Goal: Information Seeking & Learning: Learn about a topic

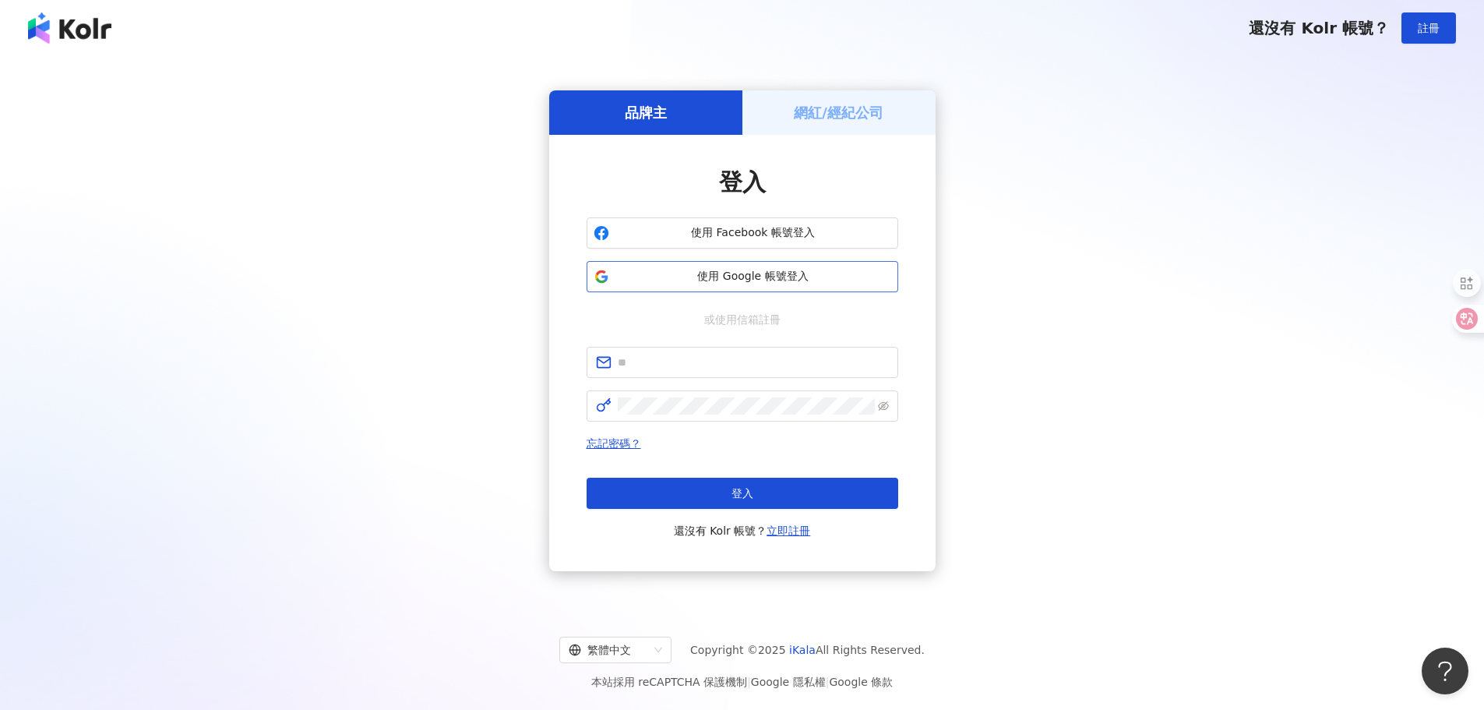
click at [736, 280] on span "使用 Google 帳號登入" at bounding box center [754, 277] width 276 height 16
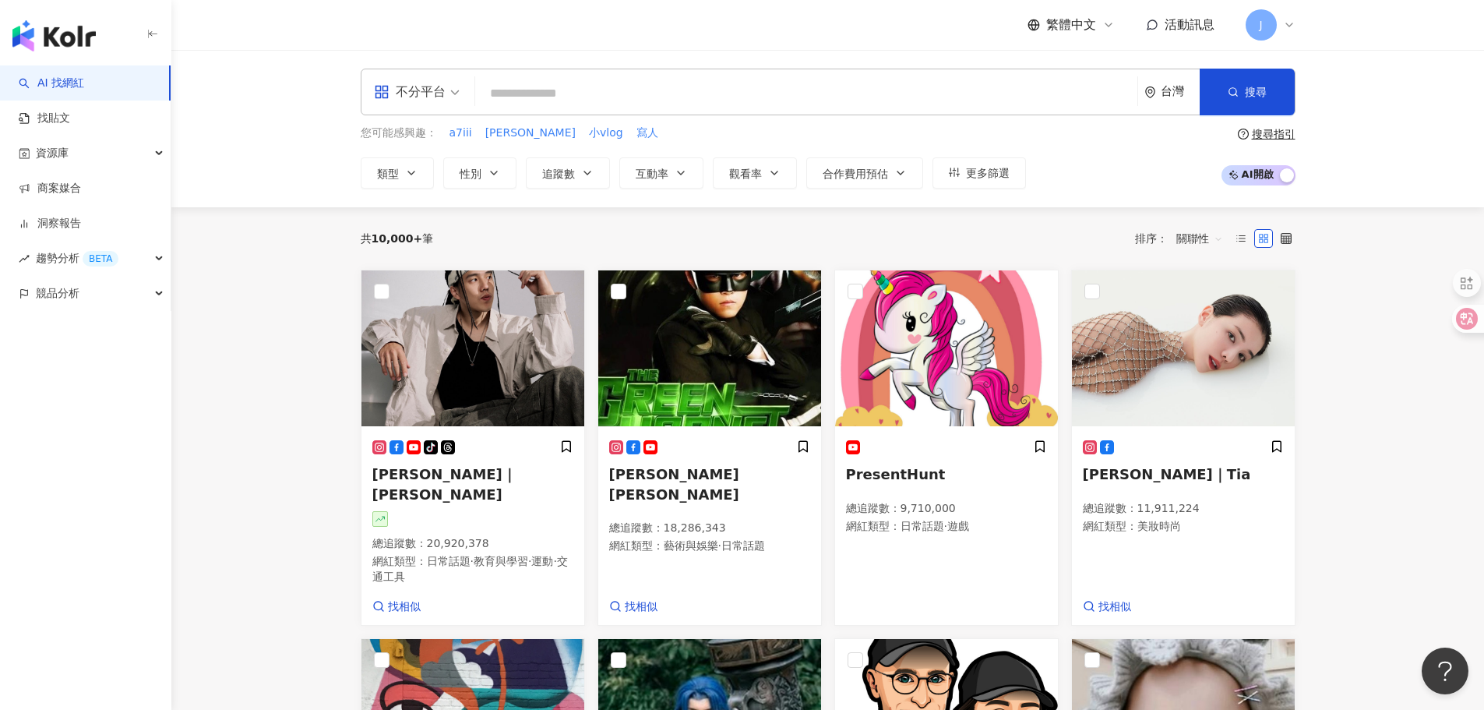
click at [432, 93] on div "不分平台" at bounding box center [410, 91] width 72 height 25
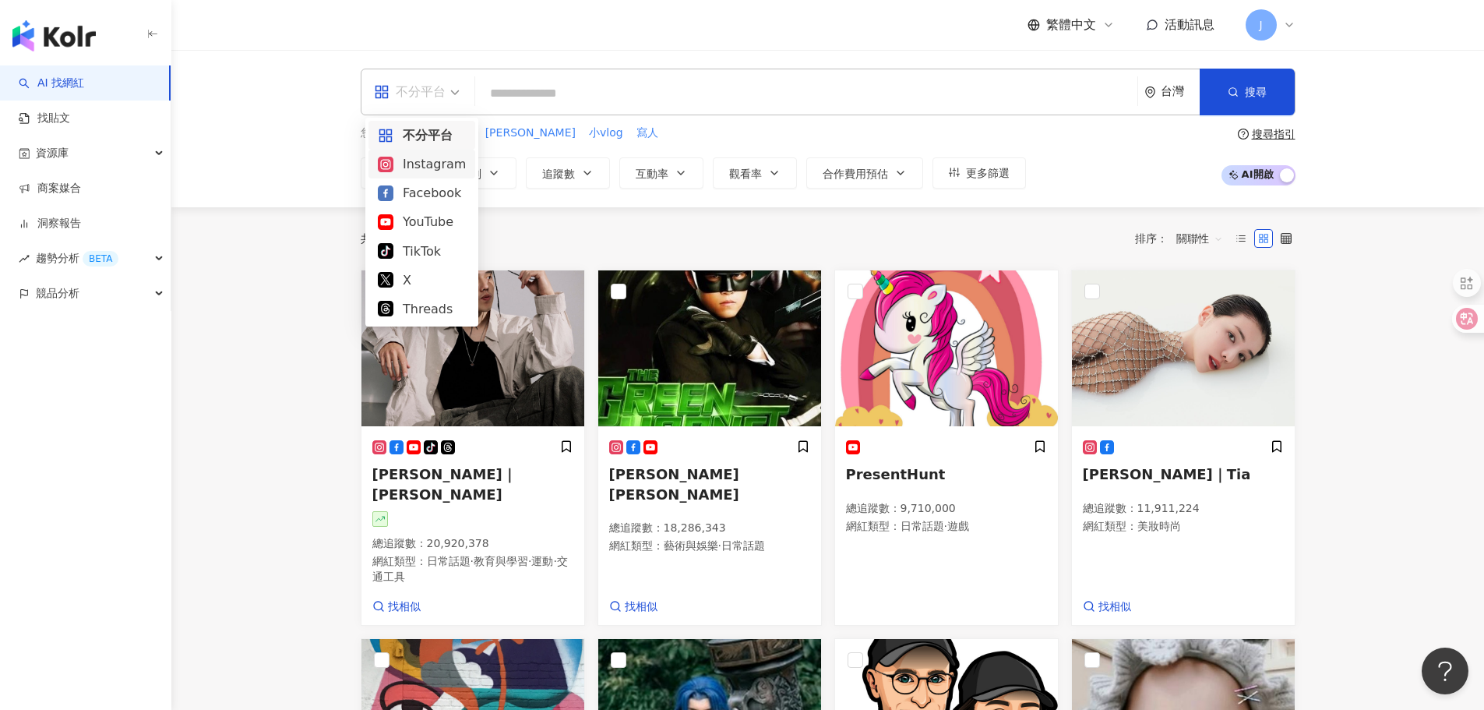
click at [443, 170] on div "Instagram" at bounding box center [422, 163] width 88 height 19
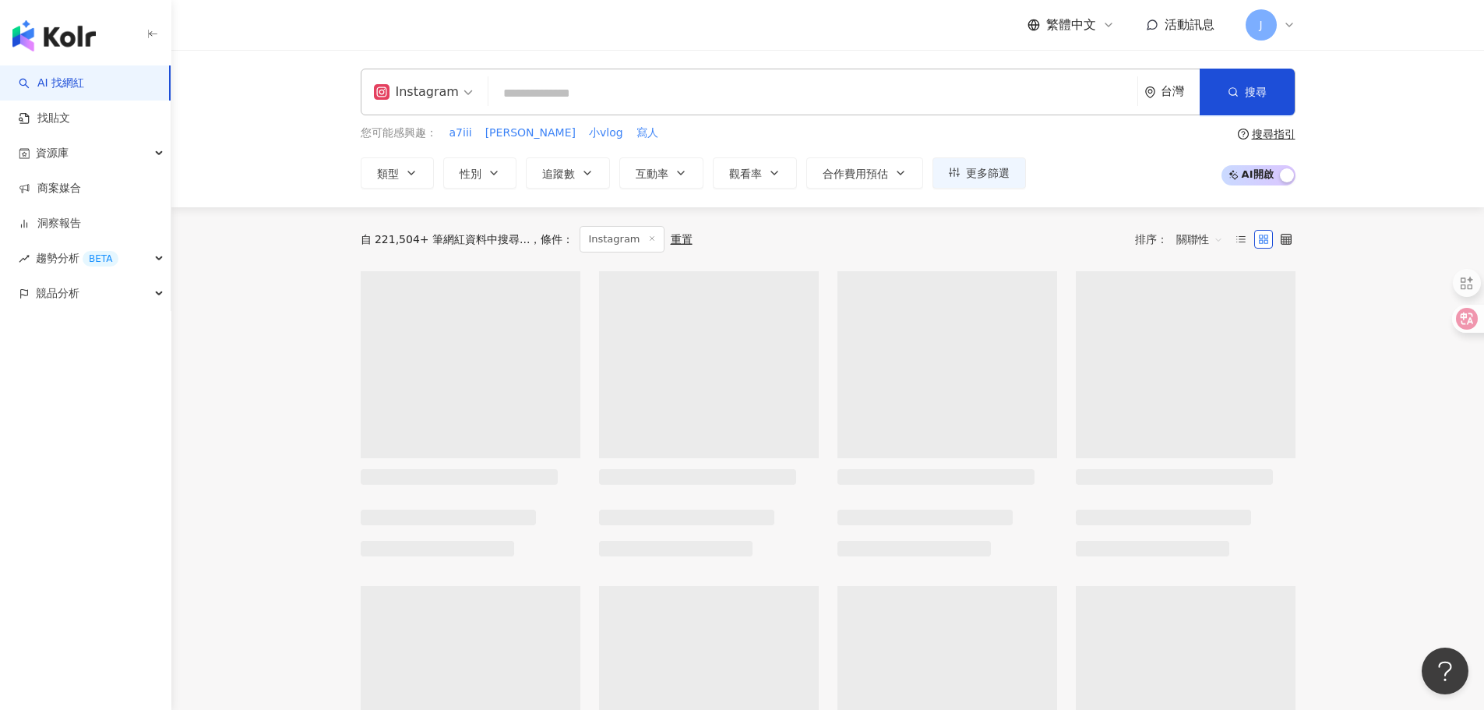
click at [515, 97] on input "search" at bounding box center [813, 94] width 637 height 30
paste input "**"
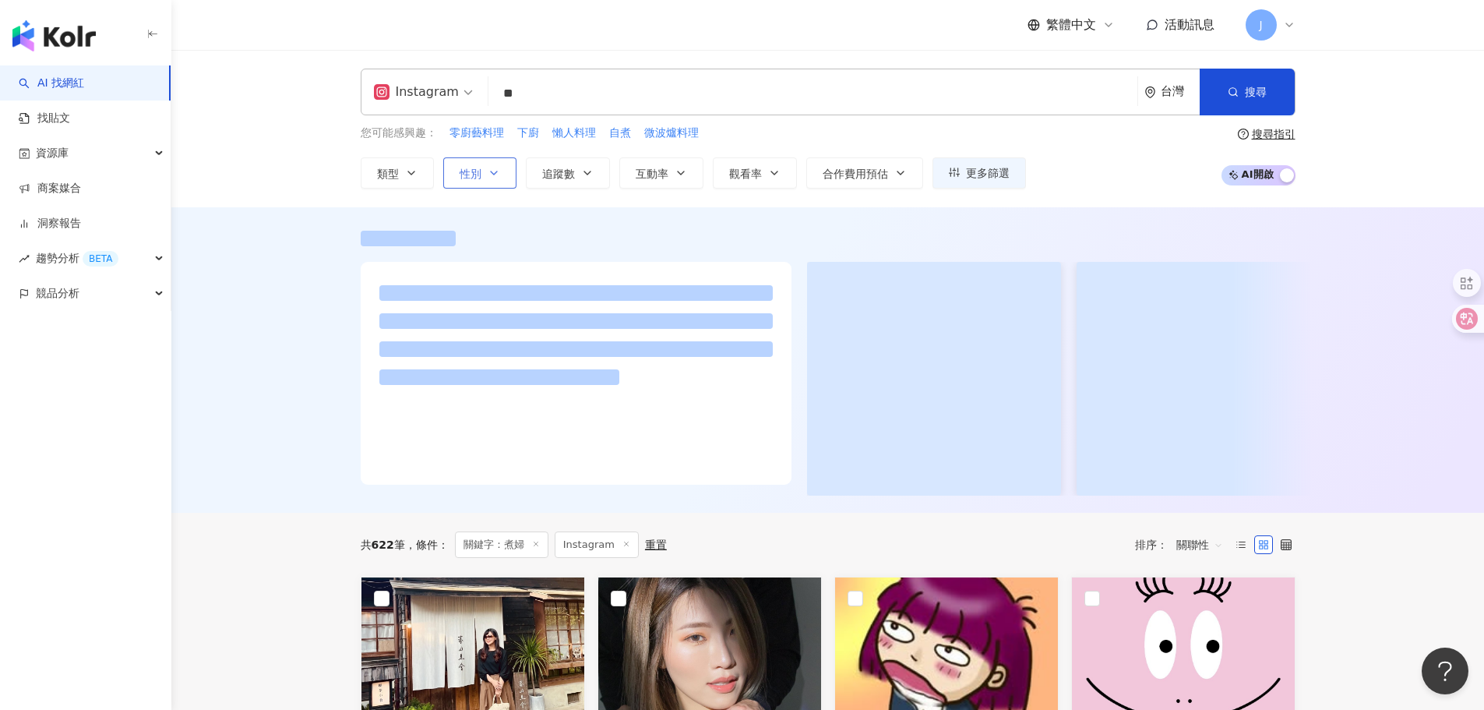
type input "**"
drag, startPoint x: 478, startPoint y: 181, endPoint x: 505, endPoint y: 196, distance: 31.0
click at [478, 181] on button "性別" at bounding box center [479, 172] width 73 height 31
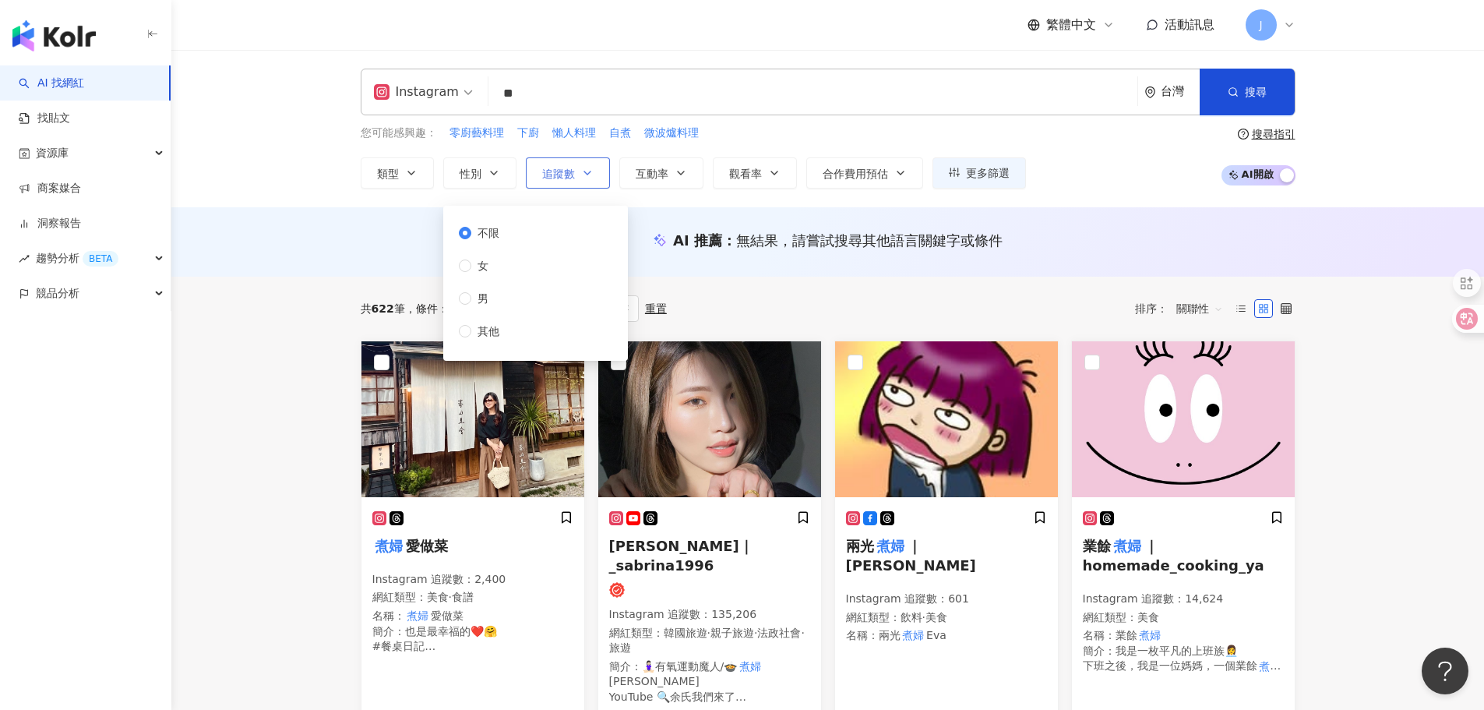
click at [561, 168] on span "追蹤數" at bounding box center [558, 174] width 33 height 12
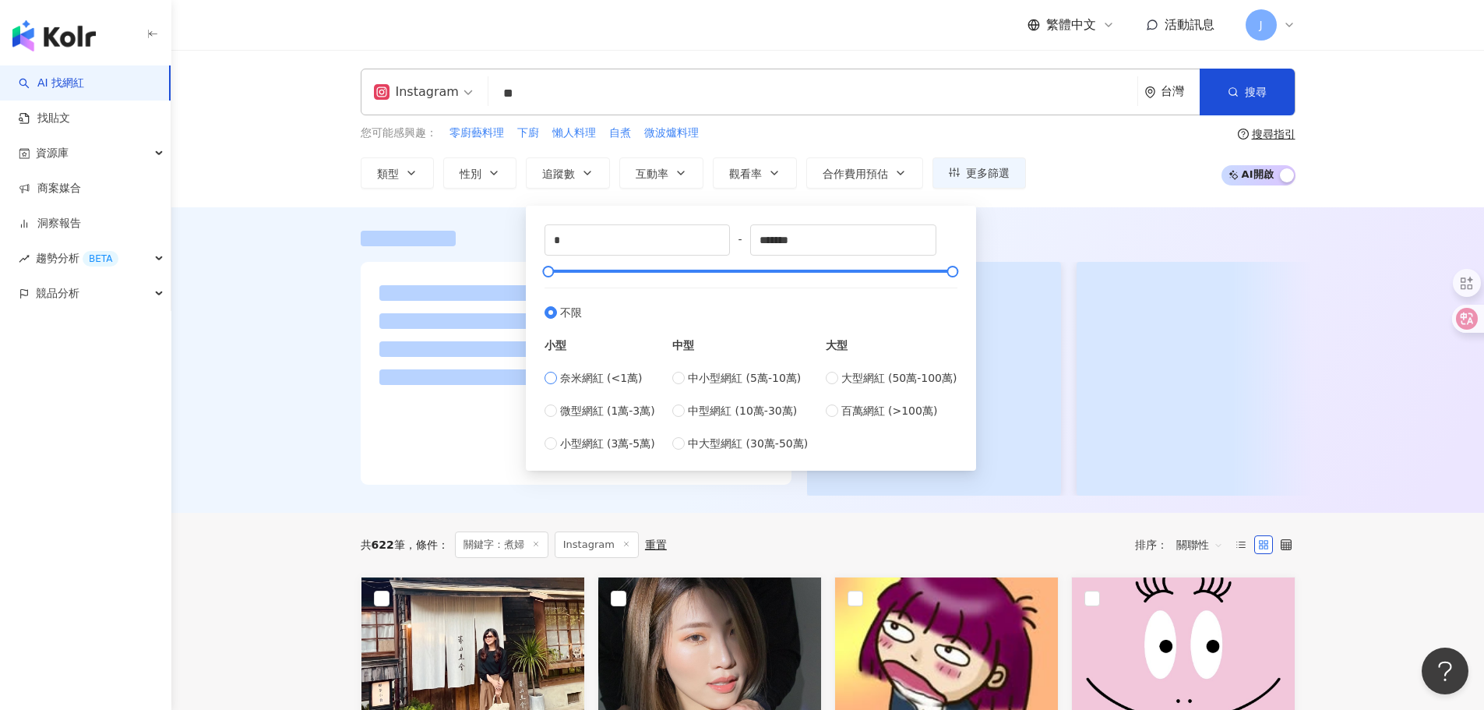
click at [571, 379] on span "奈米網紅 (<1萬)" at bounding box center [601, 377] width 83 height 17
type input "****"
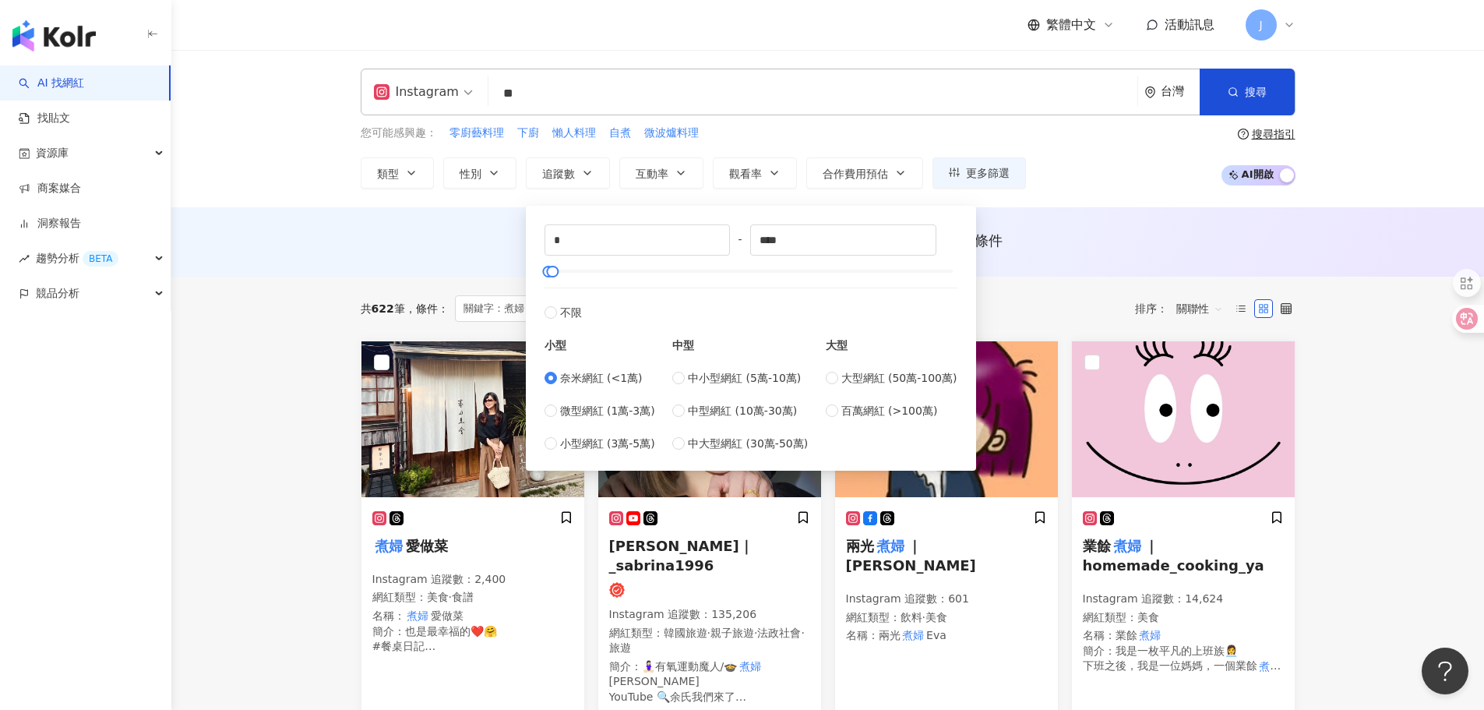
click at [1066, 295] on div "共 622 筆 條件 ： 關鍵字：煮婦 Instagram 重置 排序： 關聯性" at bounding box center [828, 308] width 935 height 26
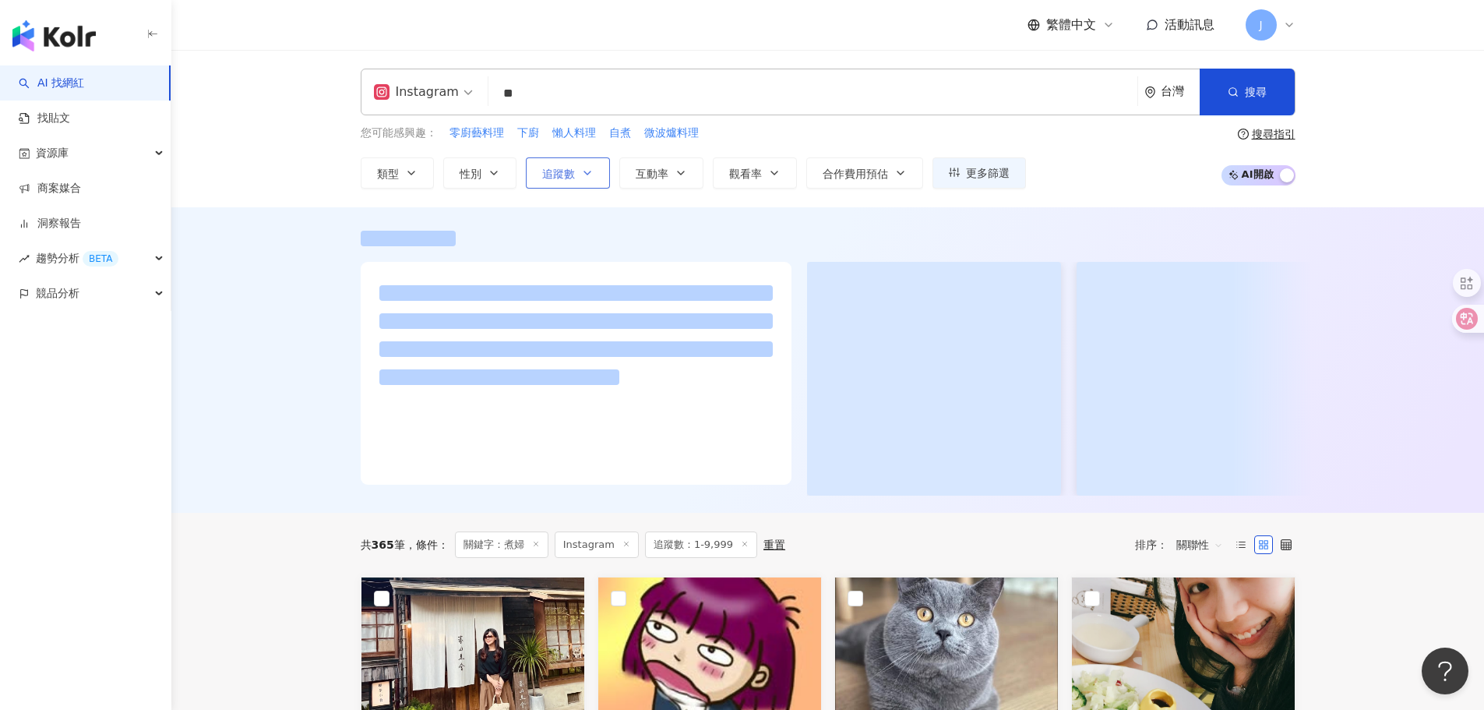
click at [542, 173] on span "追蹤數" at bounding box center [558, 174] width 33 height 12
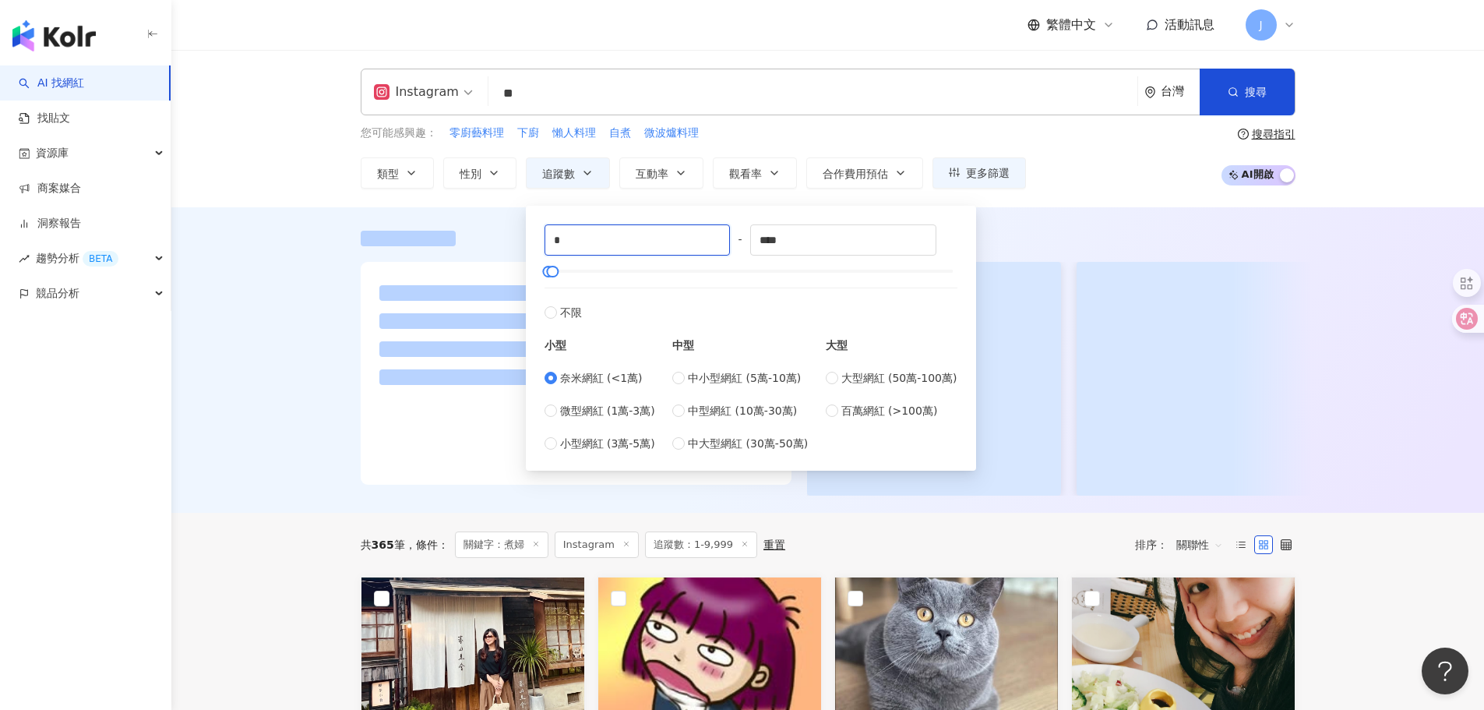
type input "****"
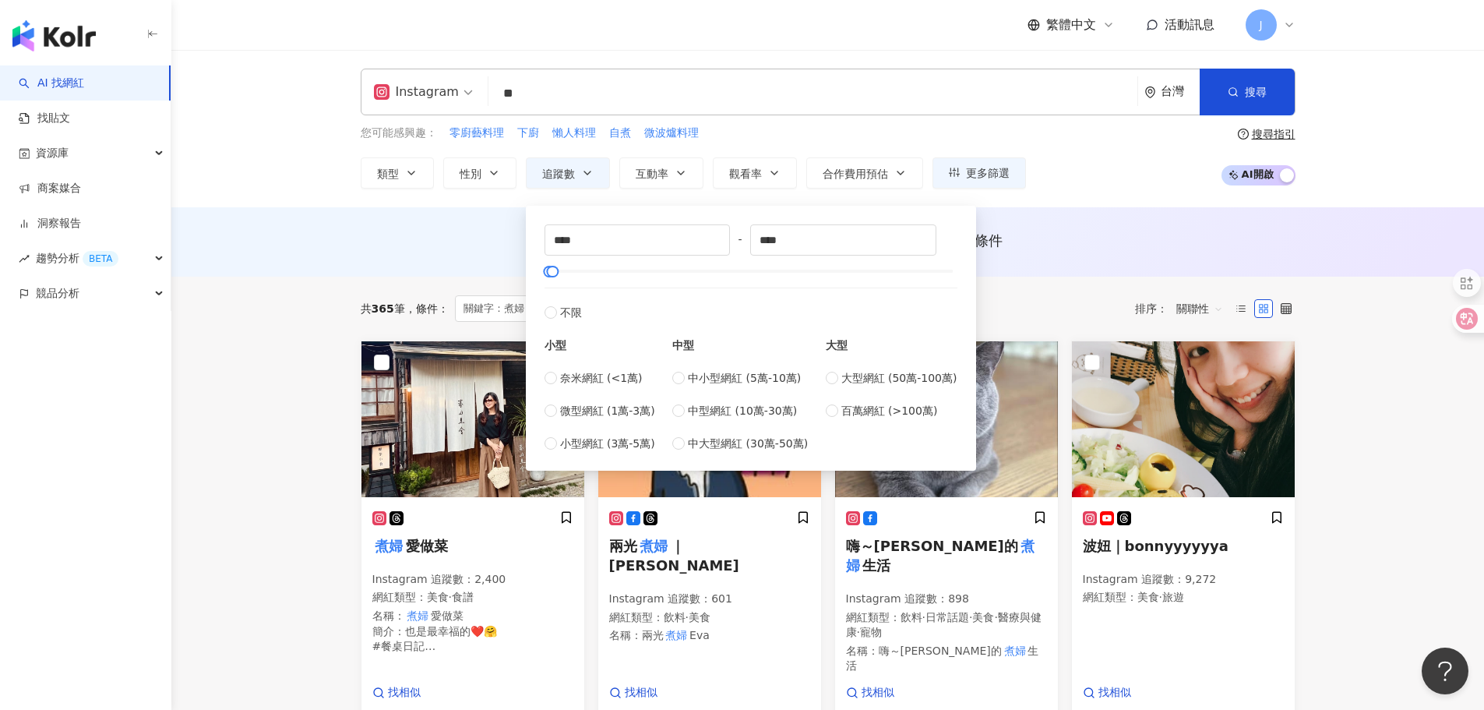
click at [497, 91] on input "**" at bounding box center [813, 94] width 637 height 30
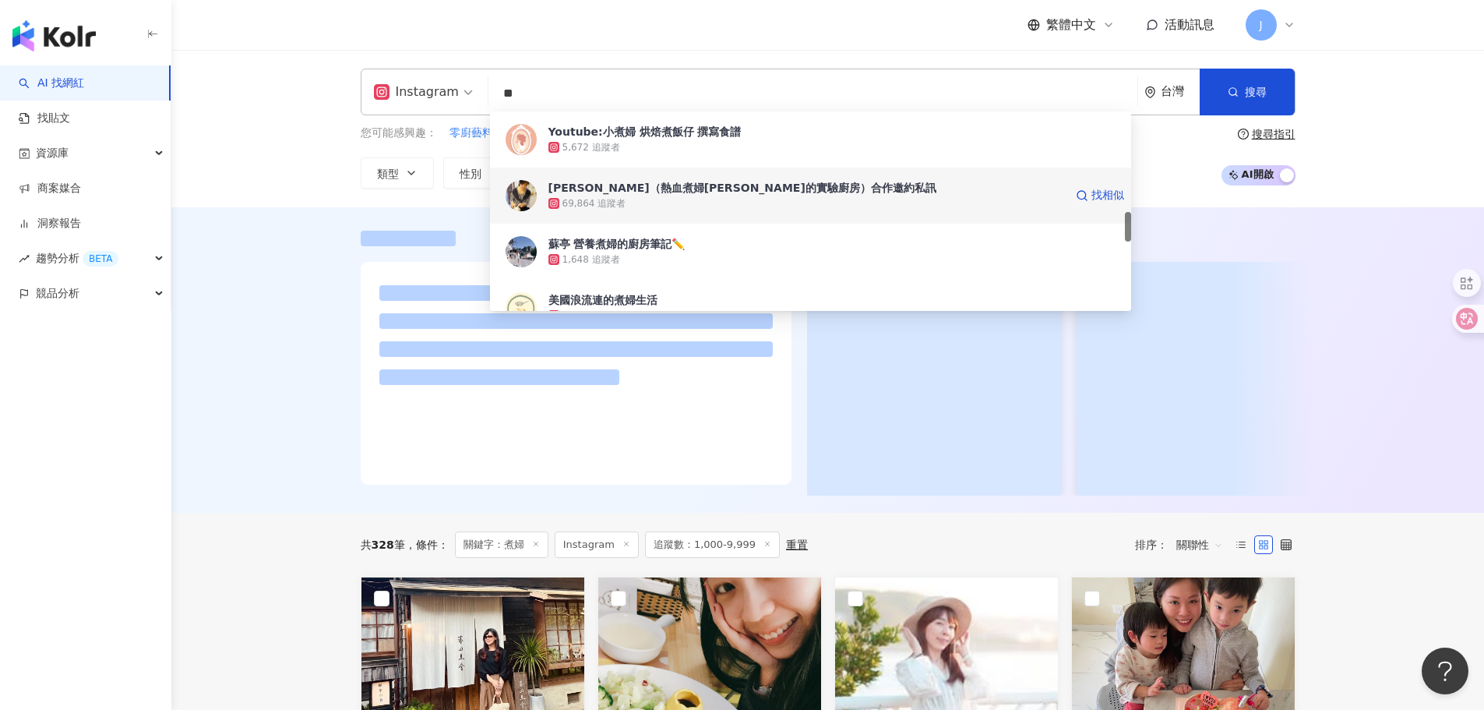
scroll to position [739, 0]
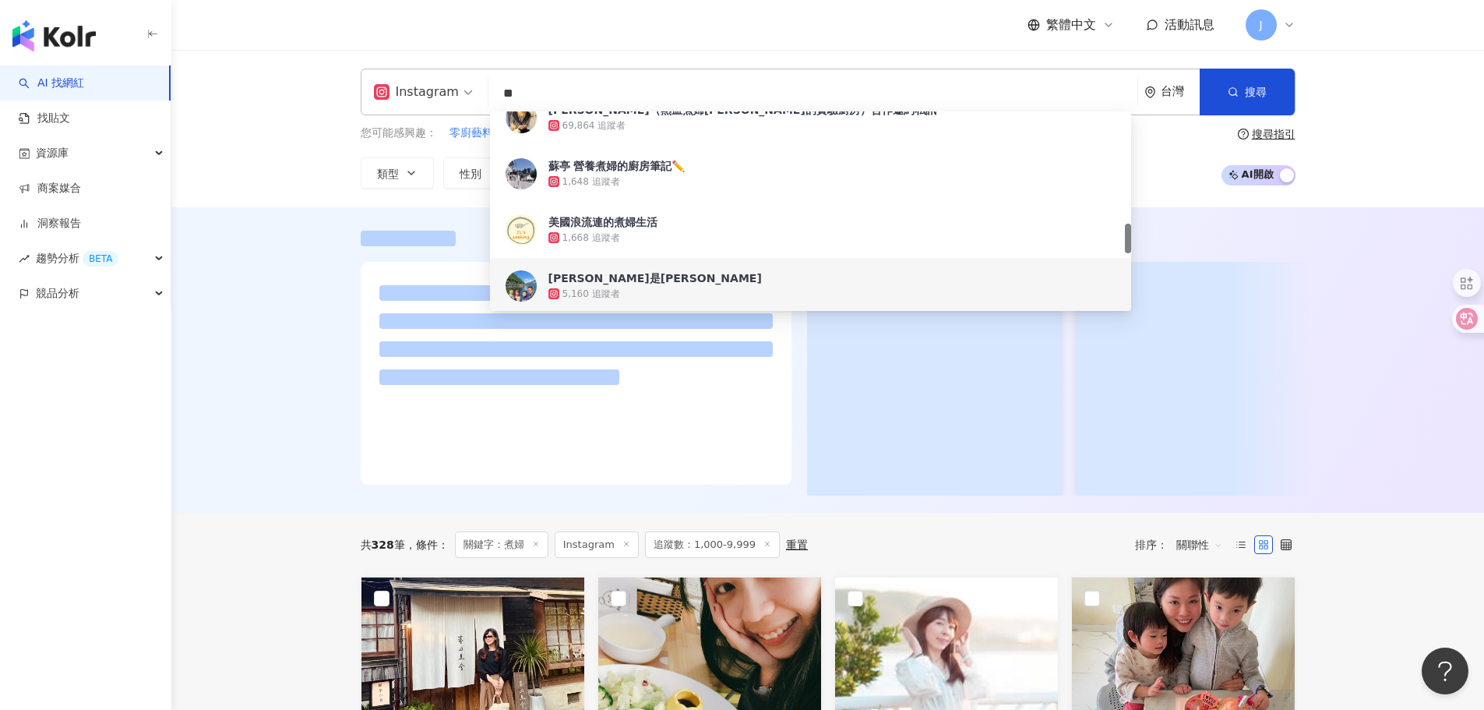
drag, startPoint x: 1367, startPoint y: 560, endPoint x: 1273, endPoint y: 505, distance: 108.6
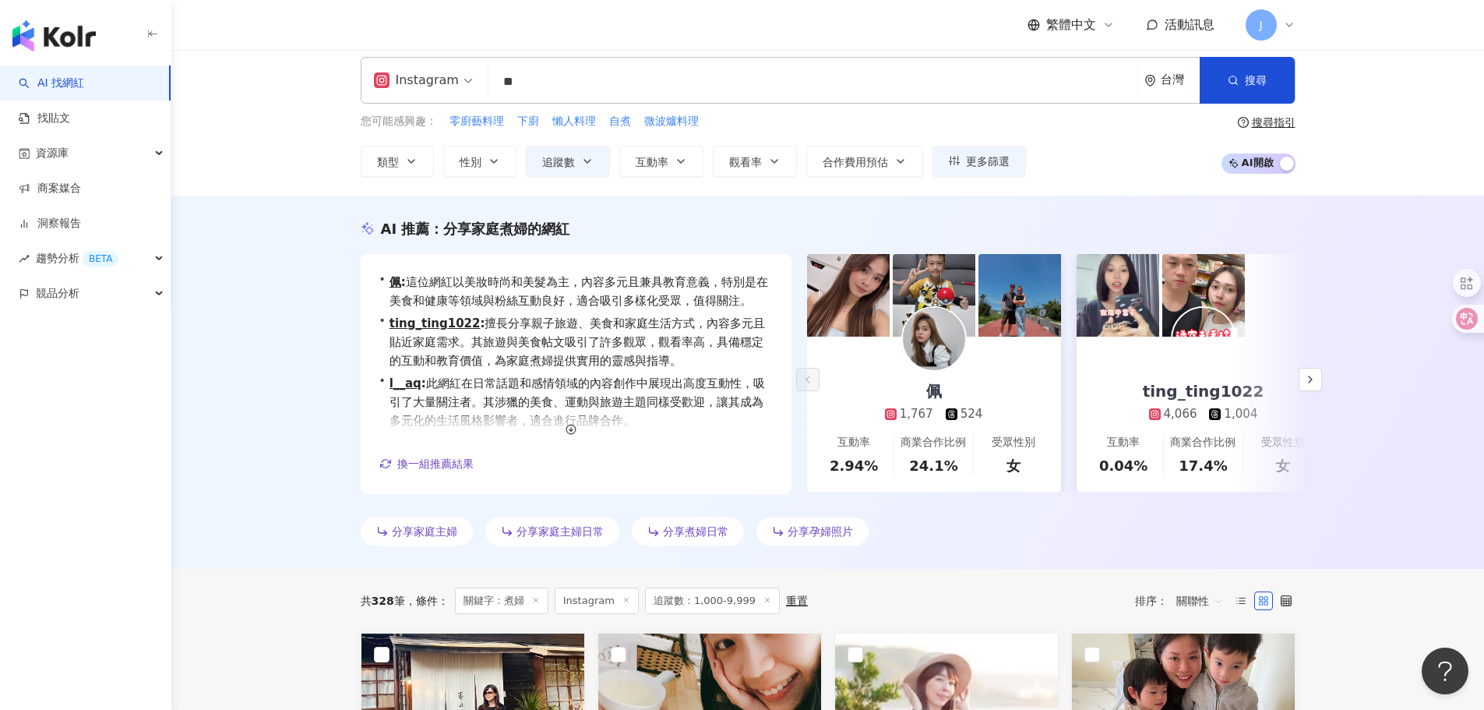
scroll to position [0, 0]
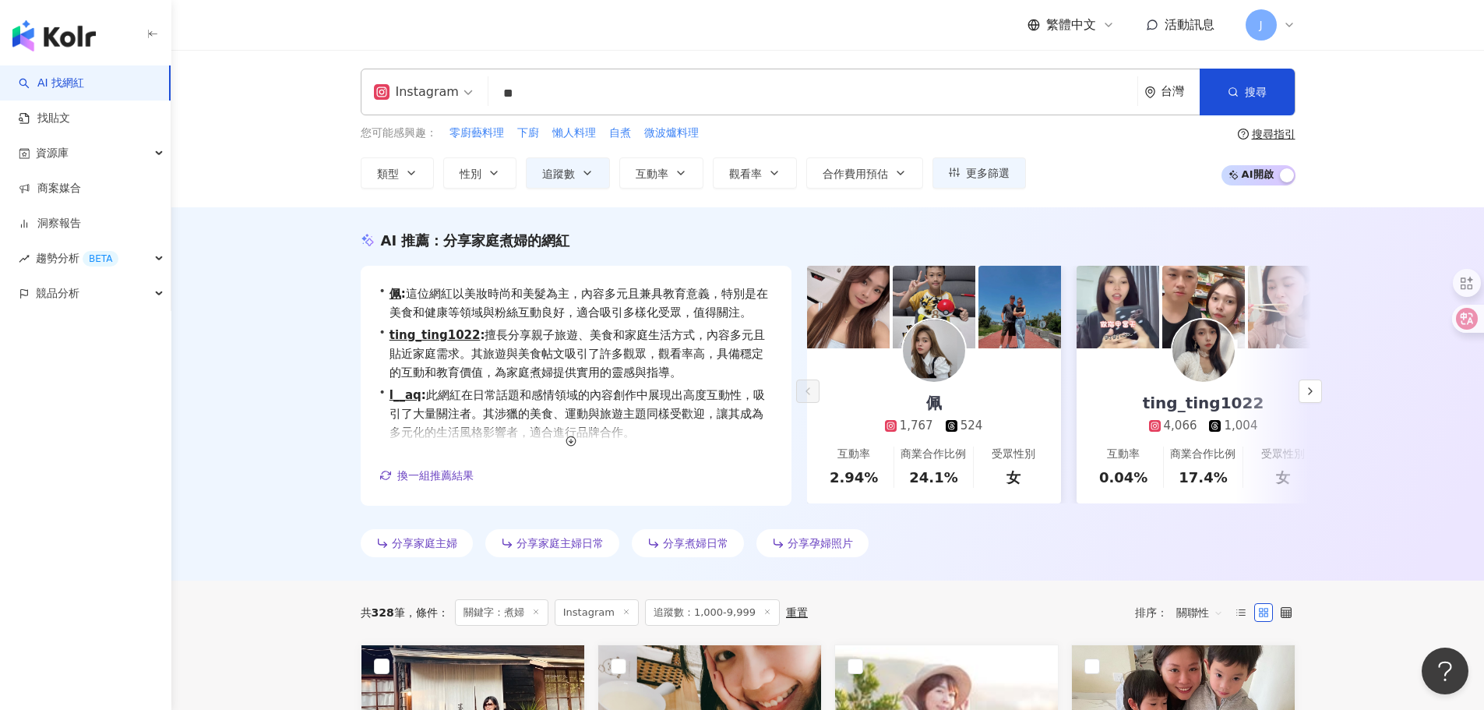
click at [503, 94] on input "**" at bounding box center [813, 94] width 637 height 30
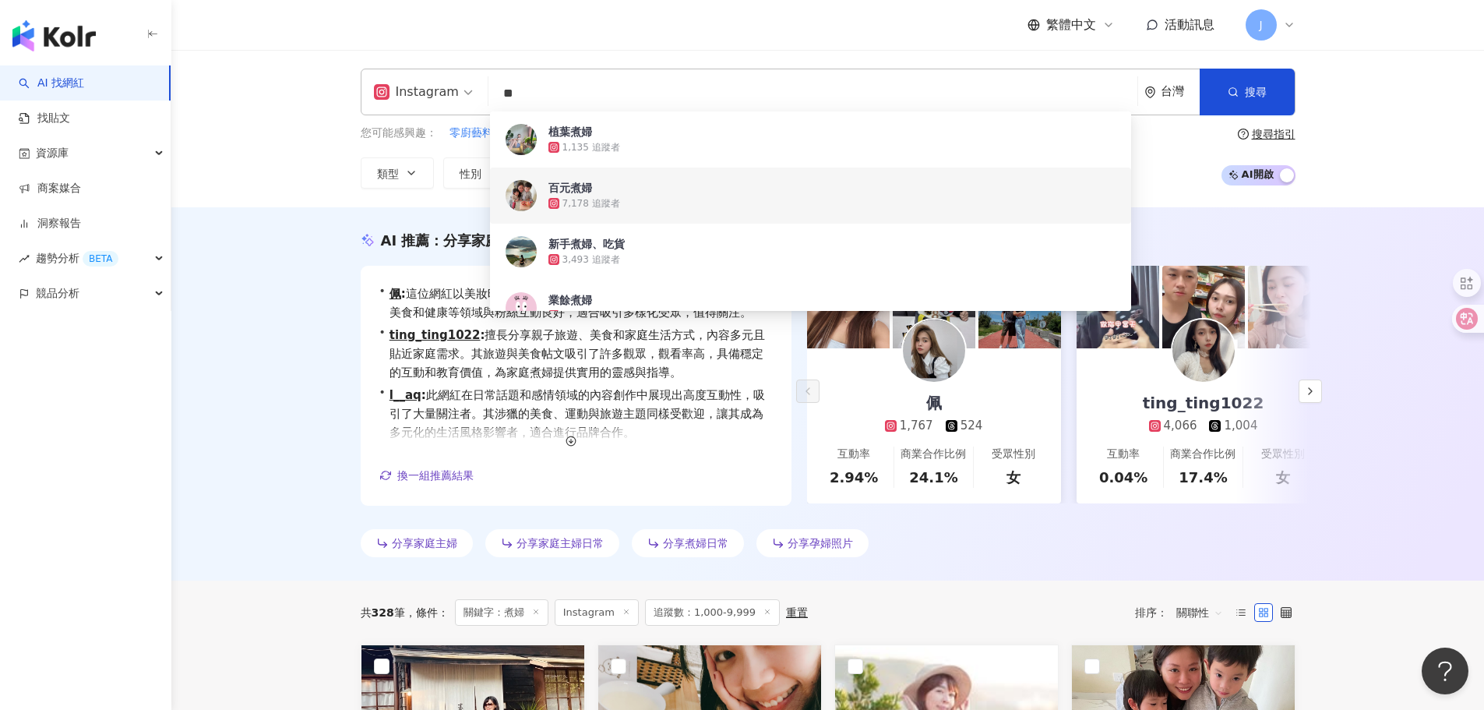
drag, startPoint x: 573, startPoint y: 190, endPoint x: 525, endPoint y: 197, distance: 48.0
click at [525, 197] on img at bounding box center [521, 195] width 31 height 31
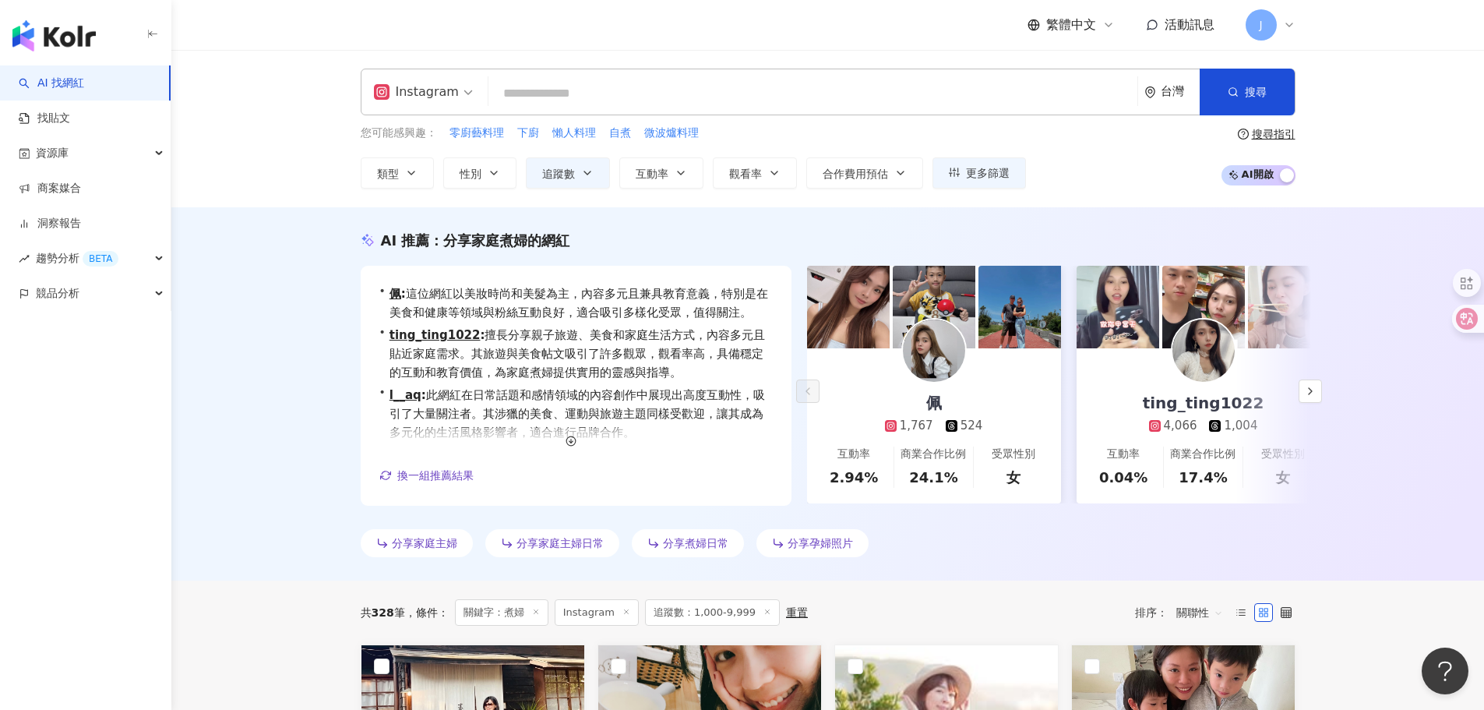
click at [540, 76] on div "Instagram 台灣 搜尋 126d9a0e-970f-463c-8c01-a64fb5e7834f 植葉煮婦 1,135 追蹤者 百元煮婦 7,178 …" at bounding box center [828, 92] width 935 height 47
click at [541, 101] on input "search" at bounding box center [813, 94] width 637 height 30
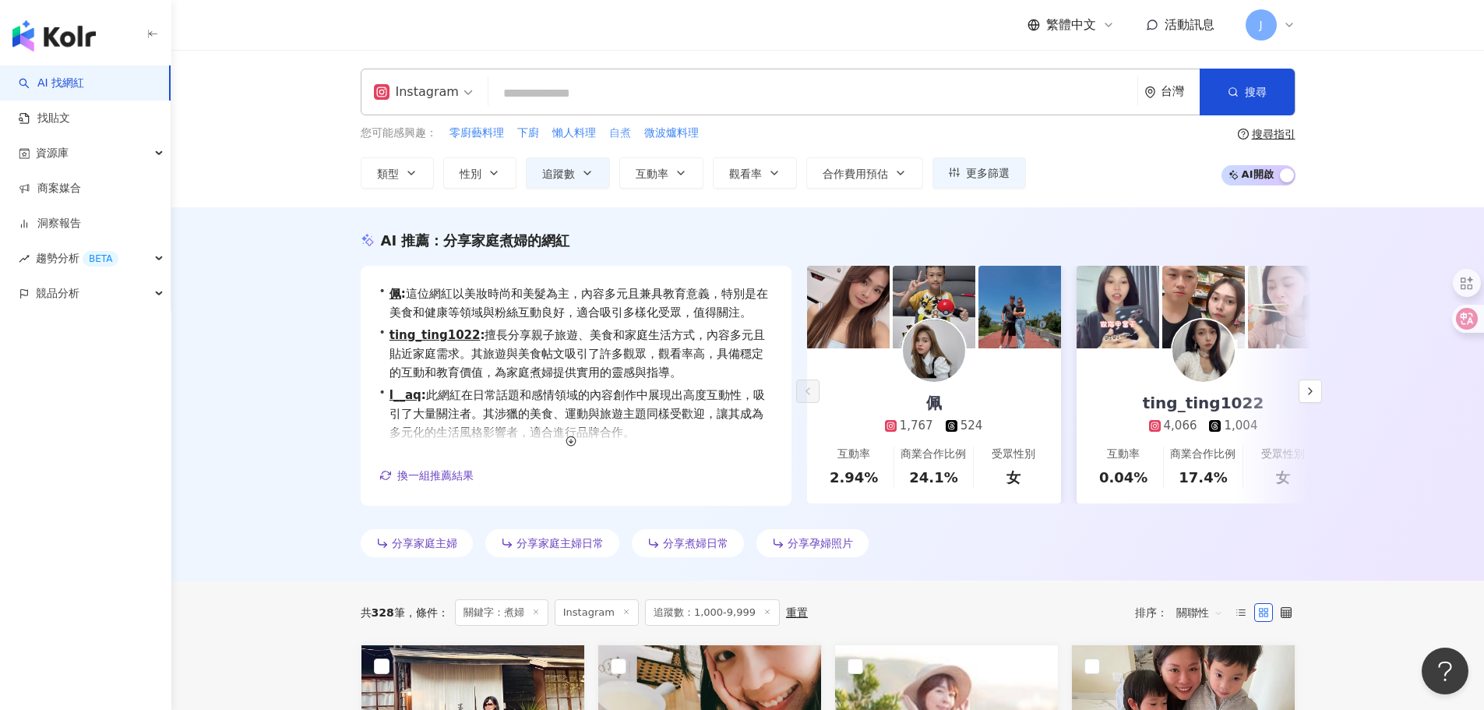
click at [616, 139] on span "自煮" at bounding box center [620, 133] width 22 height 16
type input "**"
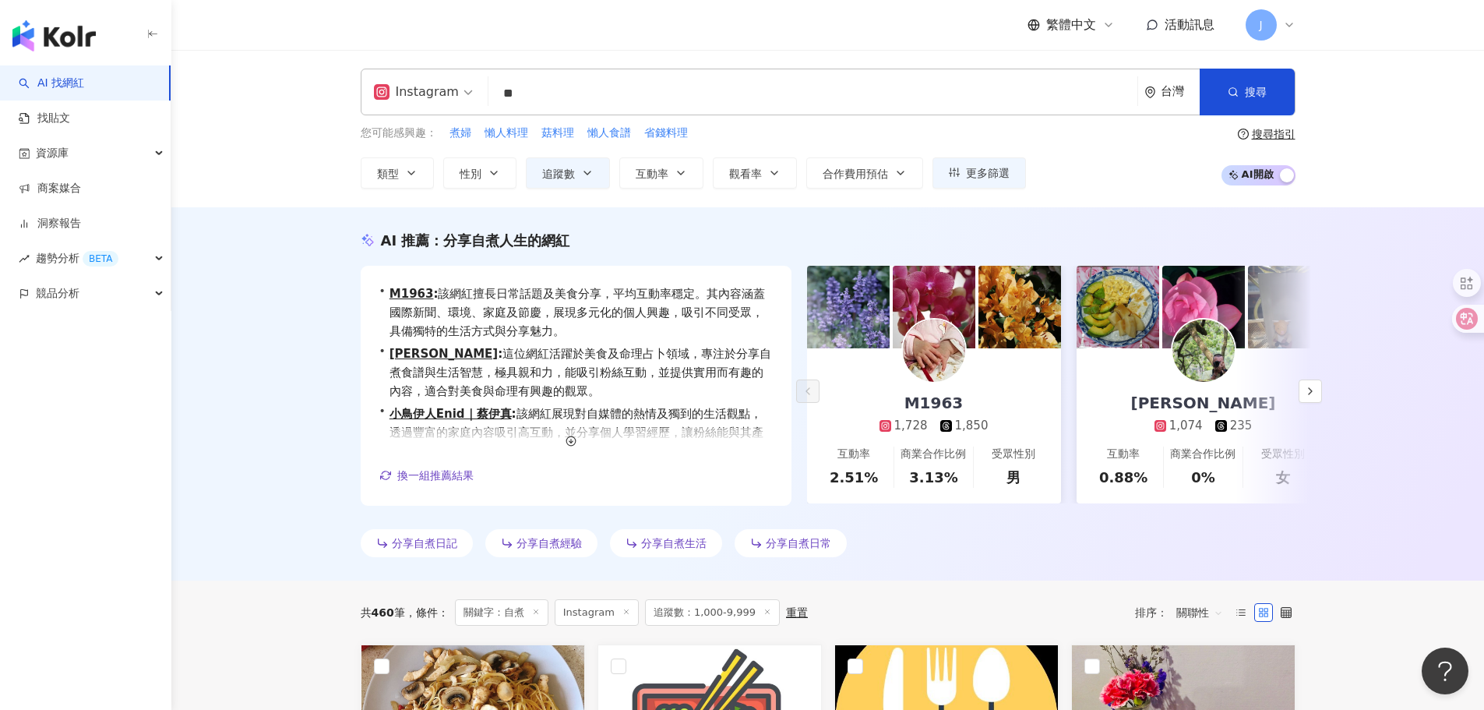
drag, startPoint x: 458, startPoint y: 128, endPoint x: 473, endPoint y: 130, distance: 15.0
click at [473, 130] on div "Instagram ** 台灣 搜尋 126d9a0e-970f-463c-8c01-a64fb5e7834f 植葉煮婦 1,135 追蹤者 百元煮婦 7,1…" at bounding box center [828, 129] width 997 height 120
drag, startPoint x: 478, startPoint y: 136, endPoint x: 450, endPoint y: 136, distance: 28.1
click at [450, 136] on div "您可能感興趣： 煮婦 懶人料理 菇料理 懶人食譜 省錢料理" at bounding box center [693, 133] width 665 height 17
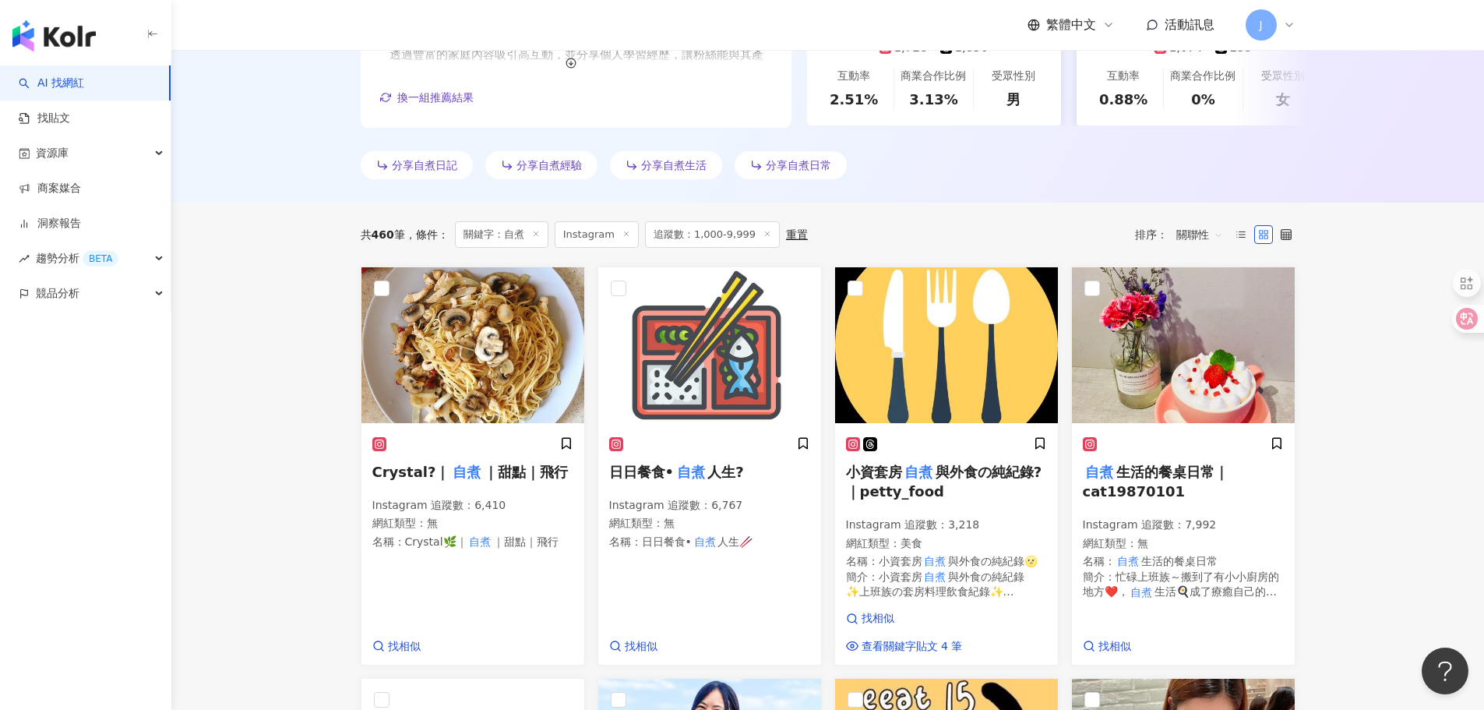
scroll to position [78, 0]
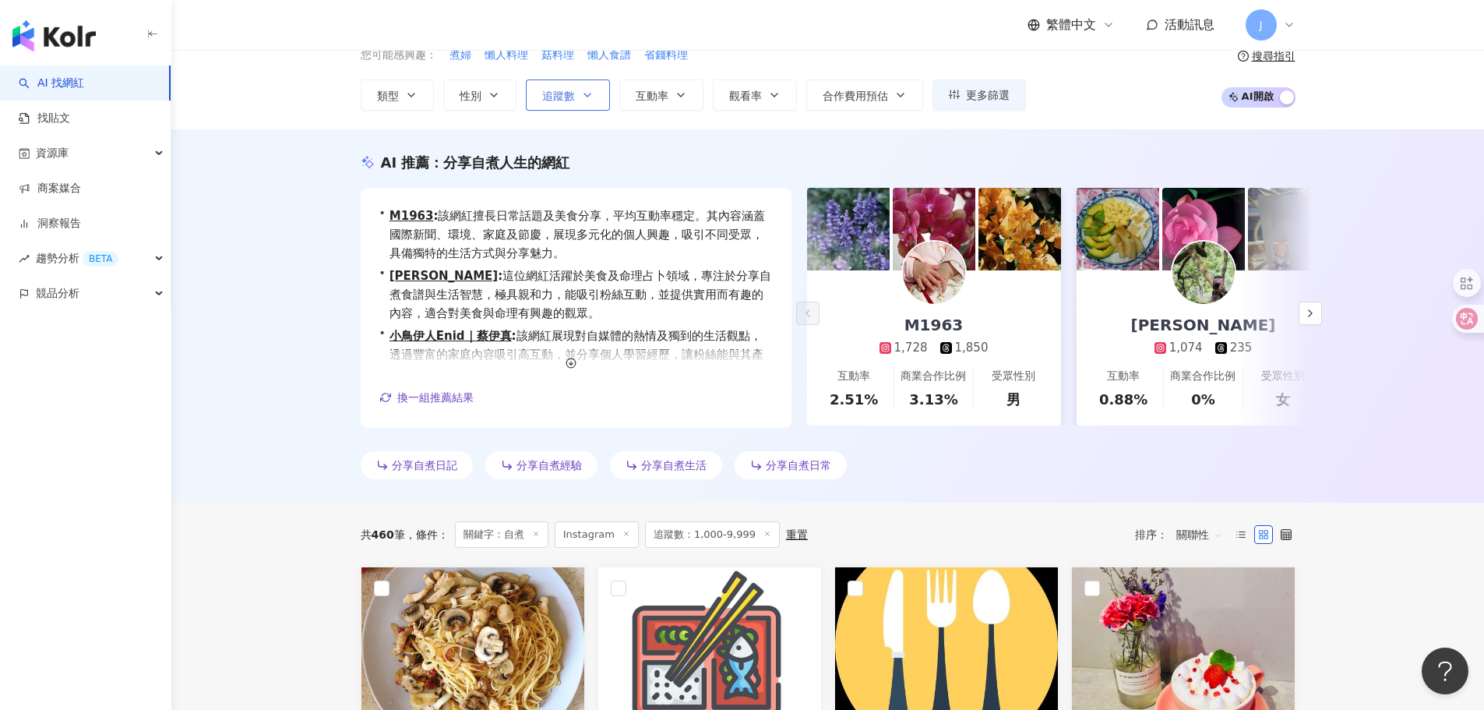
click at [561, 94] on span "追蹤數" at bounding box center [558, 96] width 33 height 12
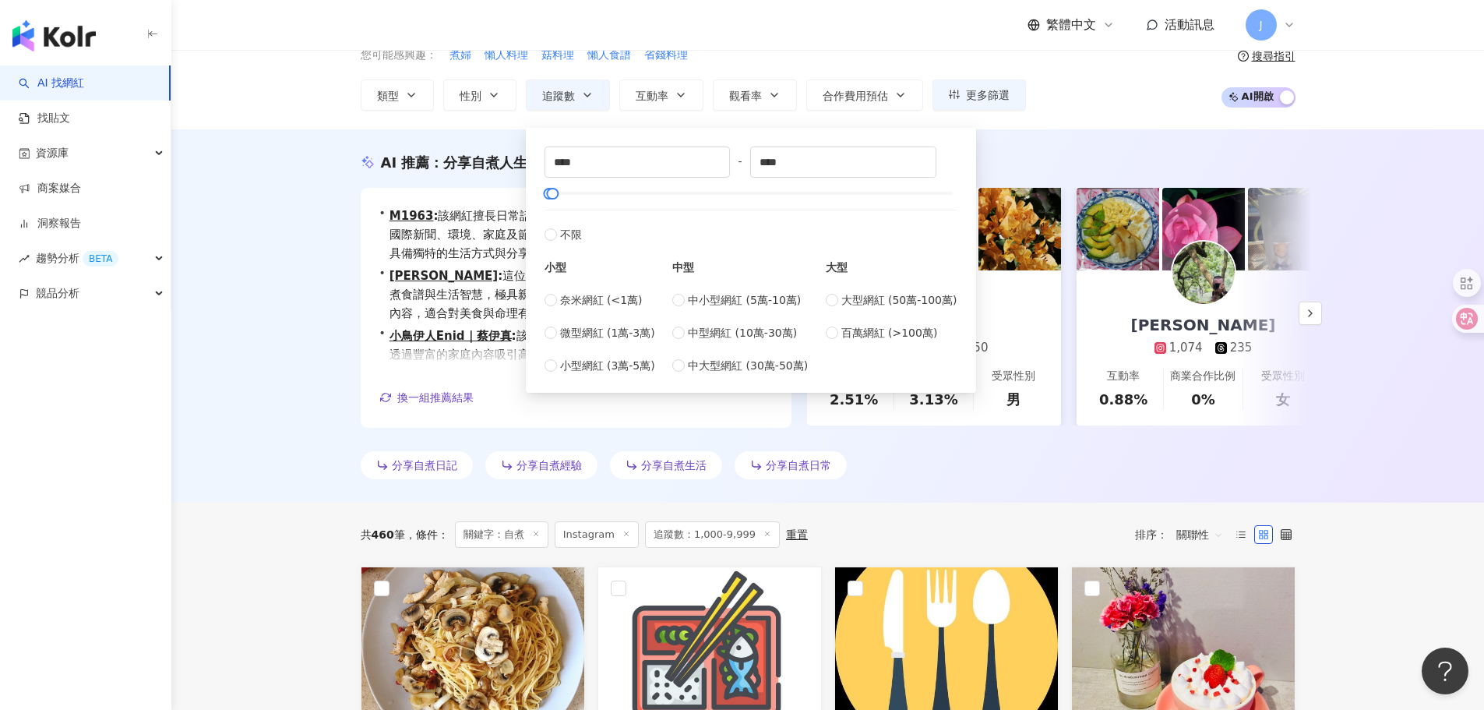
click at [1375, 235] on div "AI 推薦 ： 分享自煮人生的網紅 • M1963 : 該網紅擅長日常話題及美食分享，平均互動率穩定。其內容涵蓋國際新聞、環境、家庭及節慶，展現多元化的個人興…" at bounding box center [827, 315] width 1313 height 373
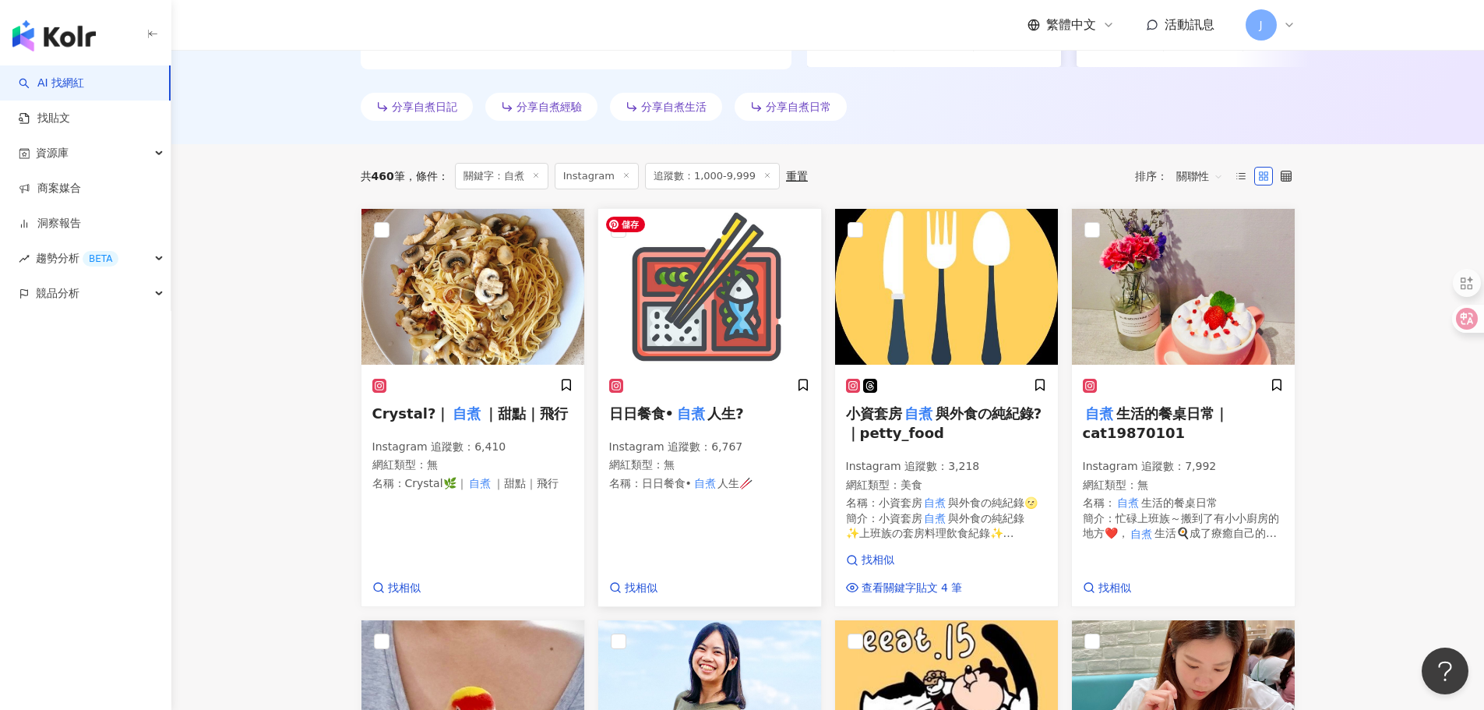
scroll to position [623, 0]
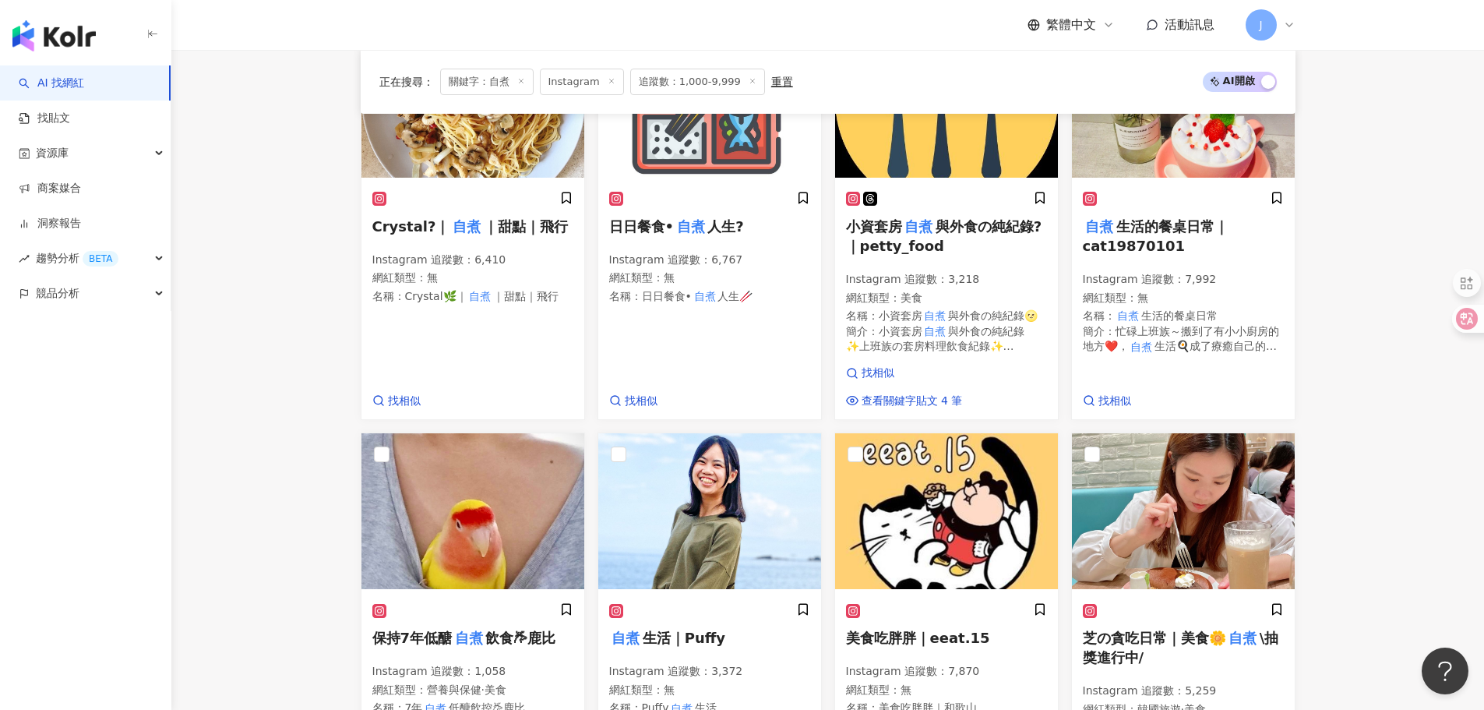
drag, startPoint x: 1131, startPoint y: 230, endPoint x: 1371, endPoint y: 257, distance: 241.5
click at [1371, 257] on main "Instagram ** 台灣 搜尋 126d9a0e-970f-463c-8c01-a64fb5e7834f 植葉煮婦 1,135 追蹤者 百元煮婦 7,1…" at bounding box center [827, 556] width 1313 height 2261
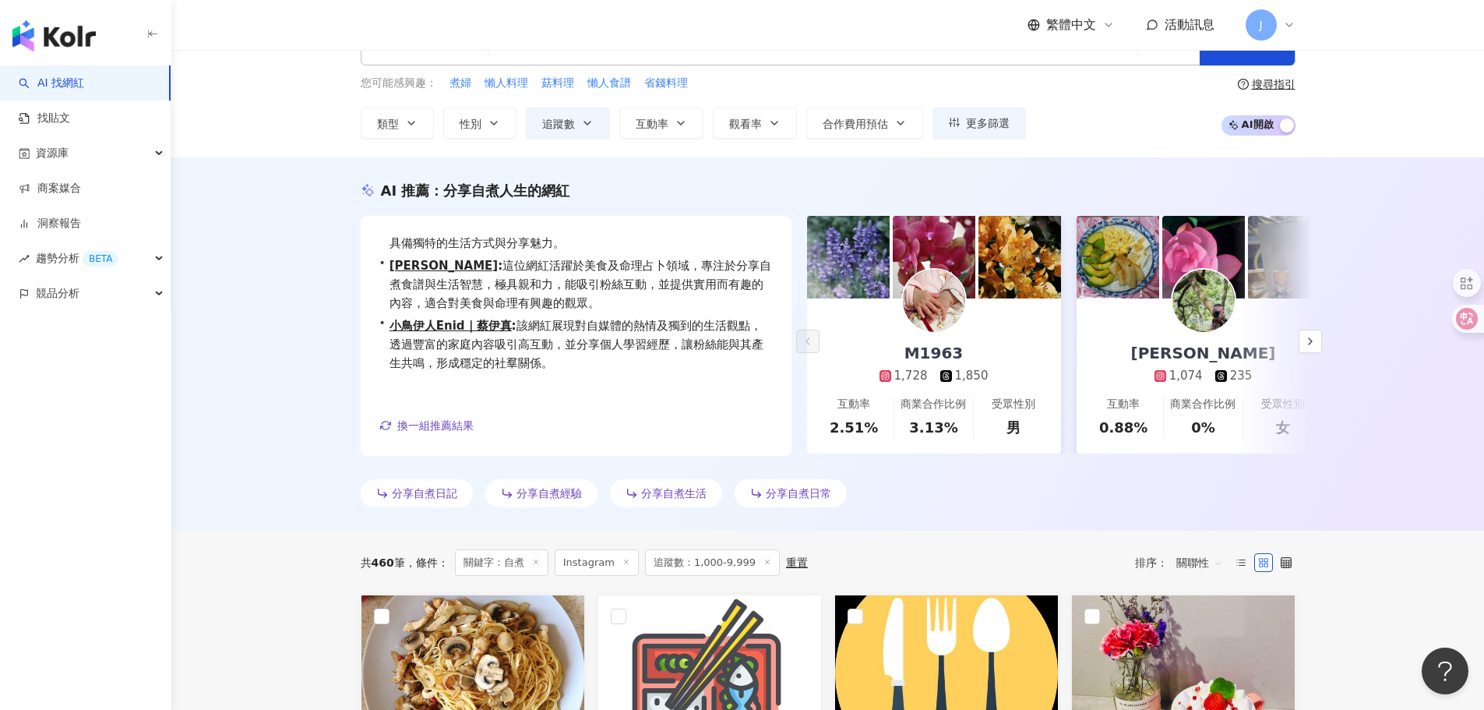
scroll to position [0, 0]
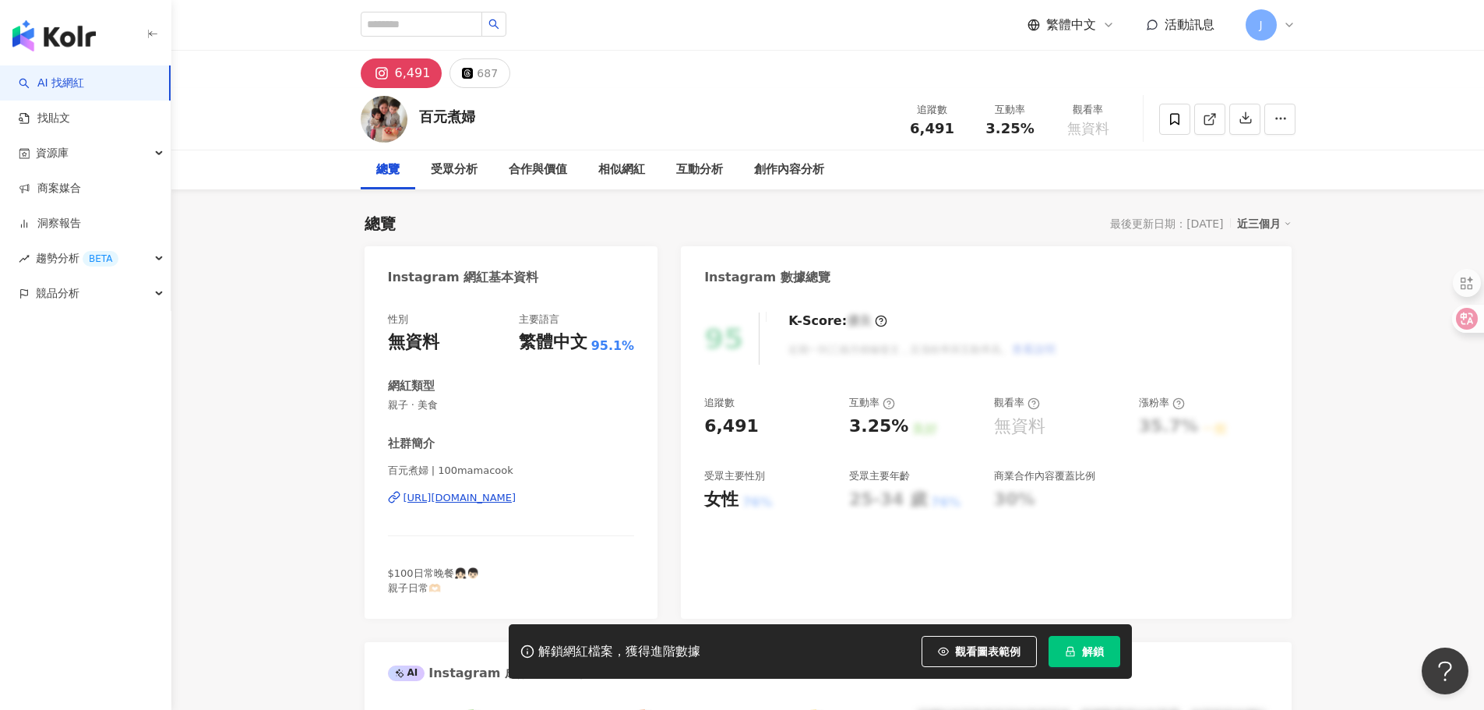
drag, startPoint x: 529, startPoint y: 498, endPoint x: 759, endPoint y: 5, distance: 543.5
click at [517, 497] on div "https://www.instagram.com/100mamacook/" at bounding box center [460, 498] width 113 height 14
click at [80, 80] on link "AI 找網紅" at bounding box center [51, 84] width 65 height 16
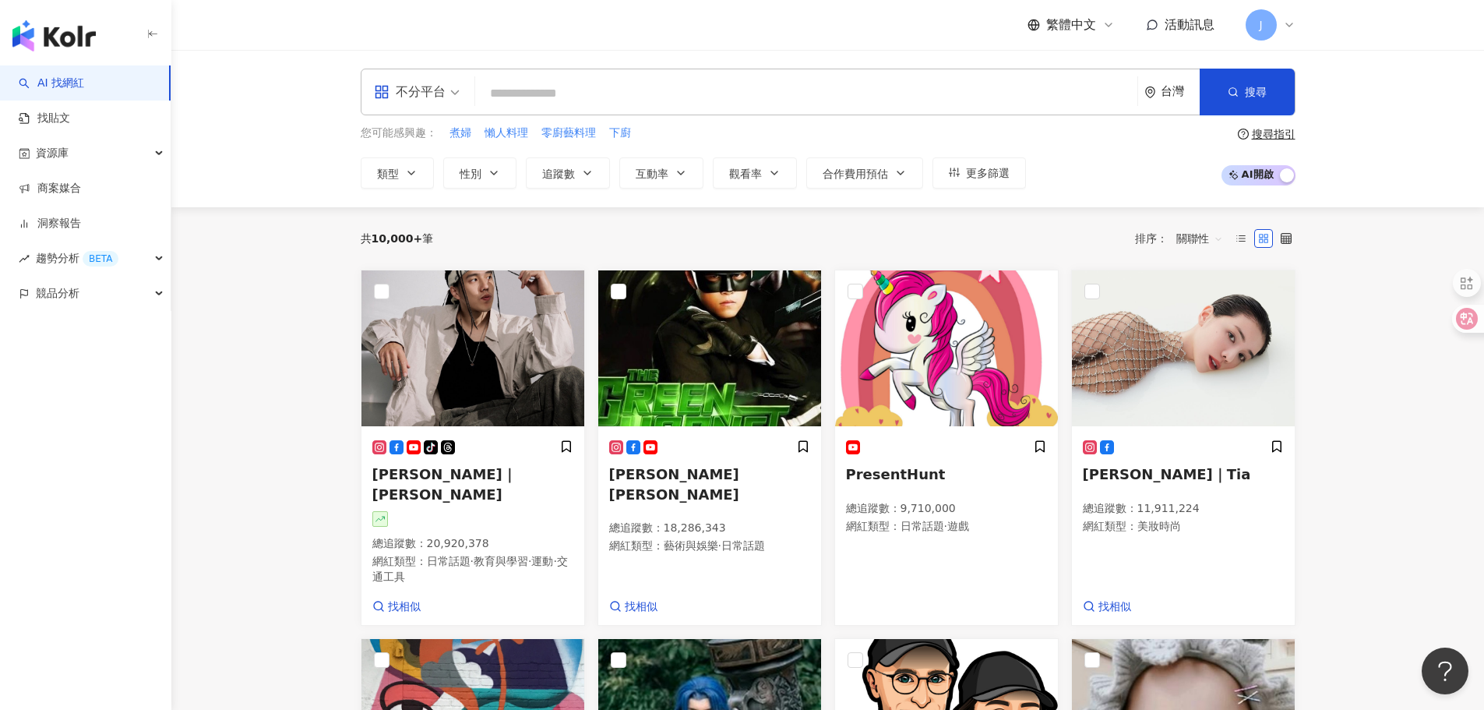
click at [559, 97] on input "search" at bounding box center [807, 94] width 650 height 30
click at [457, 134] on span "煮婦" at bounding box center [461, 133] width 22 height 16
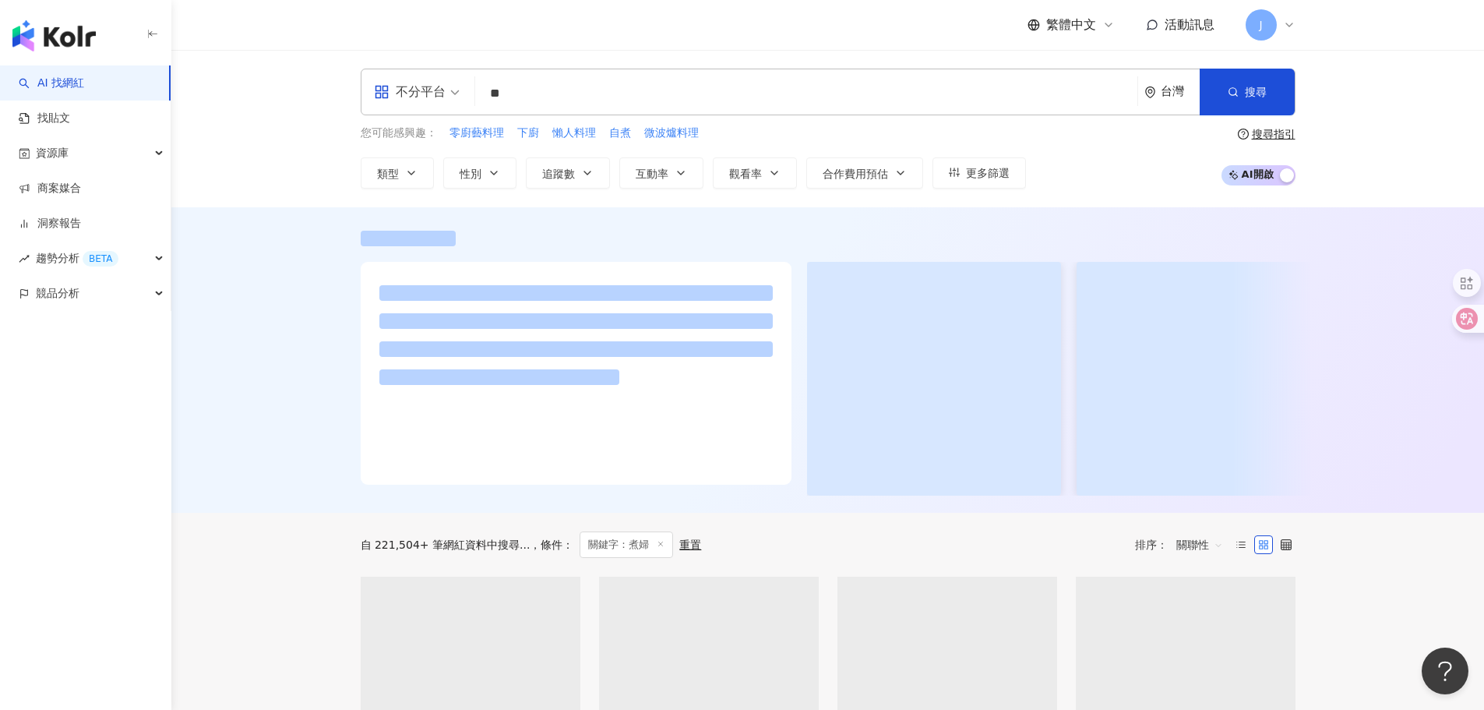
drag, startPoint x: 438, startPoint y: 94, endPoint x: 465, endPoint y: 92, distance: 27.4
click at [438, 94] on div "不分平台" at bounding box center [410, 91] width 72 height 25
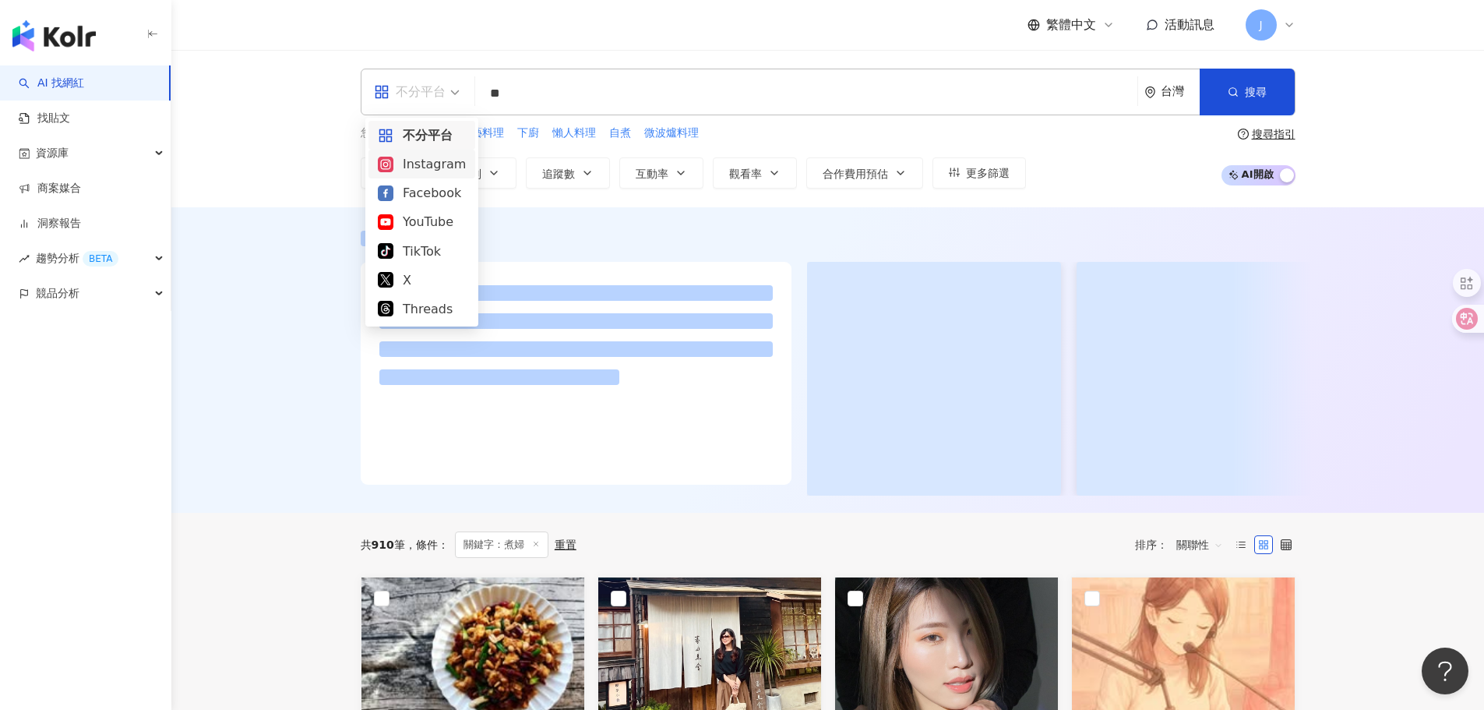
click at [418, 171] on div "Instagram" at bounding box center [422, 163] width 88 height 19
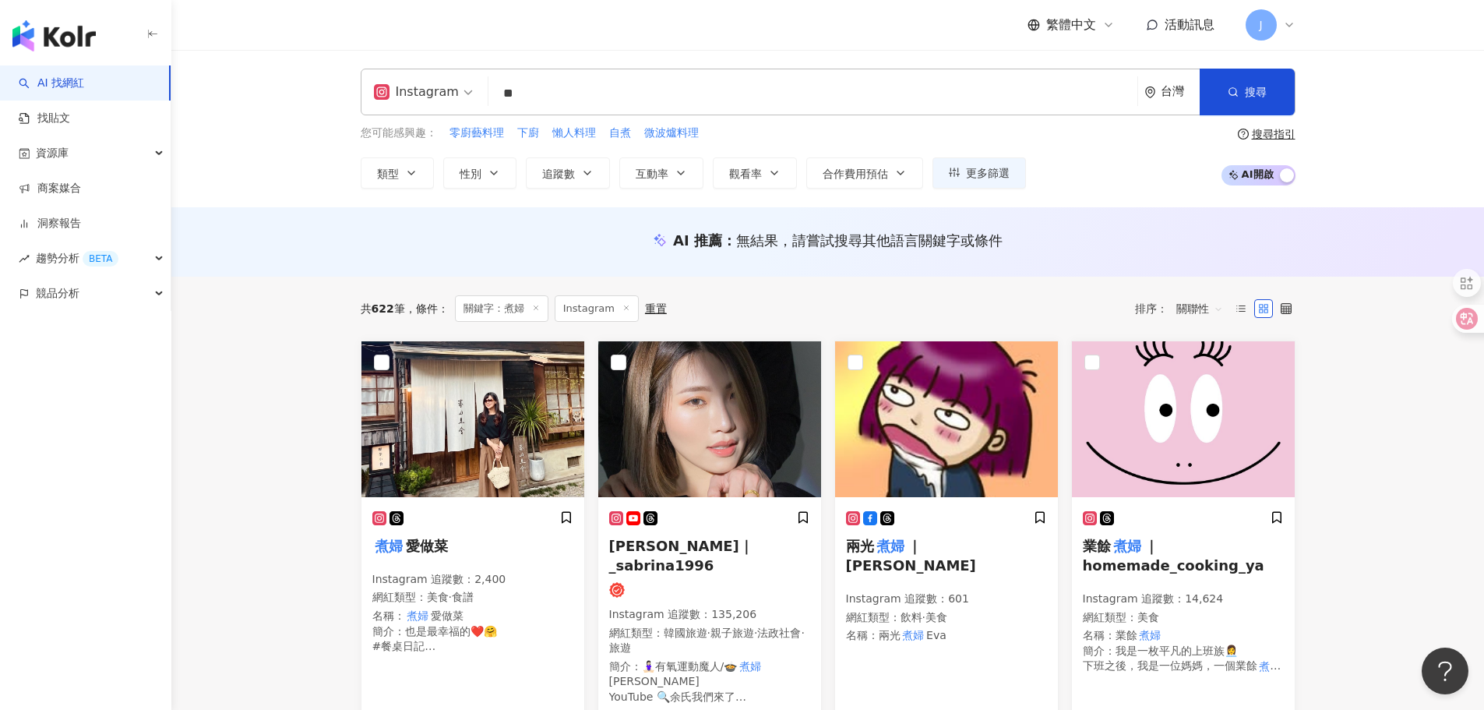
click at [500, 92] on input "**" at bounding box center [813, 94] width 637 height 30
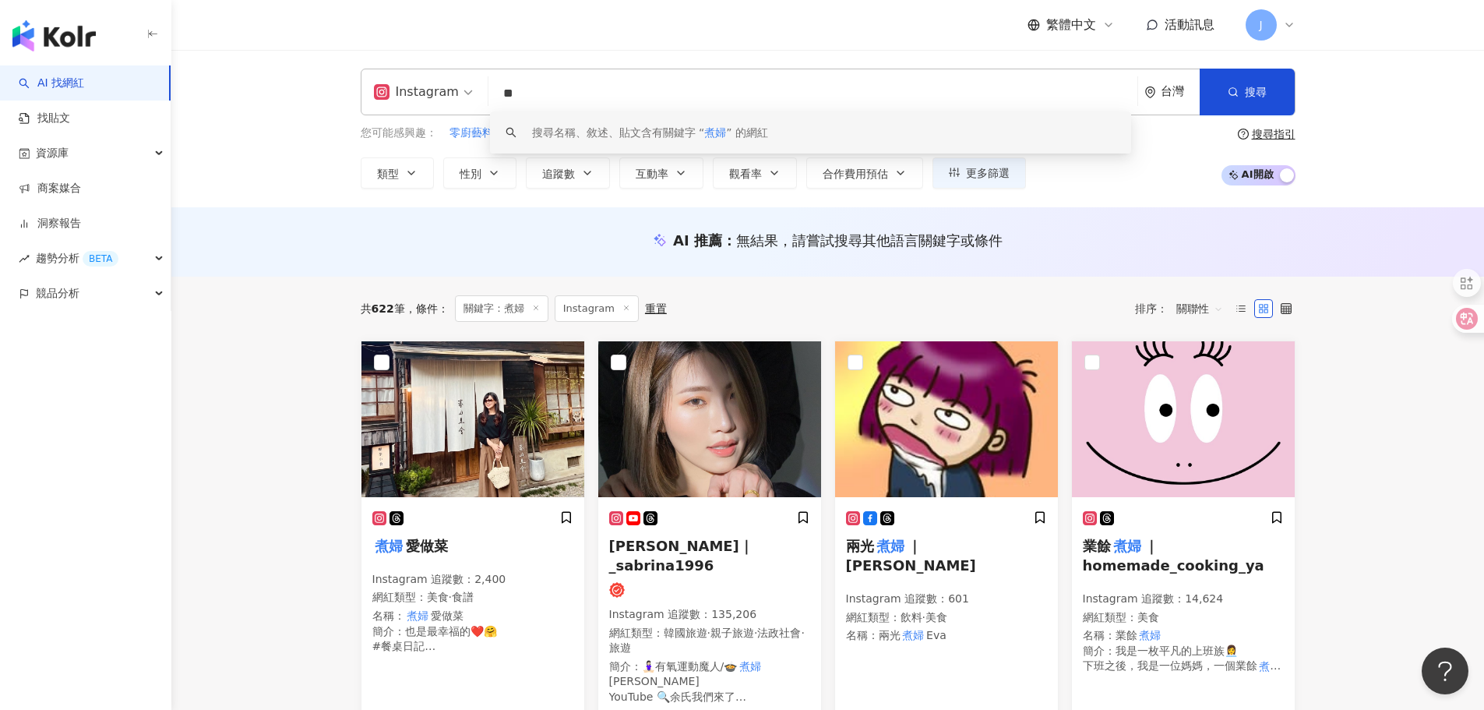
click at [489, 232] on div "AI 推薦 ： 無結果，請嘗試搜尋其他語言關鍵字或條件" at bounding box center [828, 240] width 935 height 19
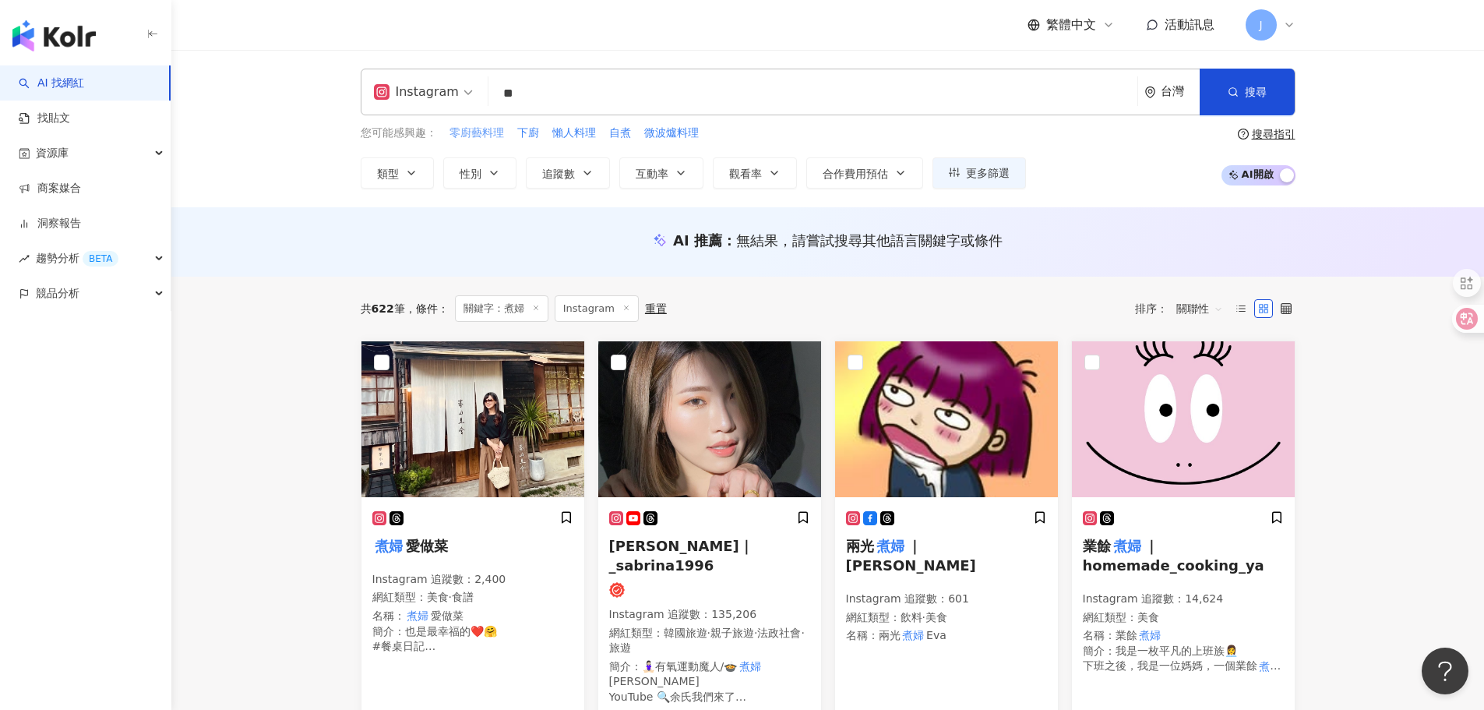
click at [478, 133] on span "零廚藝料理" at bounding box center [477, 133] width 55 height 16
type input "*****"
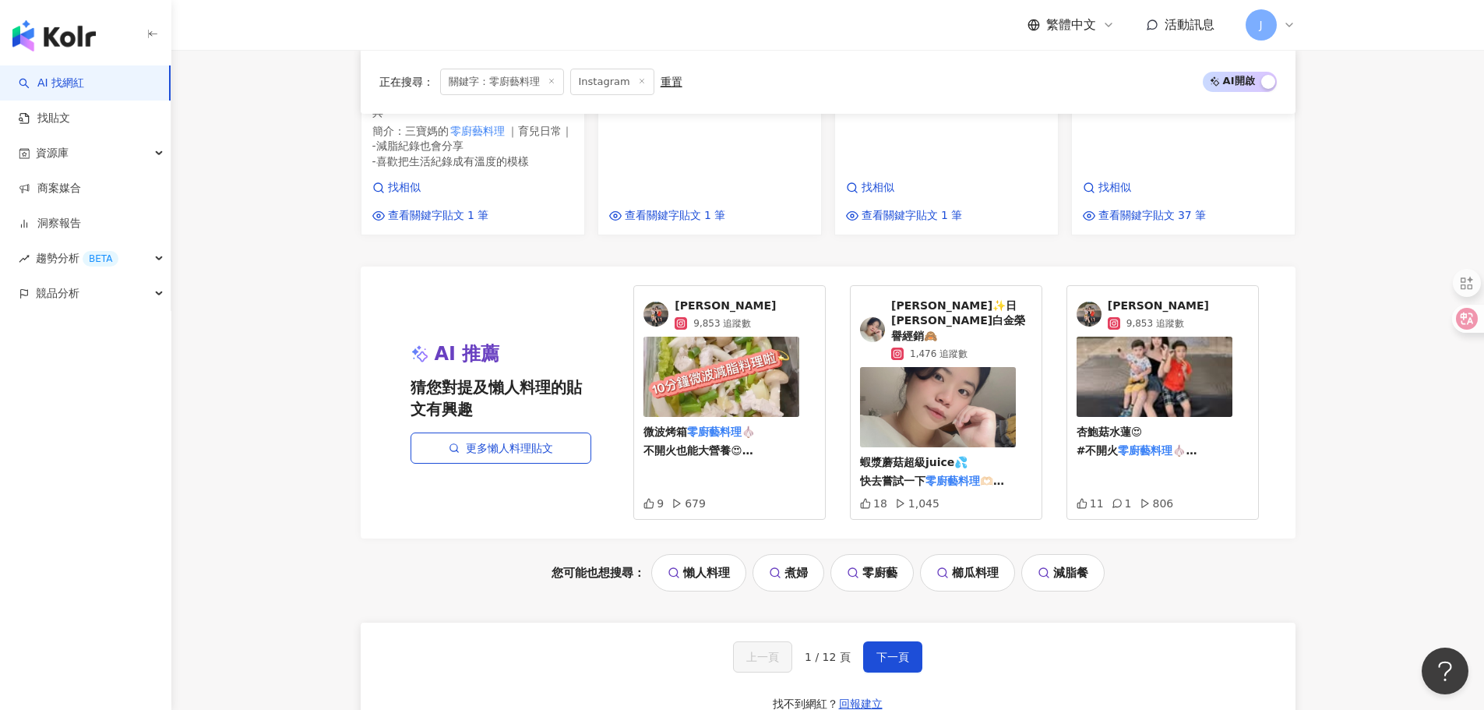
scroll to position [1636, 0]
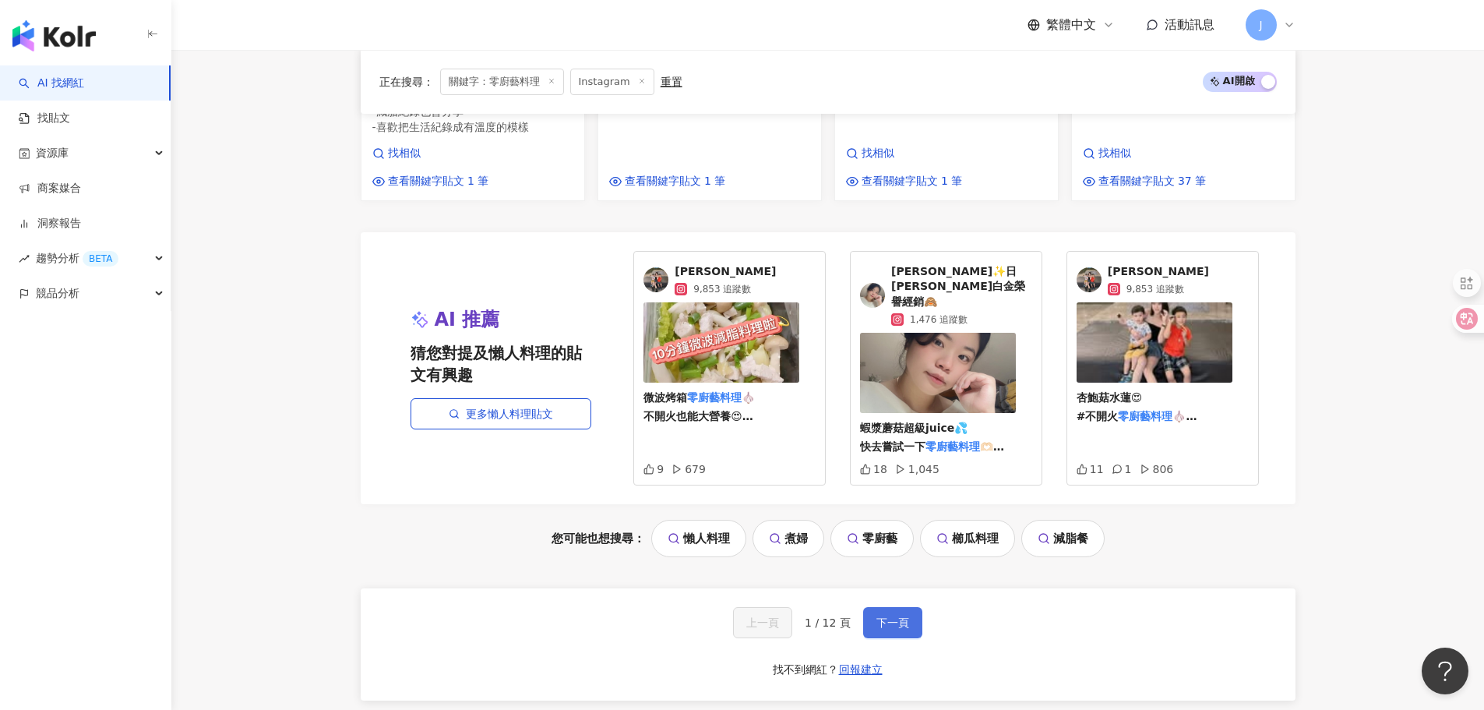
click at [902, 616] on span "下一頁" at bounding box center [893, 622] width 33 height 12
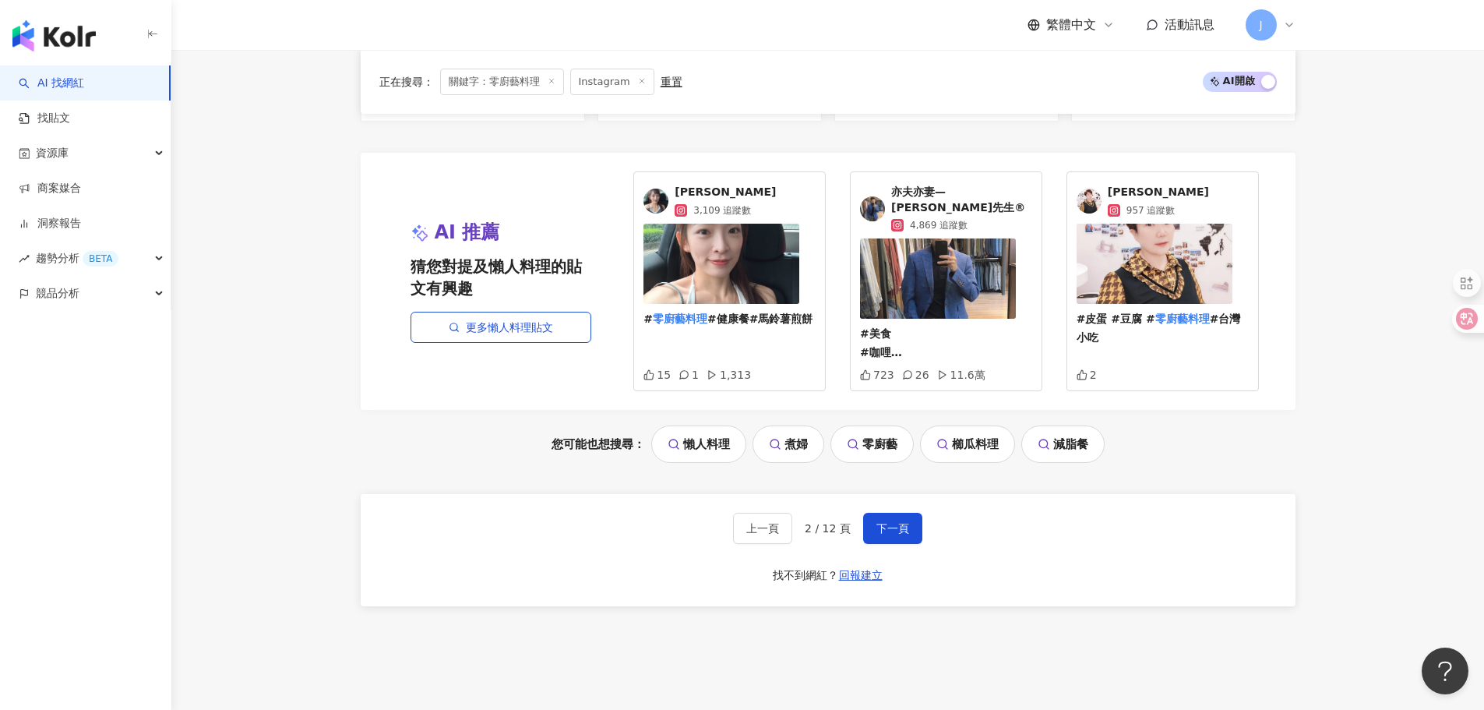
scroll to position [1643, 0]
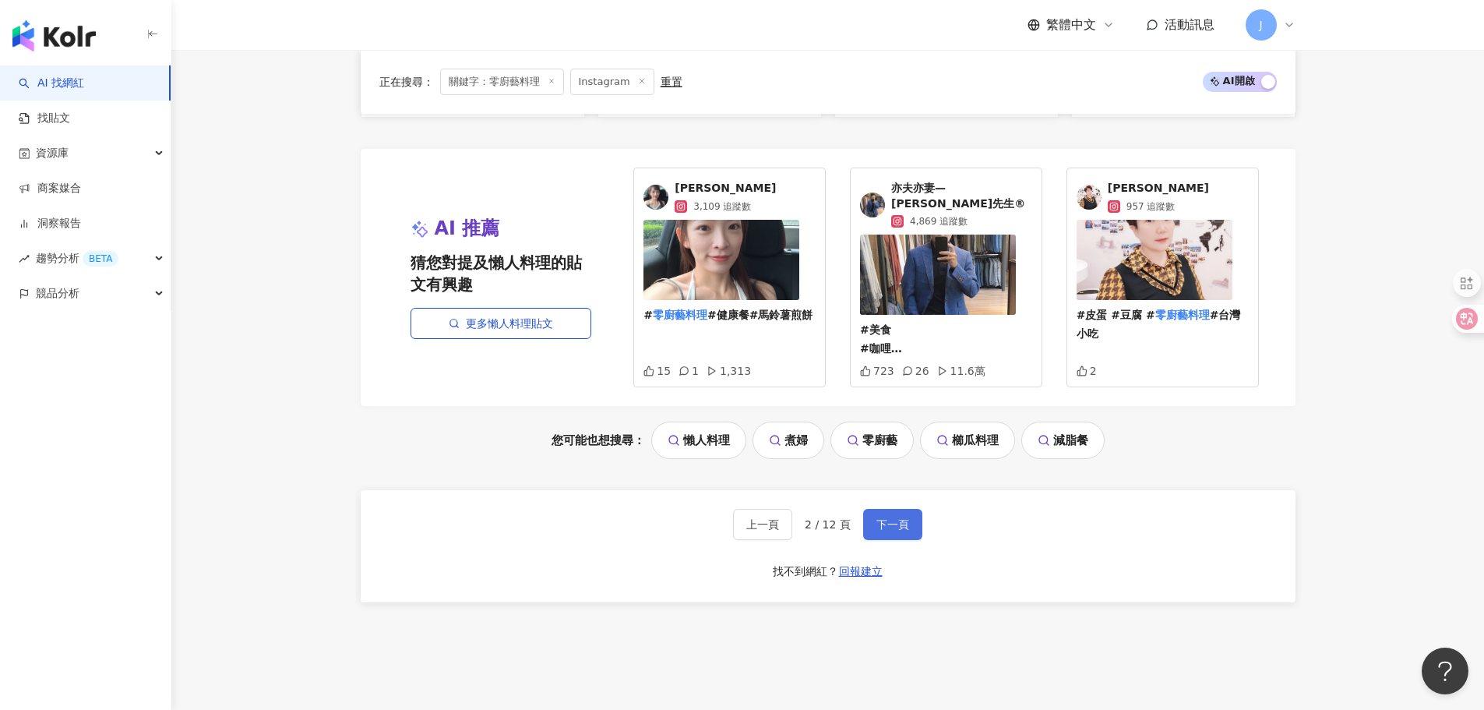
click at [888, 518] on span "下一頁" at bounding box center [893, 524] width 33 height 12
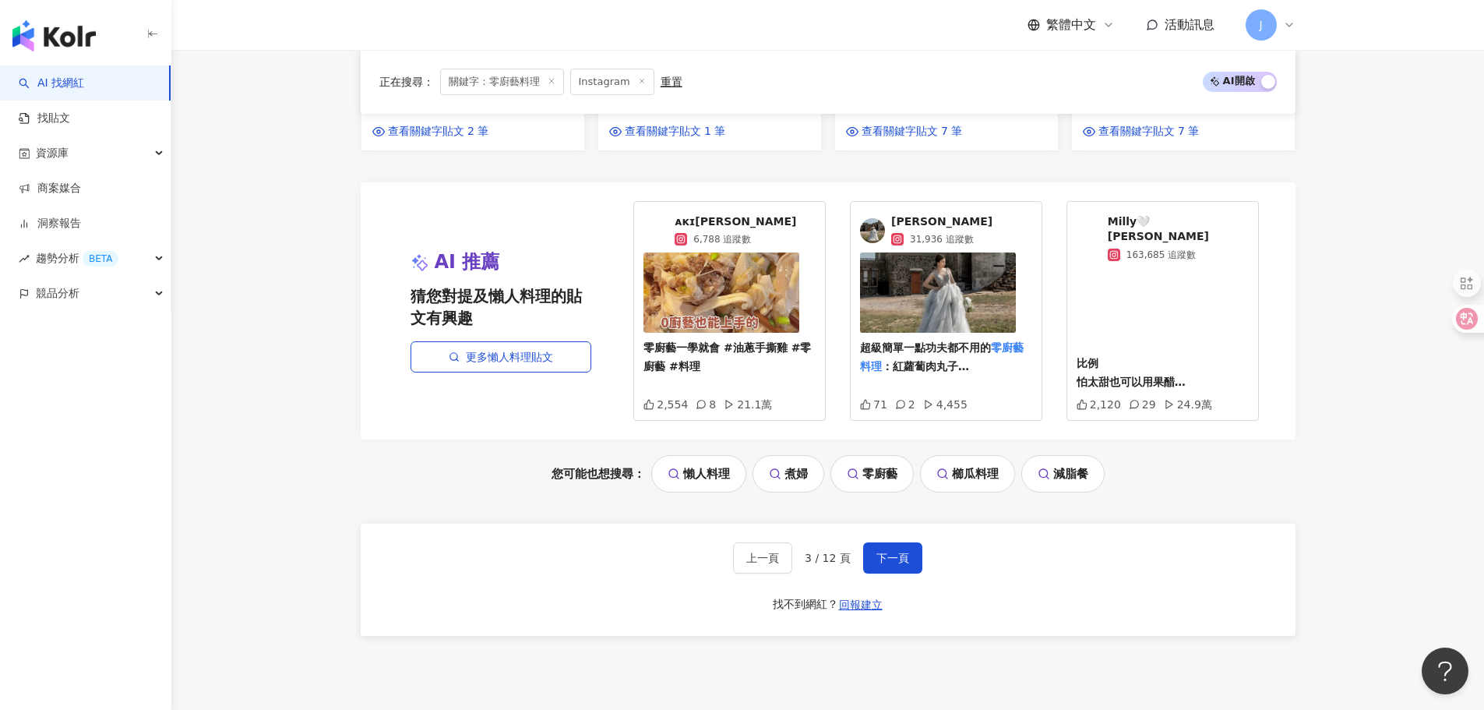
scroll to position [1770, 0]
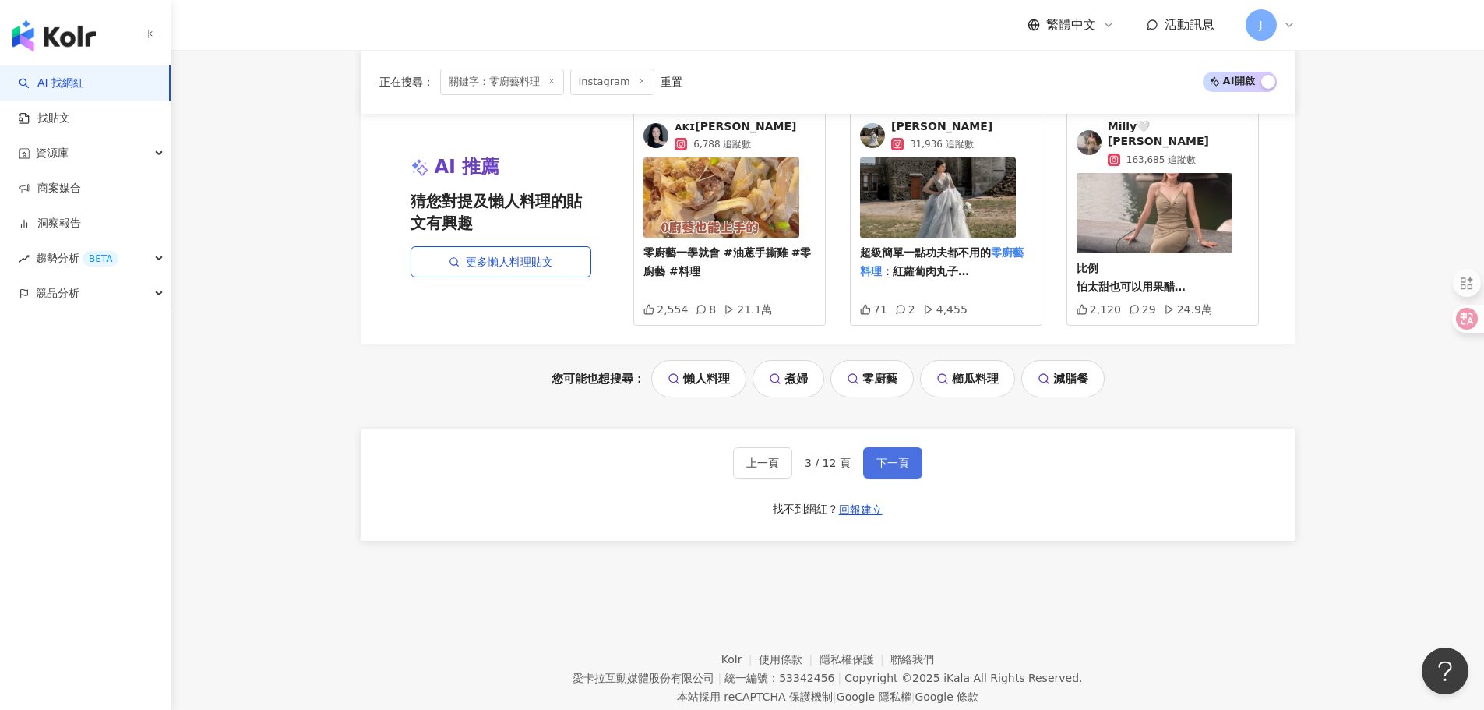
click at [886, 457] on span "下一頁" at bounding box center [893, 463] width 33 height 12
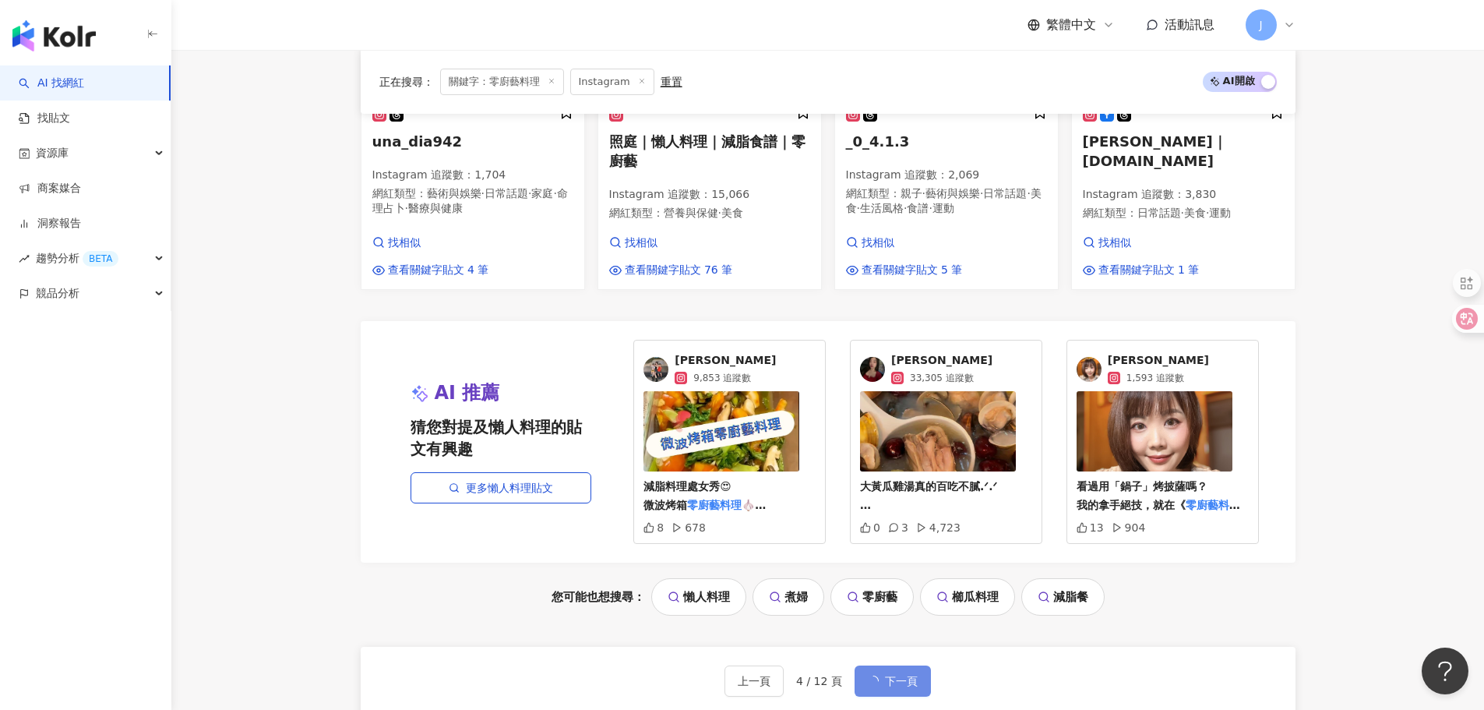
scroll to position [1688, 0]
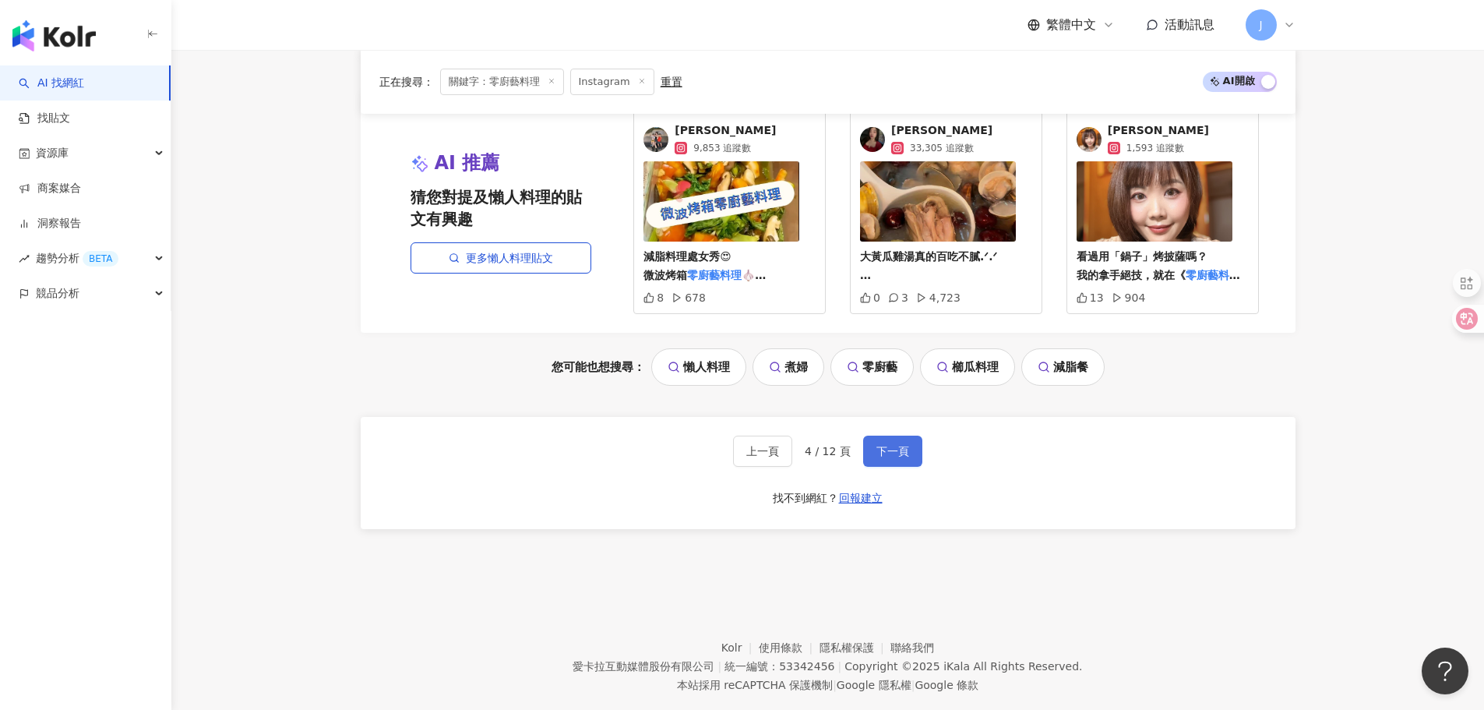
click at [888, 436] on button "下一頁" at bounding box center [892, 451] width 59 height 31
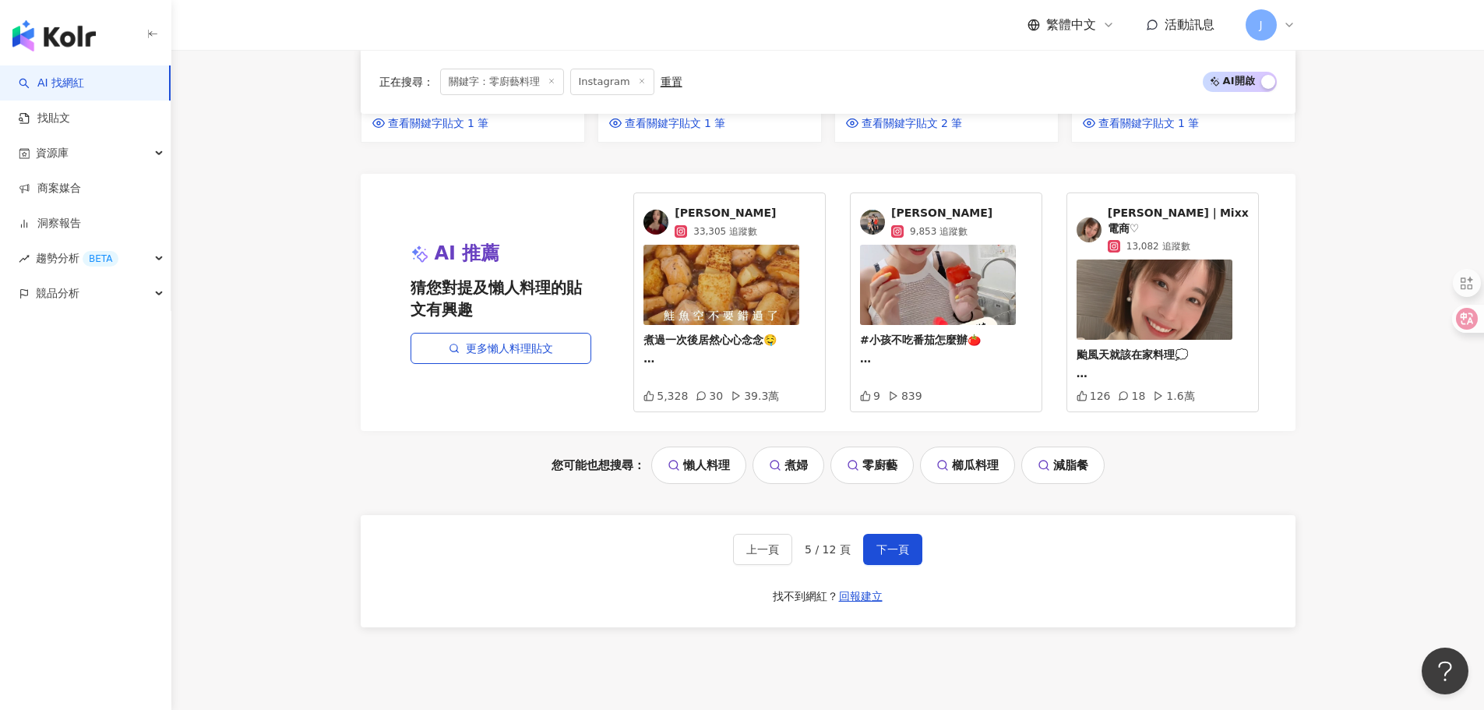
scroll to position [1622, 0]
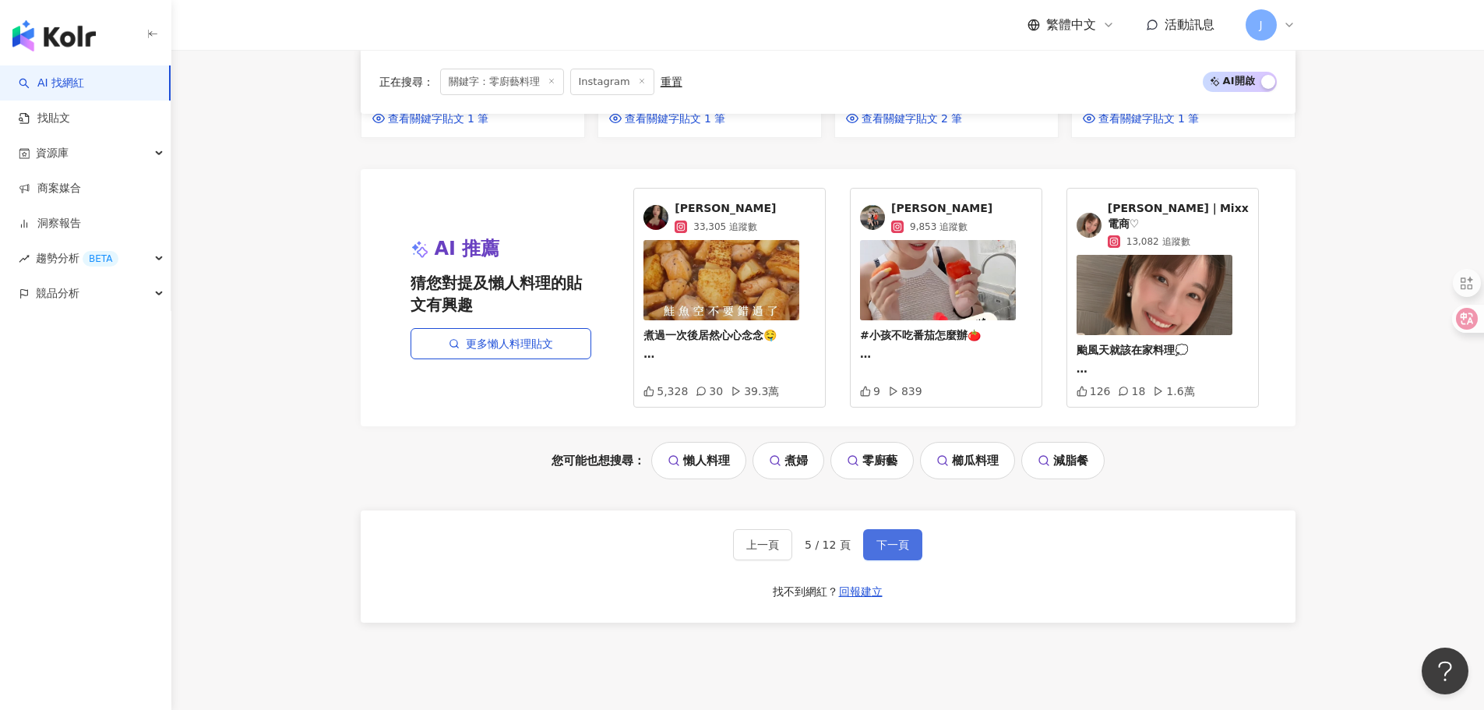
click at [897, 538] on span "下一頁" at bounding box center [893, 544] width 33 height 12
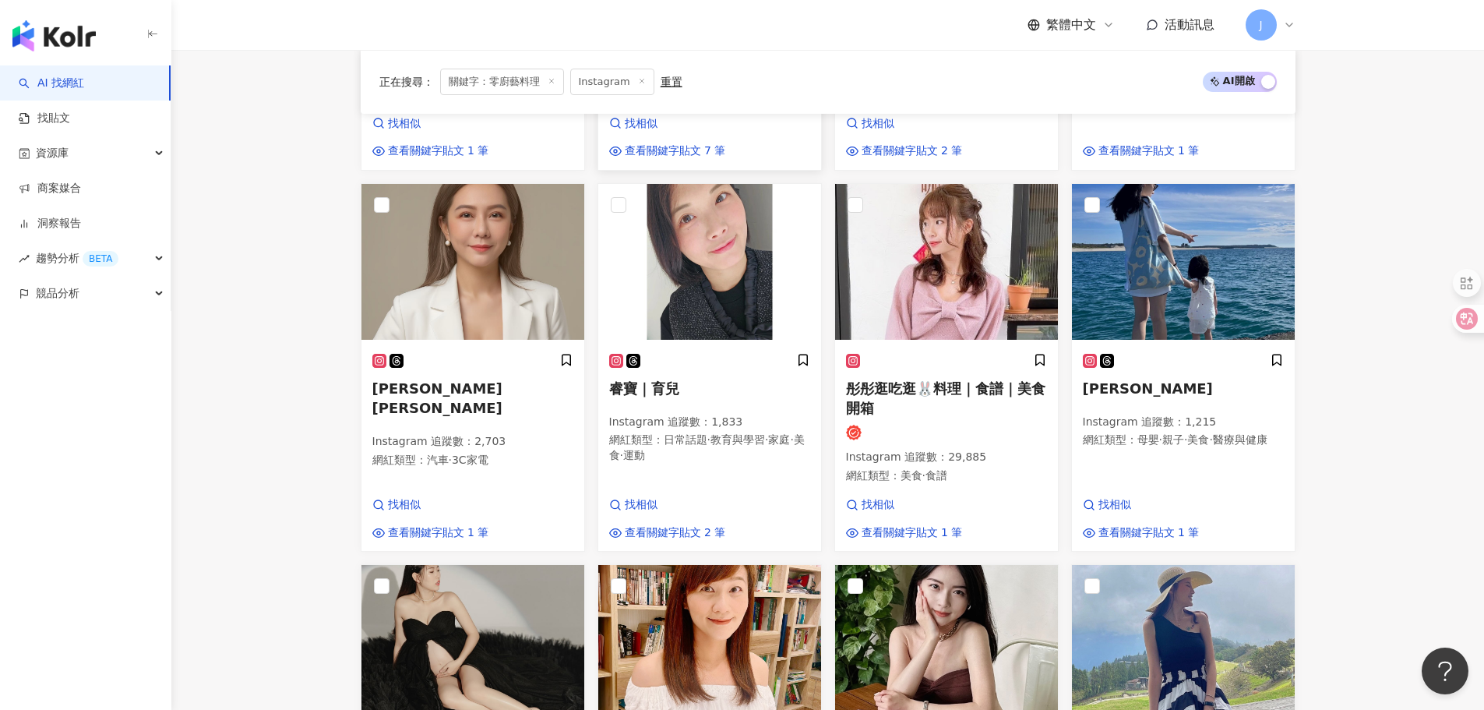
scroll to position [909, 0]
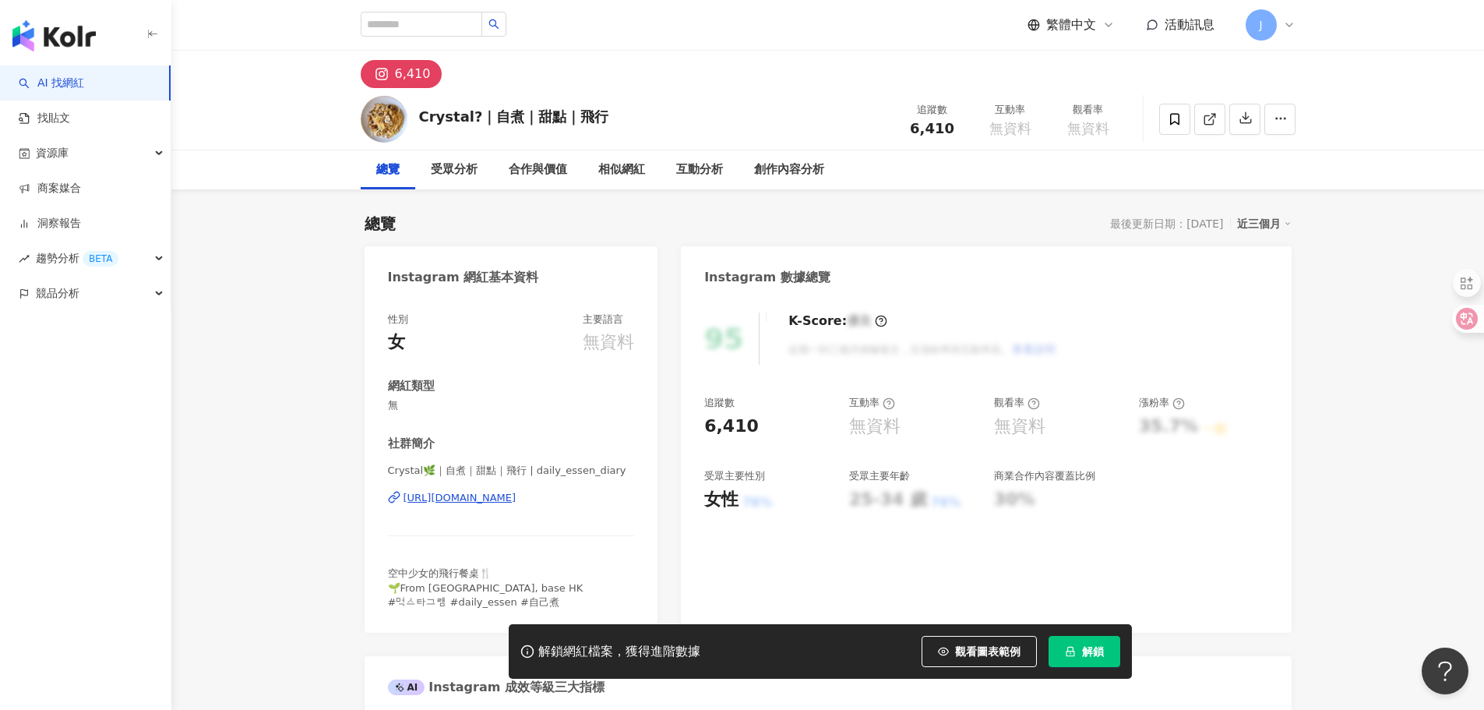
click at [476, 492] on div "https://www.instagram.com/daily_essen_diary/" at bounding box center [460, 498] width 113 height 14
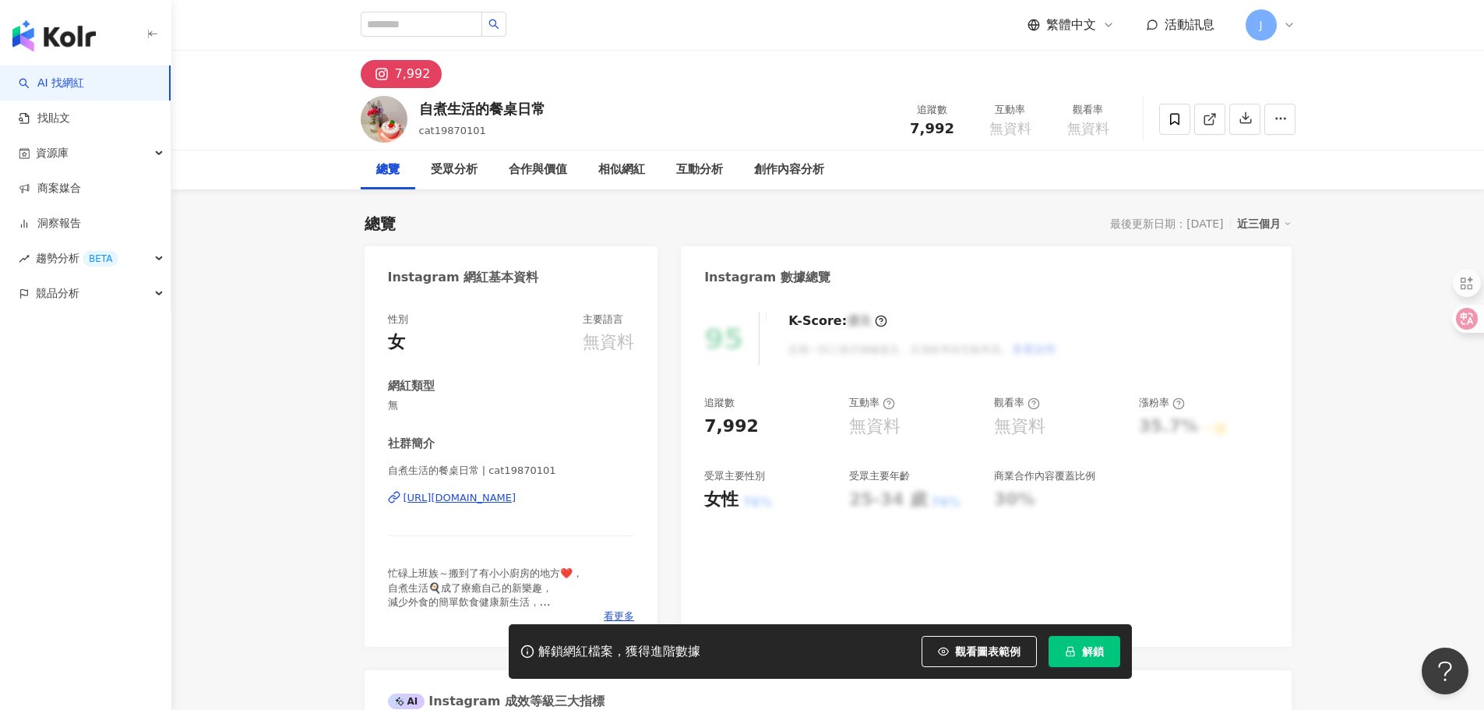
drag, startPoint x: 500, startPoint y: 494, endPoint x: 701, endPoint y: 396, distance: 223.0
click at [500, 494] on div "https://www.instagram.com/cat19870101/" at bounding box center [460, 498] width 113 height 14
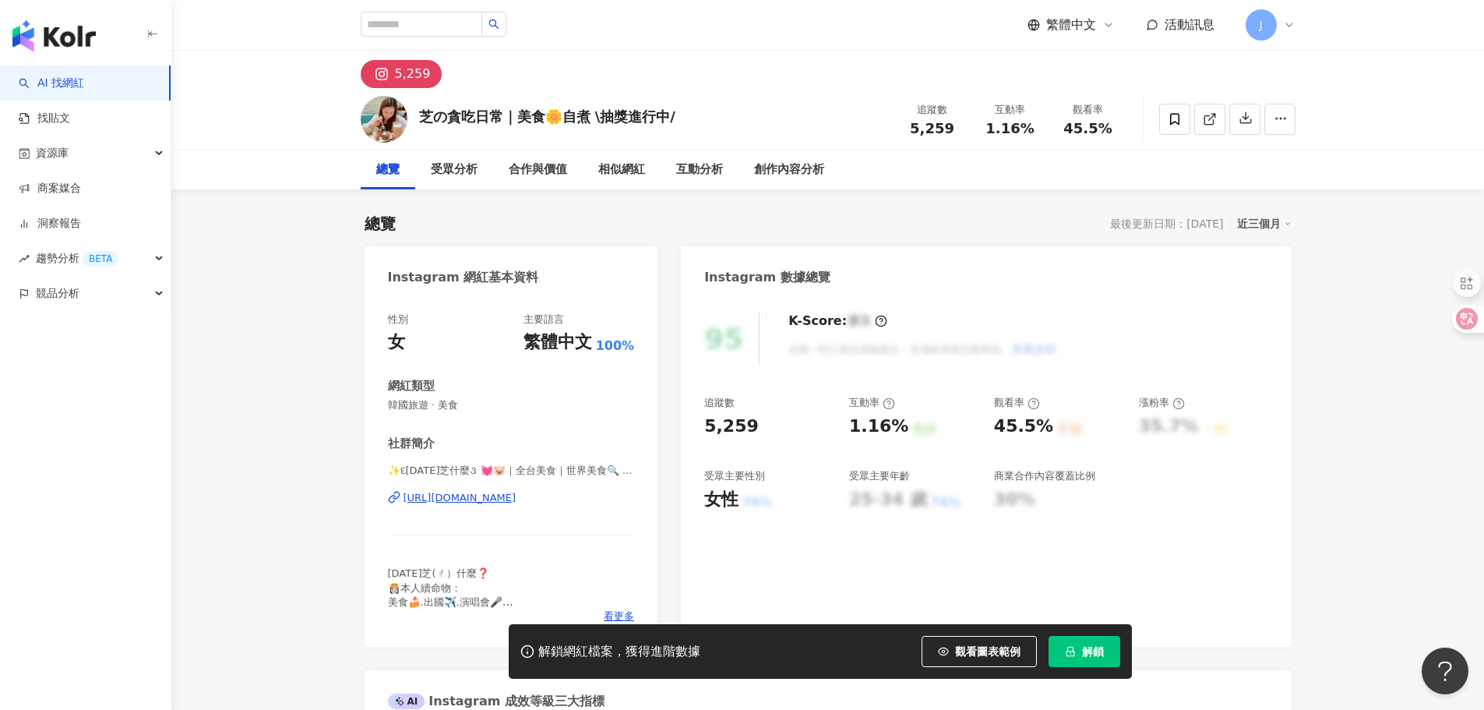
drag, startPoint x: 517, startPoint y: 500, endPoint x: 563, endPoint y: 531, distance: 54.5
click at [517, 500] on div "[URL][DOMAIN_NAME]" at bounding box center [460, 498] width 113 height 14
click at [517, 496] on div "https://www.instagram.com/choholic_eat/" at bounding box center [460, 498] width 113 height 14
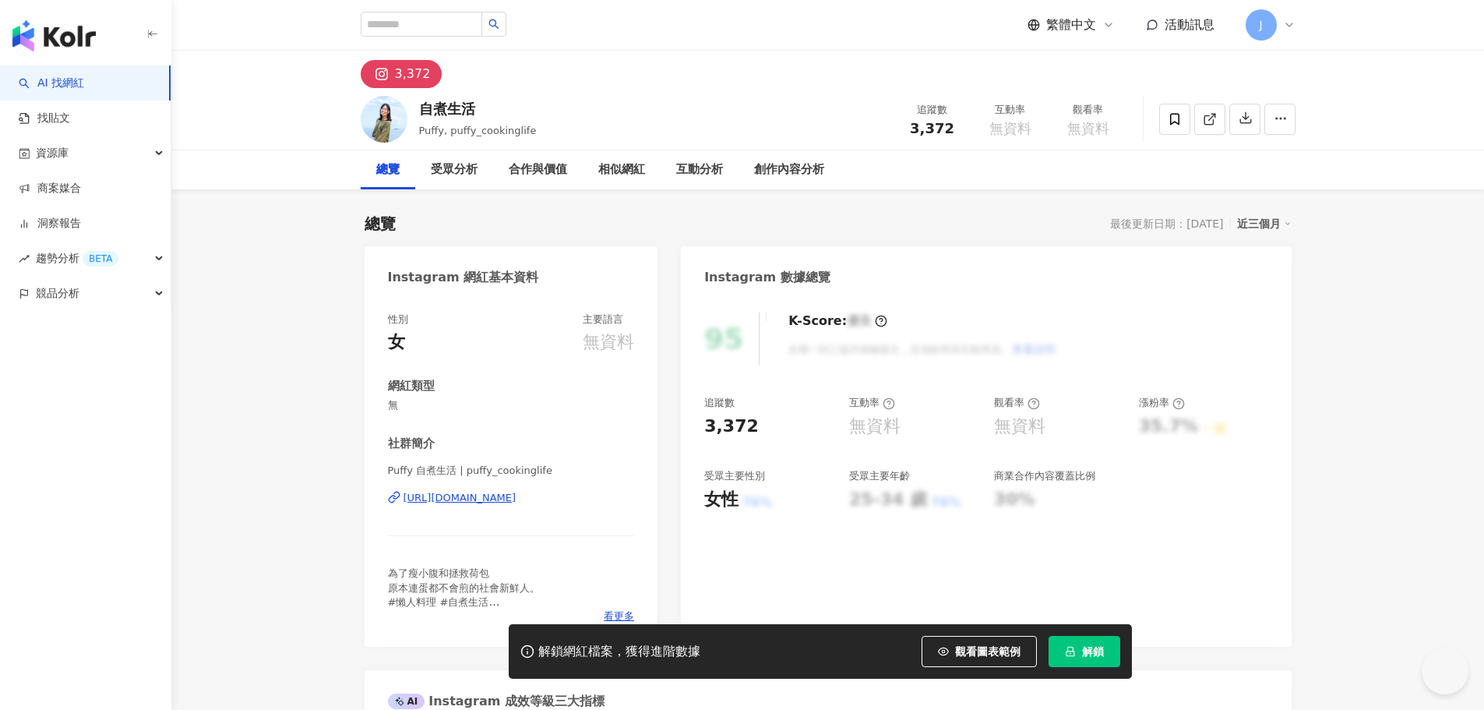
drag, startPoint x: 554, startPoint y: 492, endPoint x: 888, endPoint y: 0, distance: 594.8
click at [517, 492] on div "https://www.instagram.com/puffy_cookinglife/" at bounding box center [460, 498] width 113 height 14
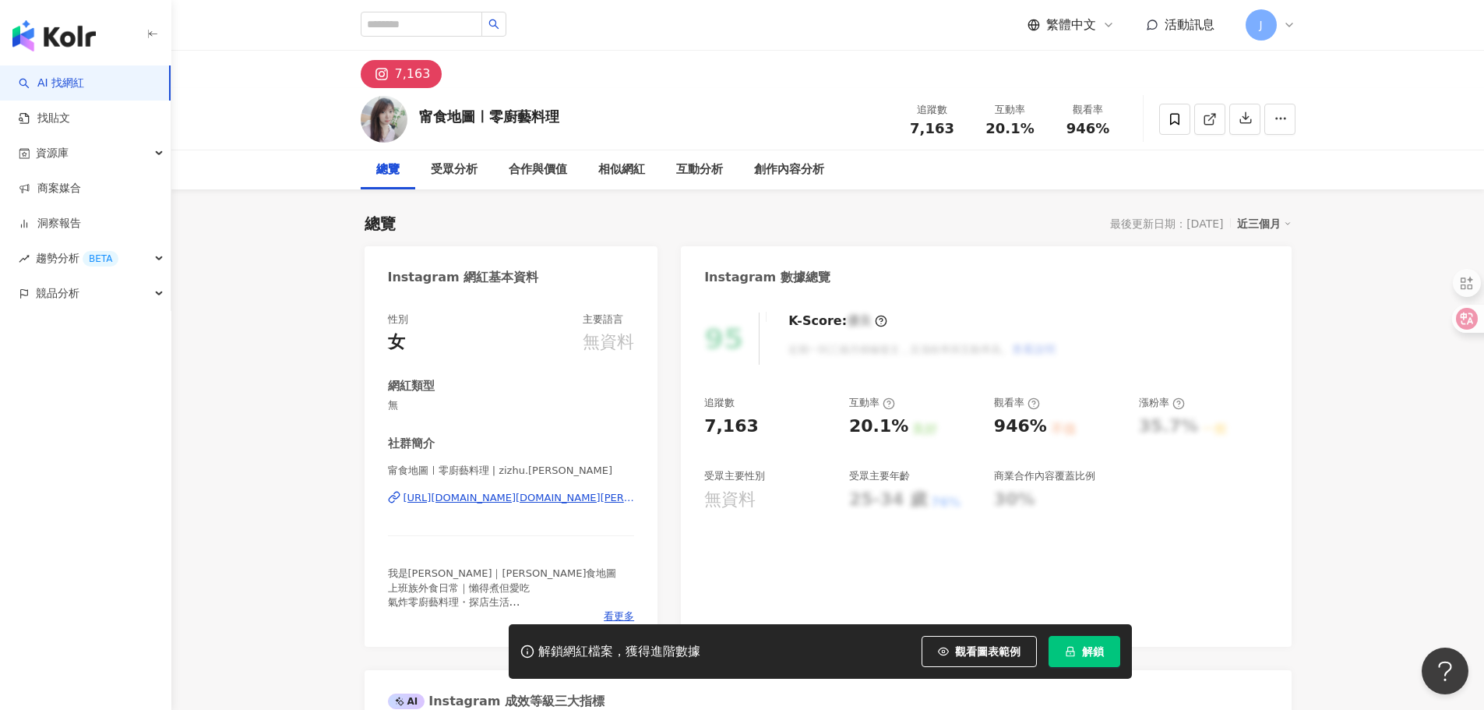
click at [567, 499] on div "[URL][DOMAIN_NAME][DOMAIN_NAME][PERSON_NAME]" at bounding box center [519, 498] width 231 height 14
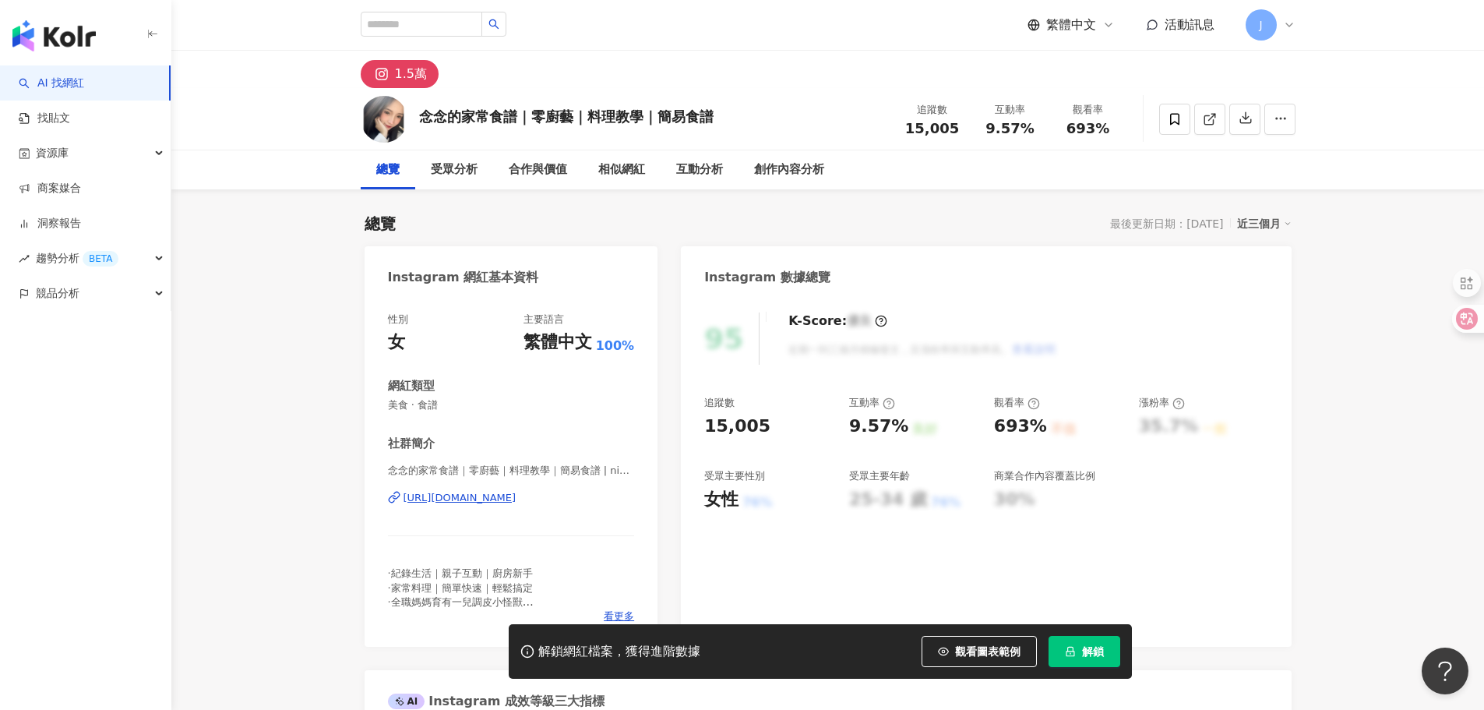
drag, startPoint x: 533, startPoint y: 475, endPoint x: 523, endPoint y: 496, distance: 23.4
click at [517, 496] on div "https://www.instagram.com/niennn_18/" at bounding box center [460, 498] width 113 height 14
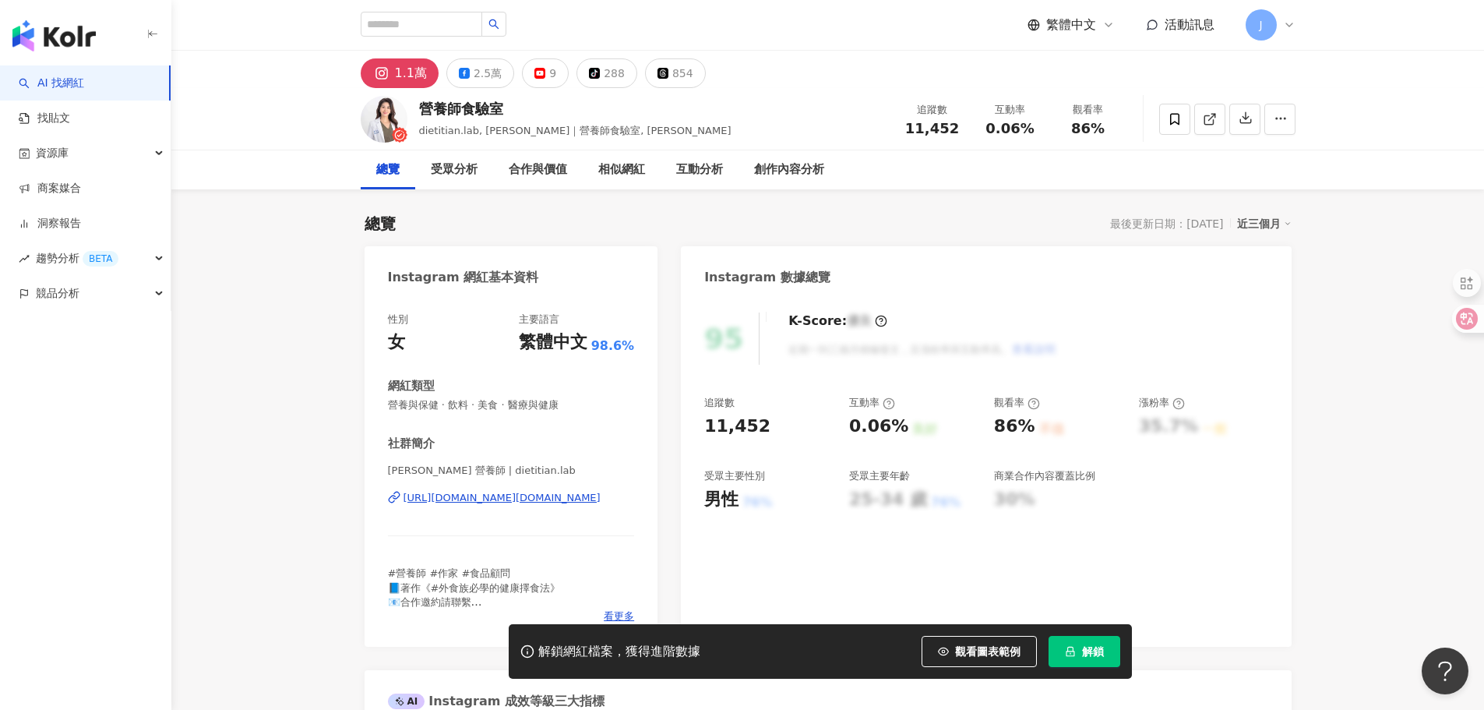
click at [548, 501] on div "https://www.instagram.com/dietitian.lab/" at bounding box center [502, 498] width 197 height 14
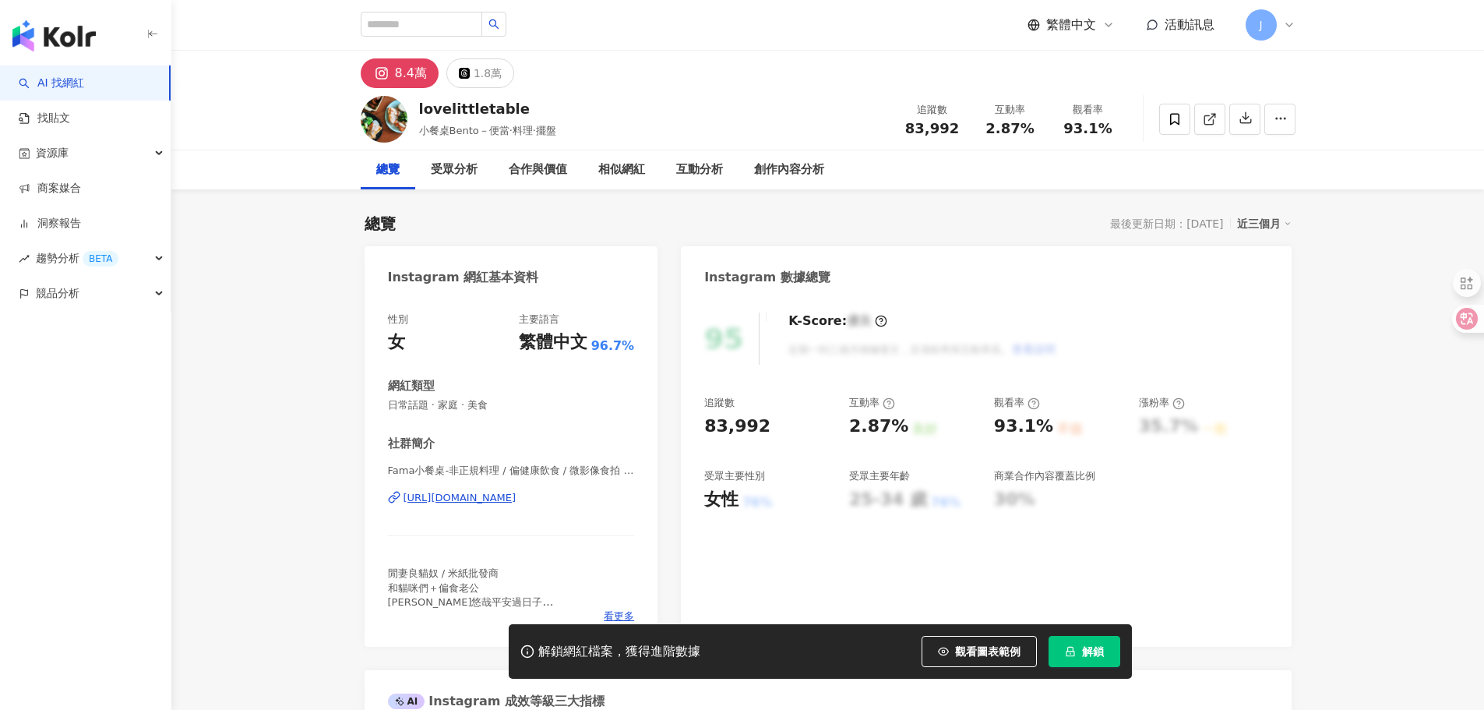
click at [517, 498] on div "https://www.instagram.com/lovelittletable/" at bounding box center [460, 498] width 113 height 14
drag, startPoint x: 488, startPoint y: 499, endPoint x: 903, endPoint y: 429, distance: 421.1
click at [488, 499] on div "https://www.instagram.com/lovelittletable/" at bounding box center [460, 498] width 113 height 14
click at [494, 499] on div "https://www.instagram.com/lovelittletable/" at bounding box center [460, 498] width 113 height 14
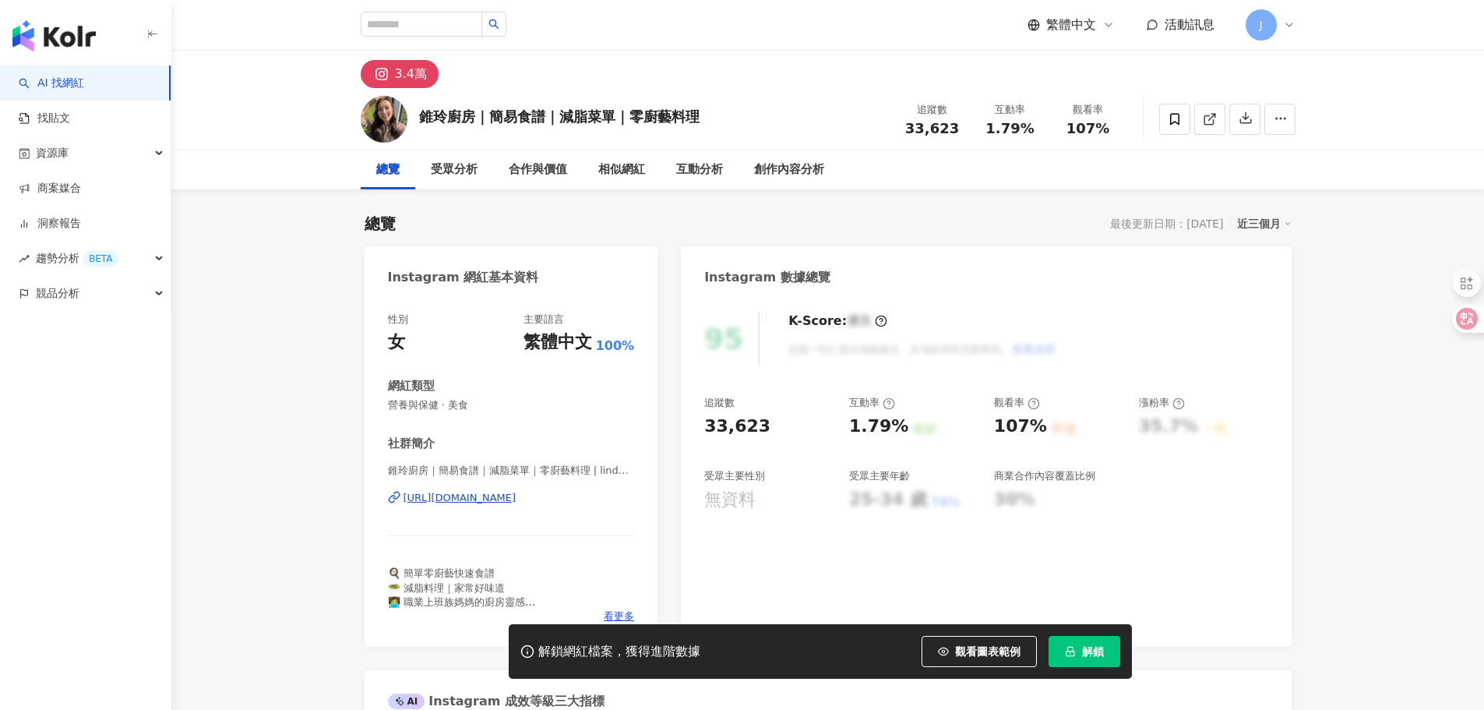
click at [517, 495] on div "[URL][DOMAIN_NAME]" at bounding box center [460, 498] width 113 height 14
click at [517, 499] on div "https://www.instagram.com/linda101016/" at bounding box center [460, 498] width 113 height 14
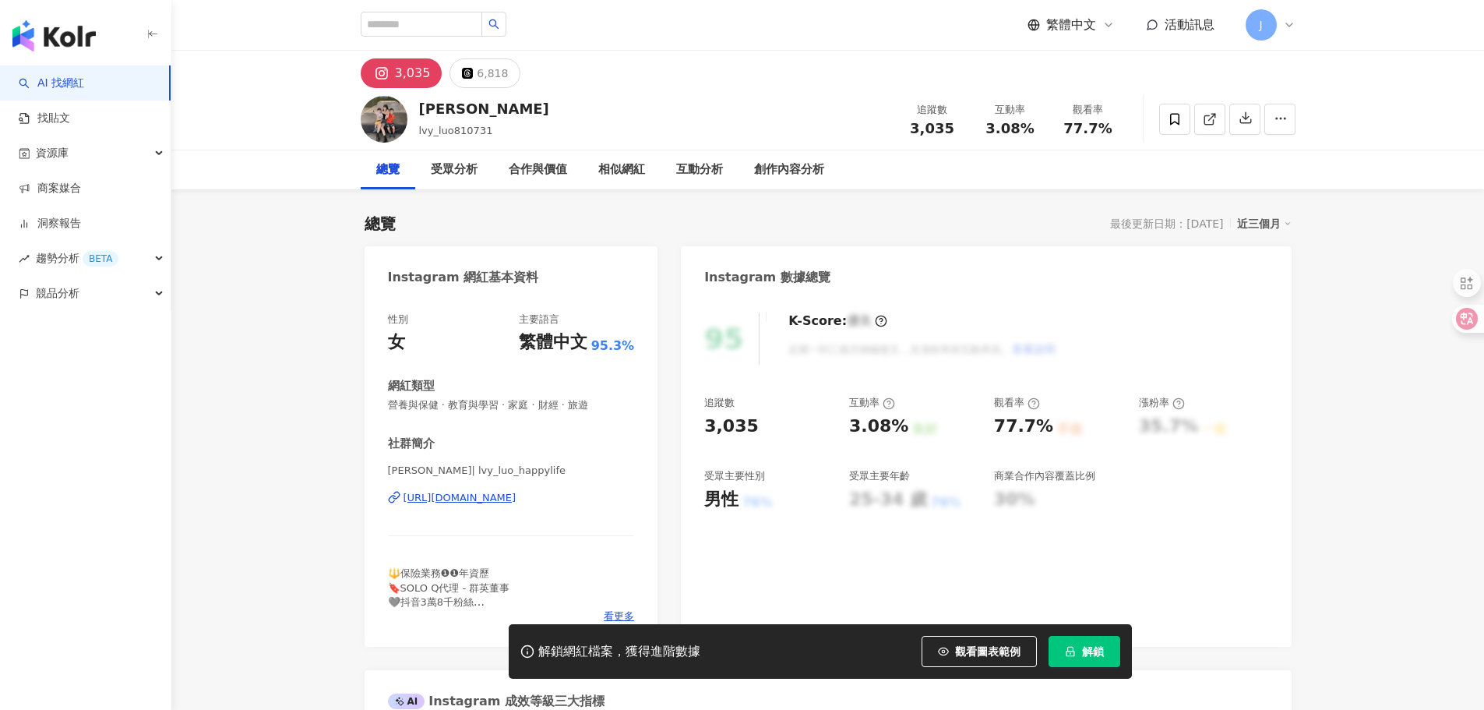
click at [517, 498] on div "[URL][DOMAIN_NAME]" at bounding box center [460, 498] width 113 height 14
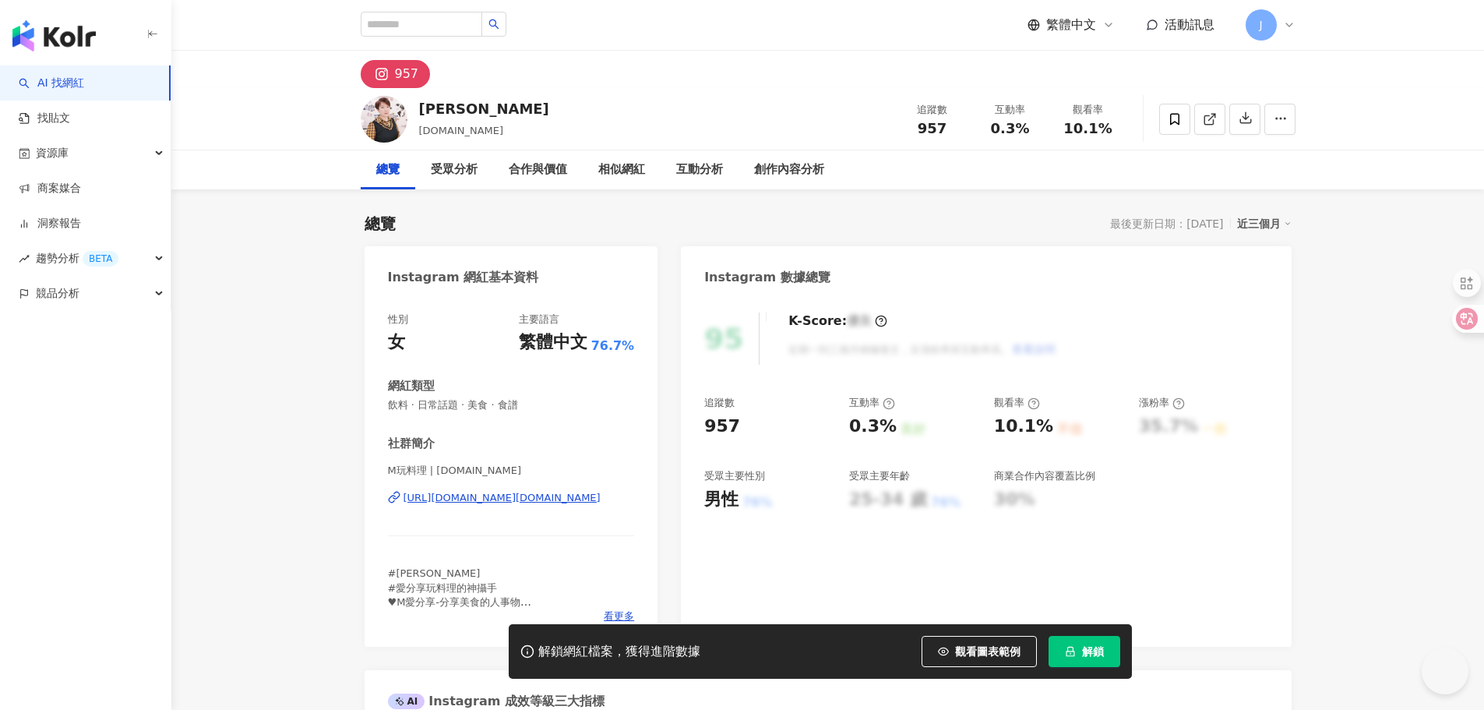
click at [586, 501] on div "https://www.instagram.com/linifen.m.cooking/" at bounding box center [502, 498] width 197 height 14
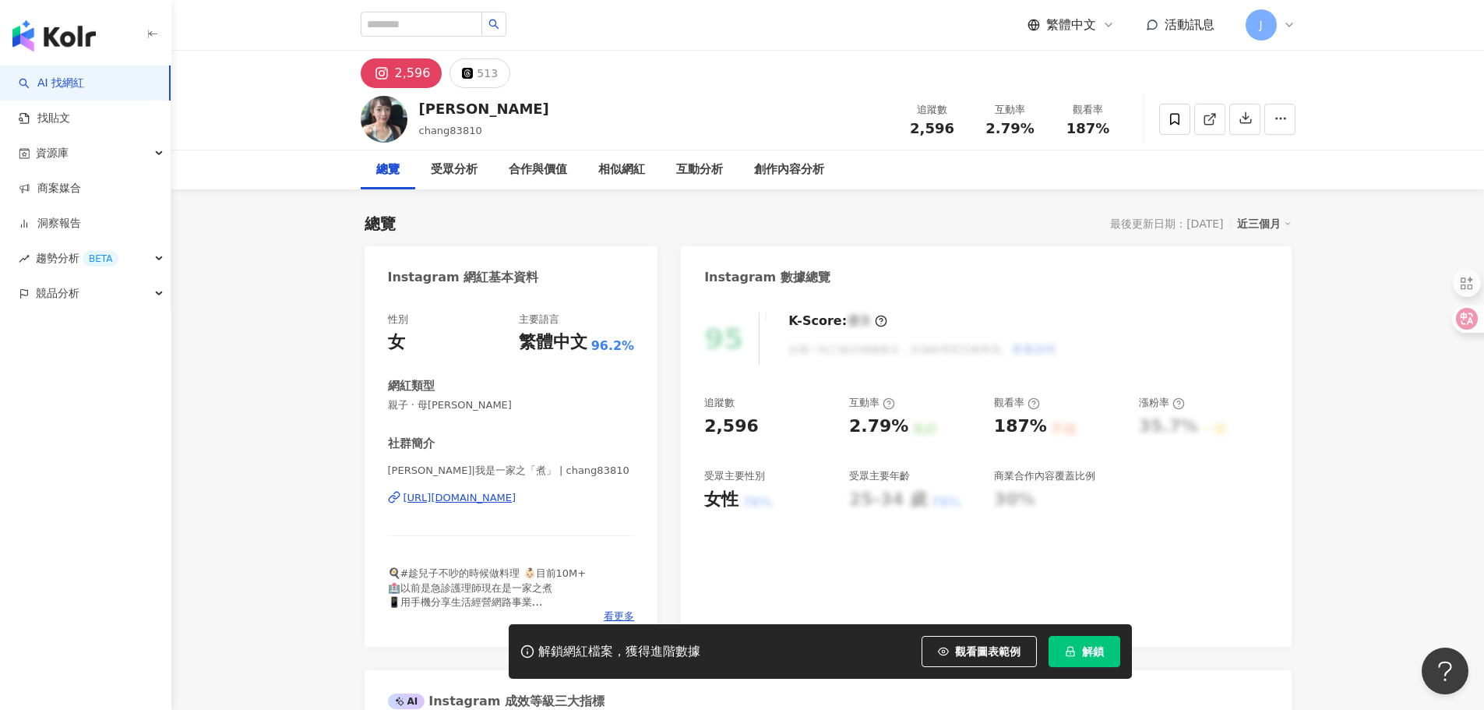
drag, startPoint x: 567, startPoint y: 506, endPoint x: 553, endPoint y: 501, distance: 14.8
click at [517, 501] on div "https://www.instagram.com/chang83810/" at bounding box center [460, 498] width 113 height 14
click at [517, 499] on div "https://www.instagram.com/chang83810/" at bounding box center [460, 498] width 113 height 14
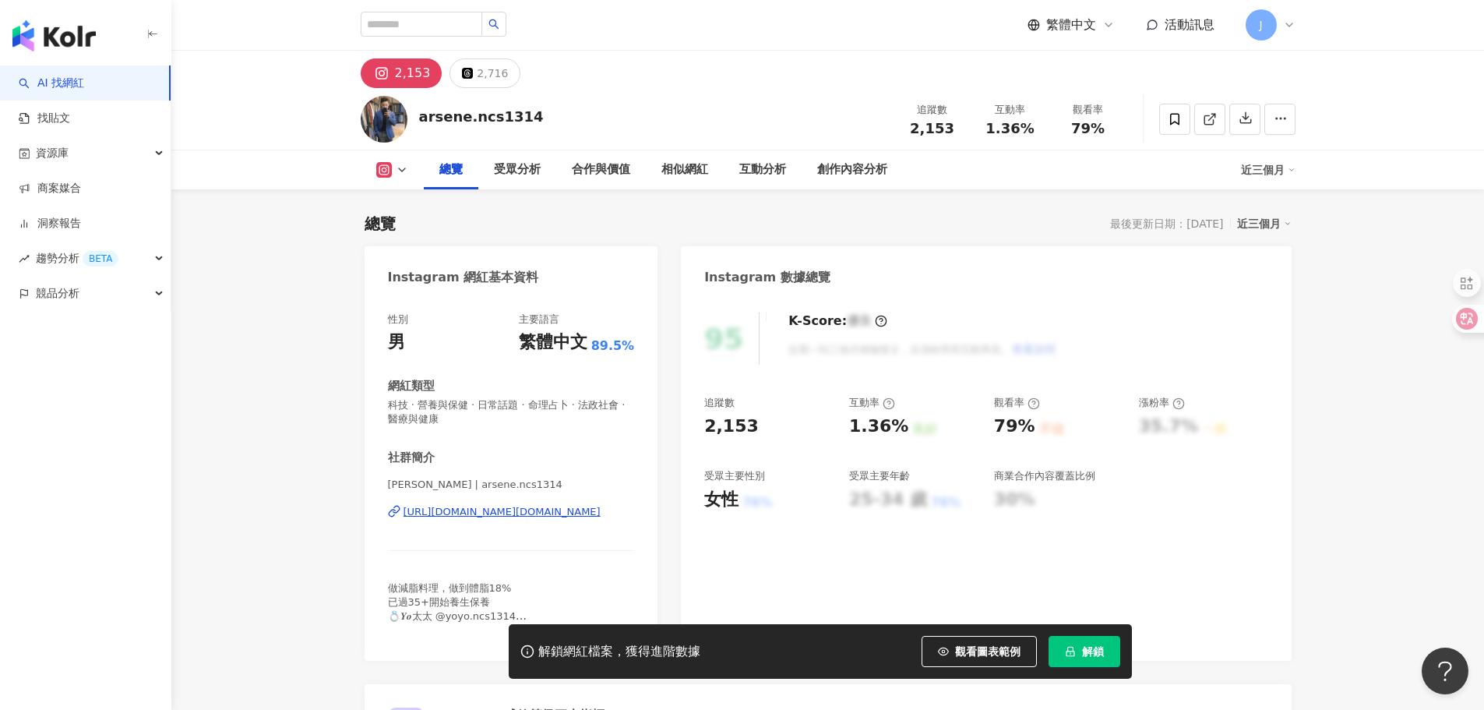
drag, startPoint x: 546, startPoint y: 514, endPoint x: 577, endPoint y: 488, distance: 40.4
click at [545, 514] on div "https://www.instagram.com/arsene.ncs1314/" at bounding box center [502, 512] width 197 height 14
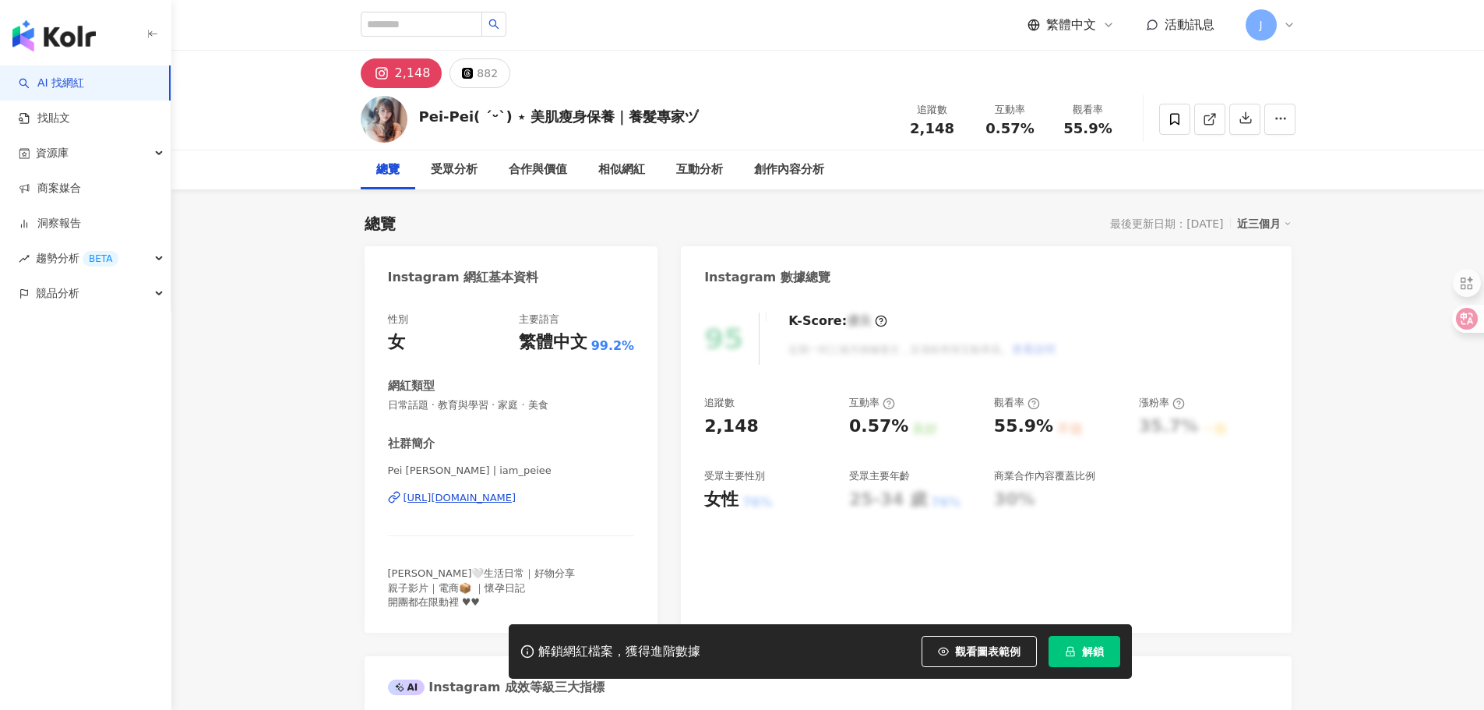
click at [517, 498] on div "[URL][DOMAIN_NAME]" at bounding box center [460, 498] width 113 height 14
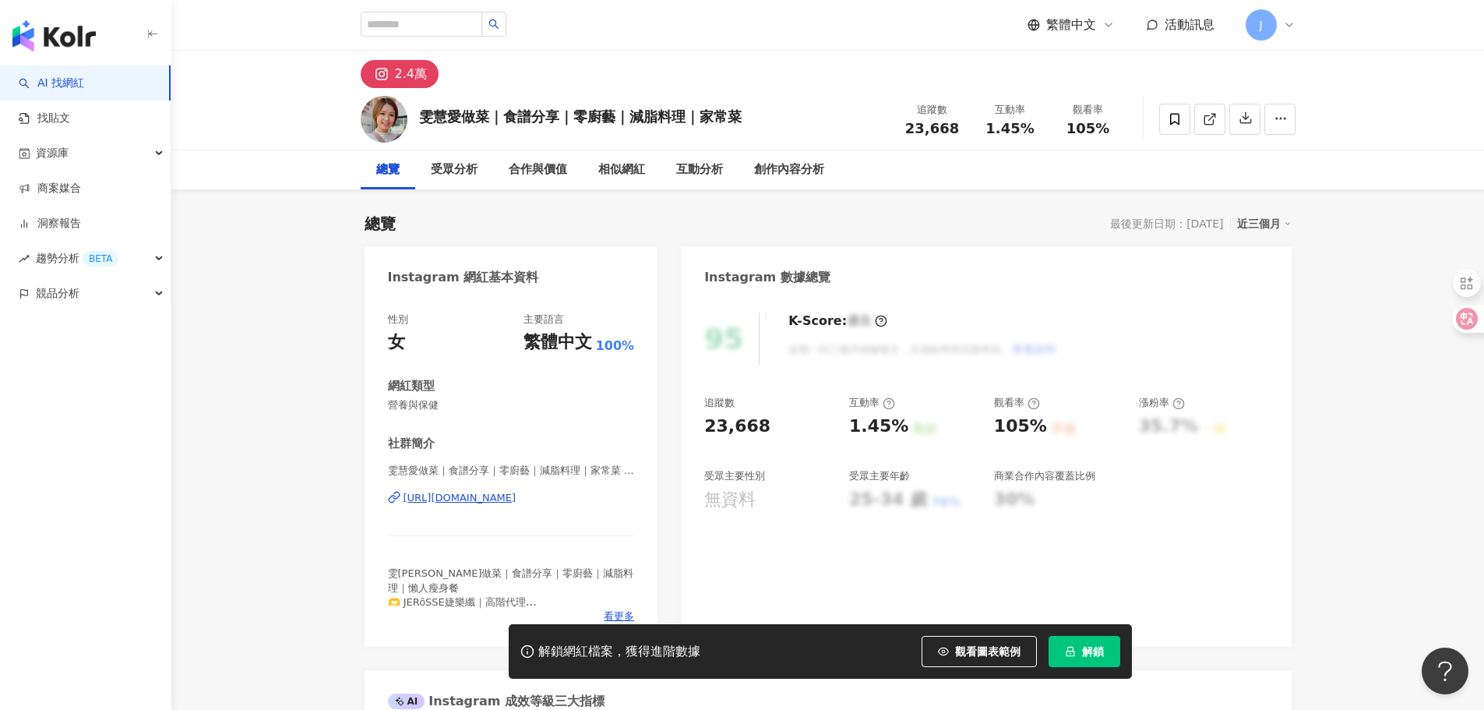
click at [517, 501] on div "https://www.instagram.com/vivian1661/" at bounding box center [460, 498] width 113 height 14
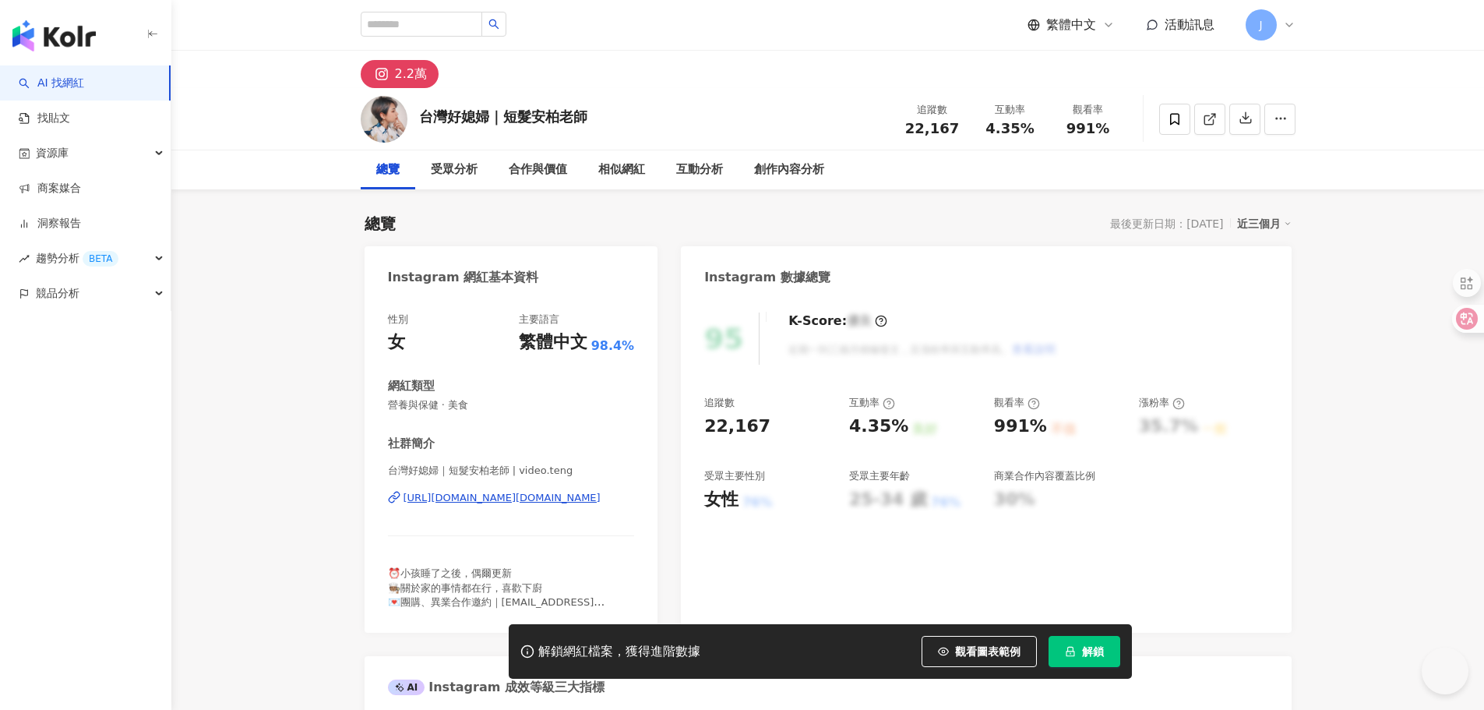
click at [503, 499] on div "[URL][DOMAIN_NAME][DOMAIN_NAME]" at bounding box center [502, 498] width 197 height 14
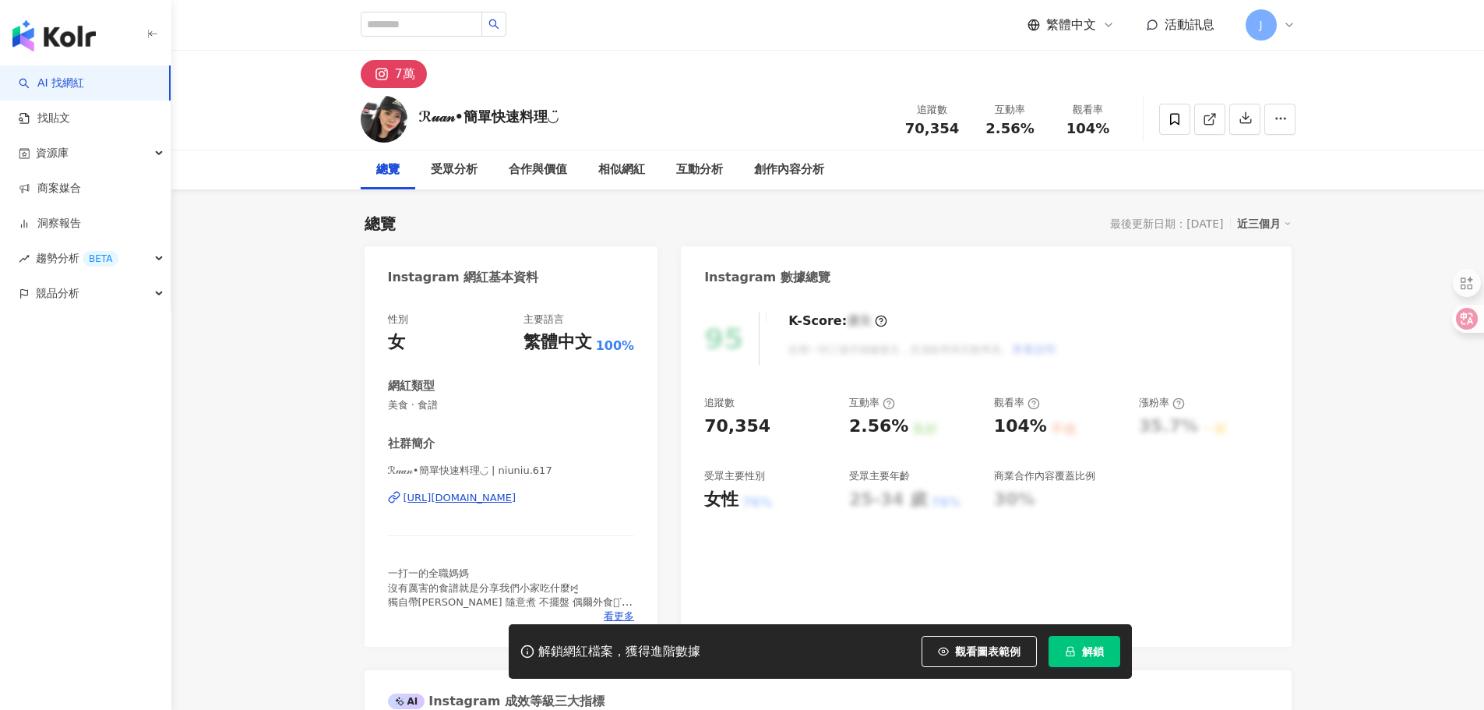
drag, startPoint x: 918, startPoint y: 388, endPoint x: 562, endPoint y: 501, distance: 373.6
click at [517, 501] on div "https://www.instagram.com/niuniu.617/" at bounding box center [460, 498] width 113 height 14
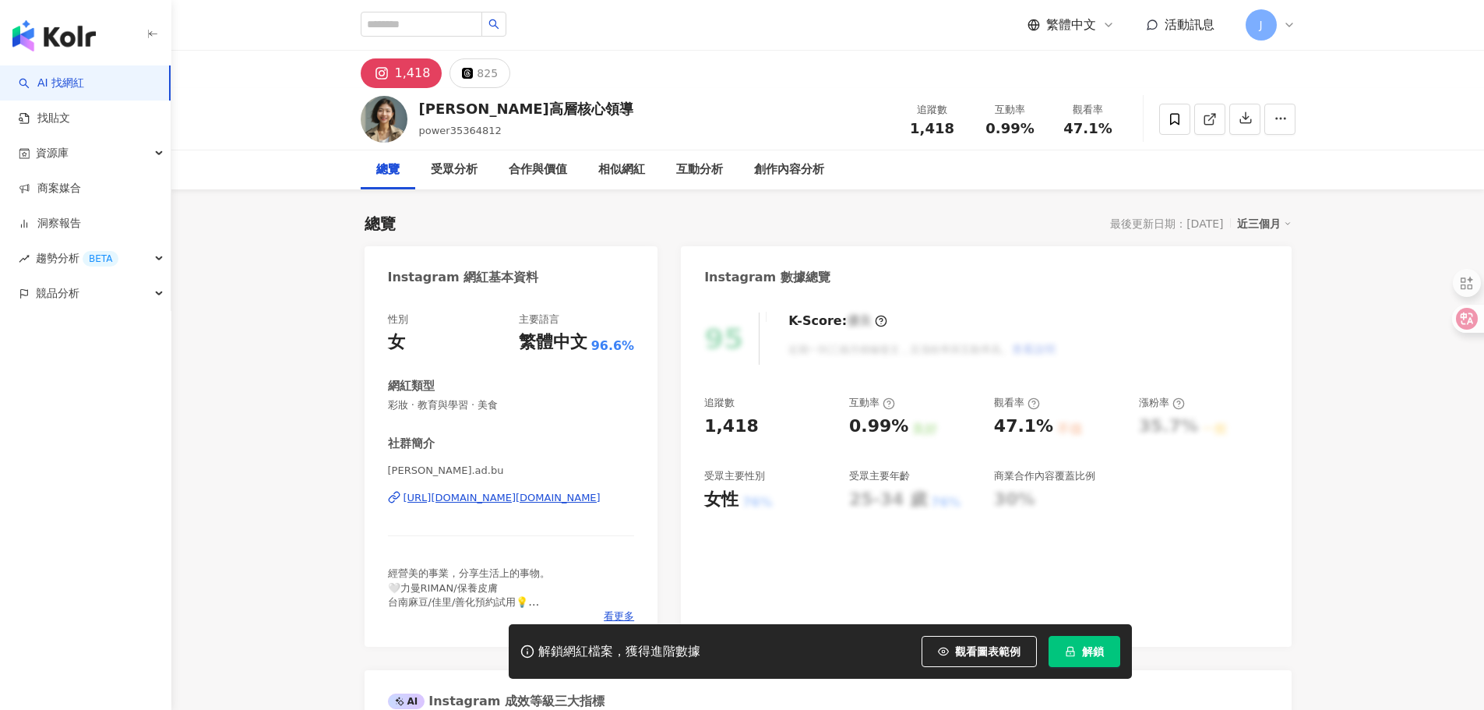
click at [512, 498] on div "[URL][DOMAIN_NAME][DOMAIN_NAME]" at bounding box center [502, 498] width 197 height 14
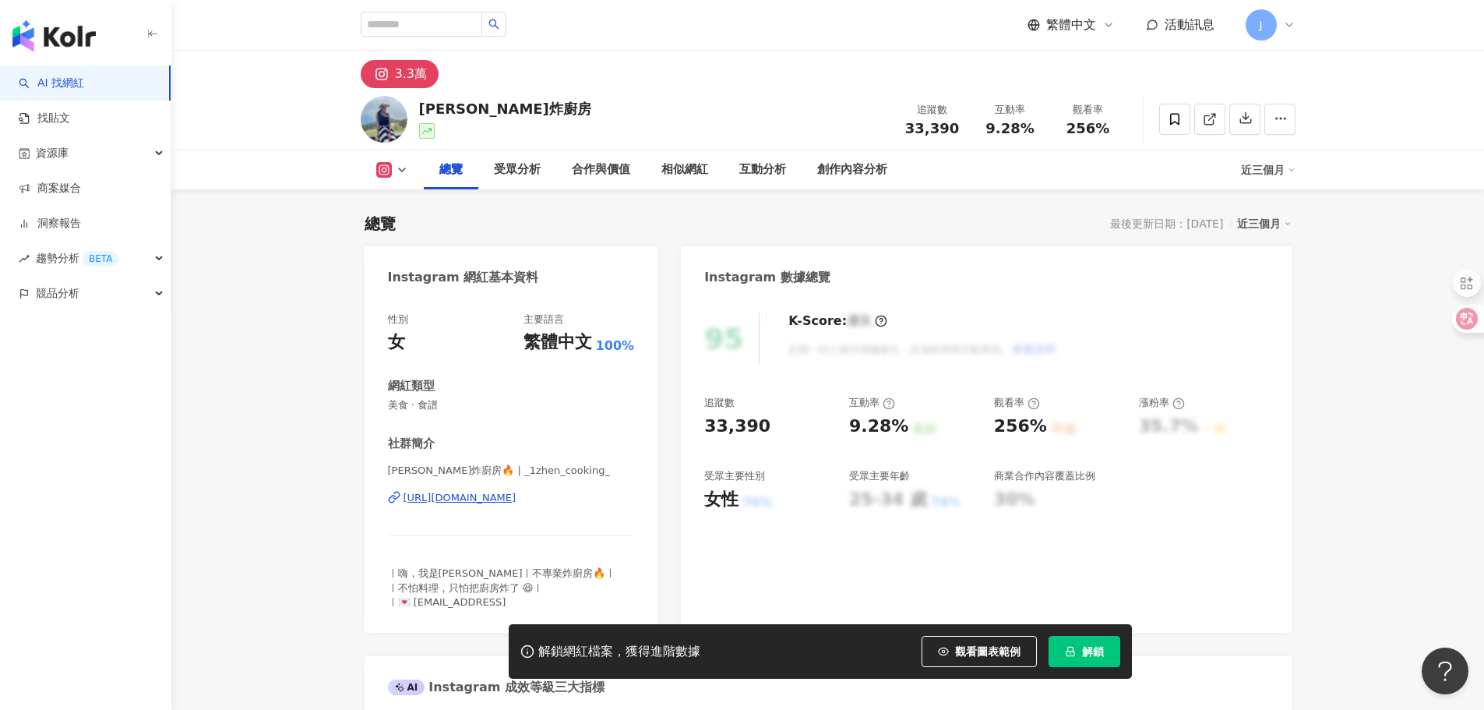
click at [517, 501] on div "https://www.instagram.com/_1zhen_cooking_/" at bounding box center [460, 498] width 113 height 14
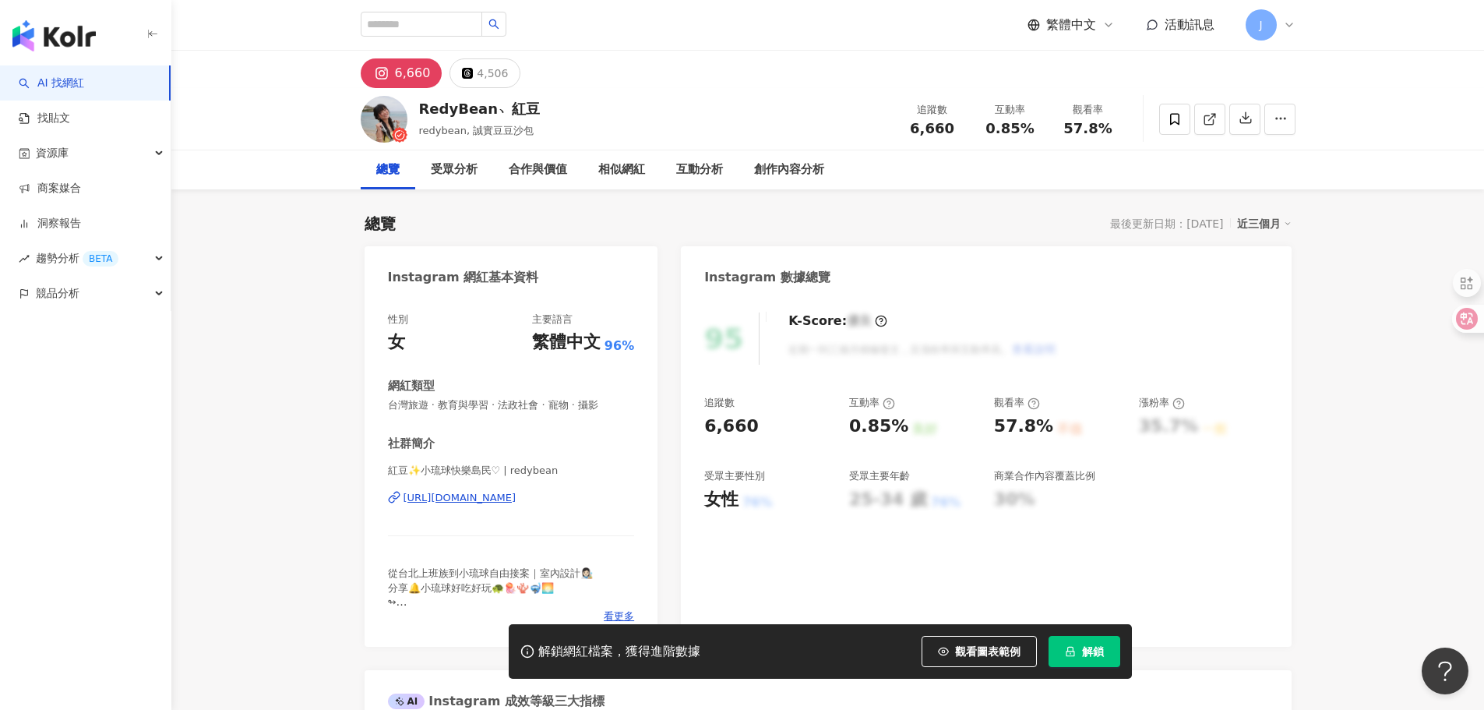
click at [517, 496] on div "[URL][DOMAIN_NAME]" at bounding box center [460, 498] width 113 height 14
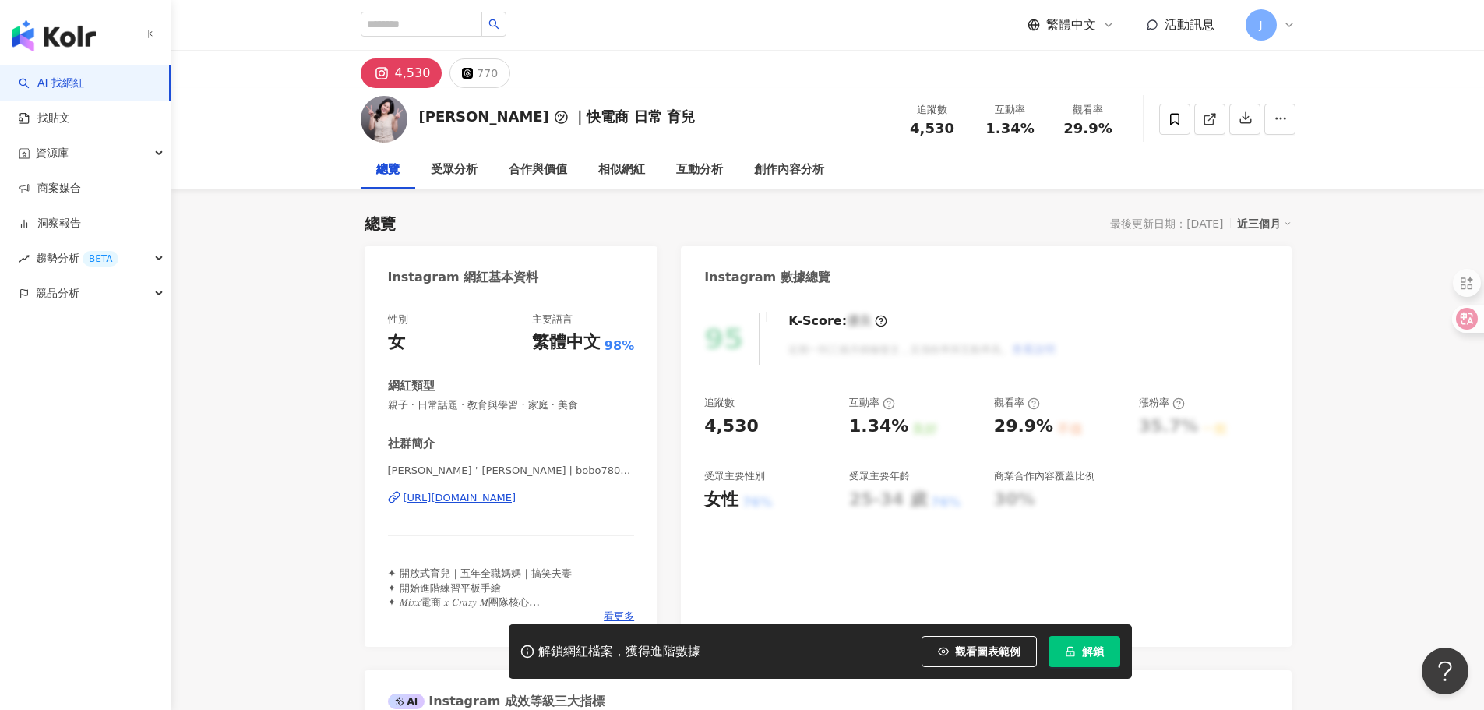
drag, startPoint x: 516, startPoint y: 498, endPoint x: 528, endPoint y: 489, distance: 15.1
click at [516, 498] on div "https://www.instagram.com/bobo780704/" at bounding box center [460, 498] width 113 height 14
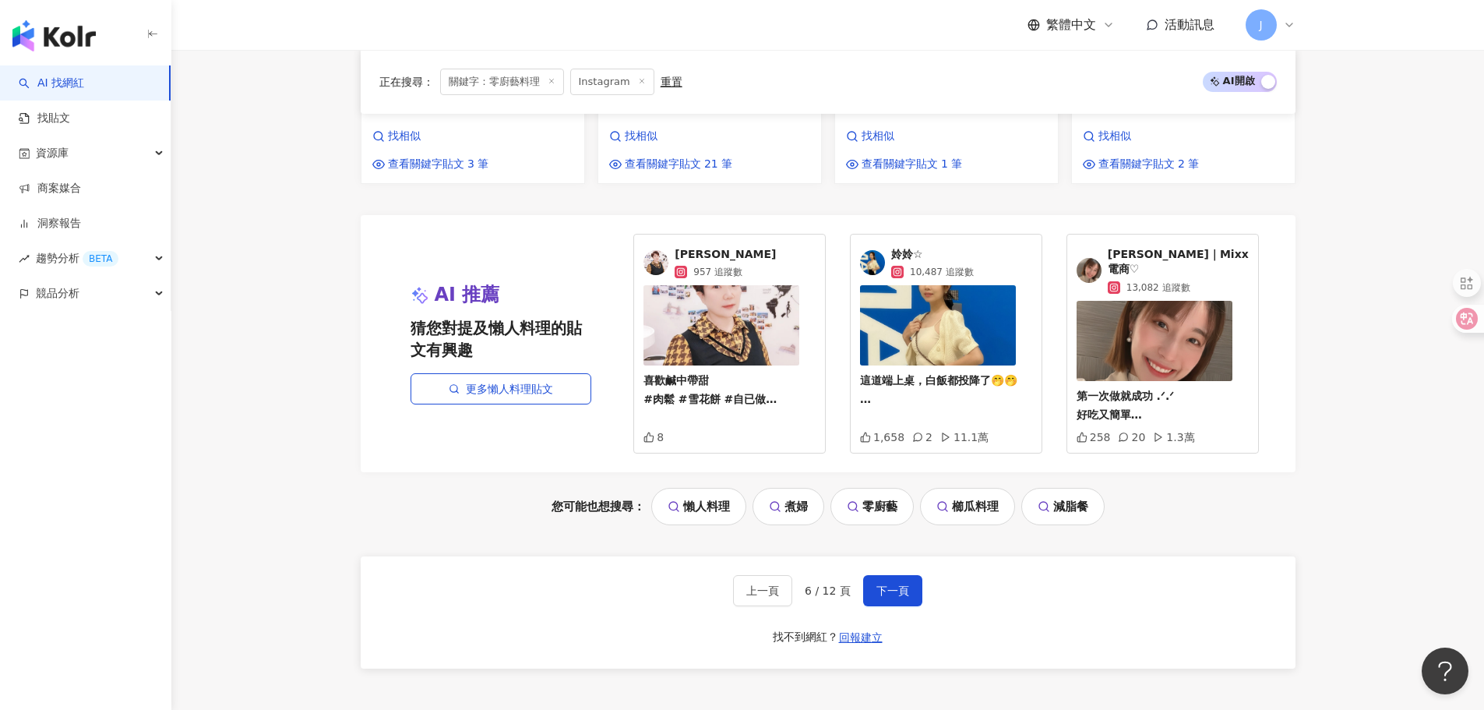
scroll to position [1688, 0]
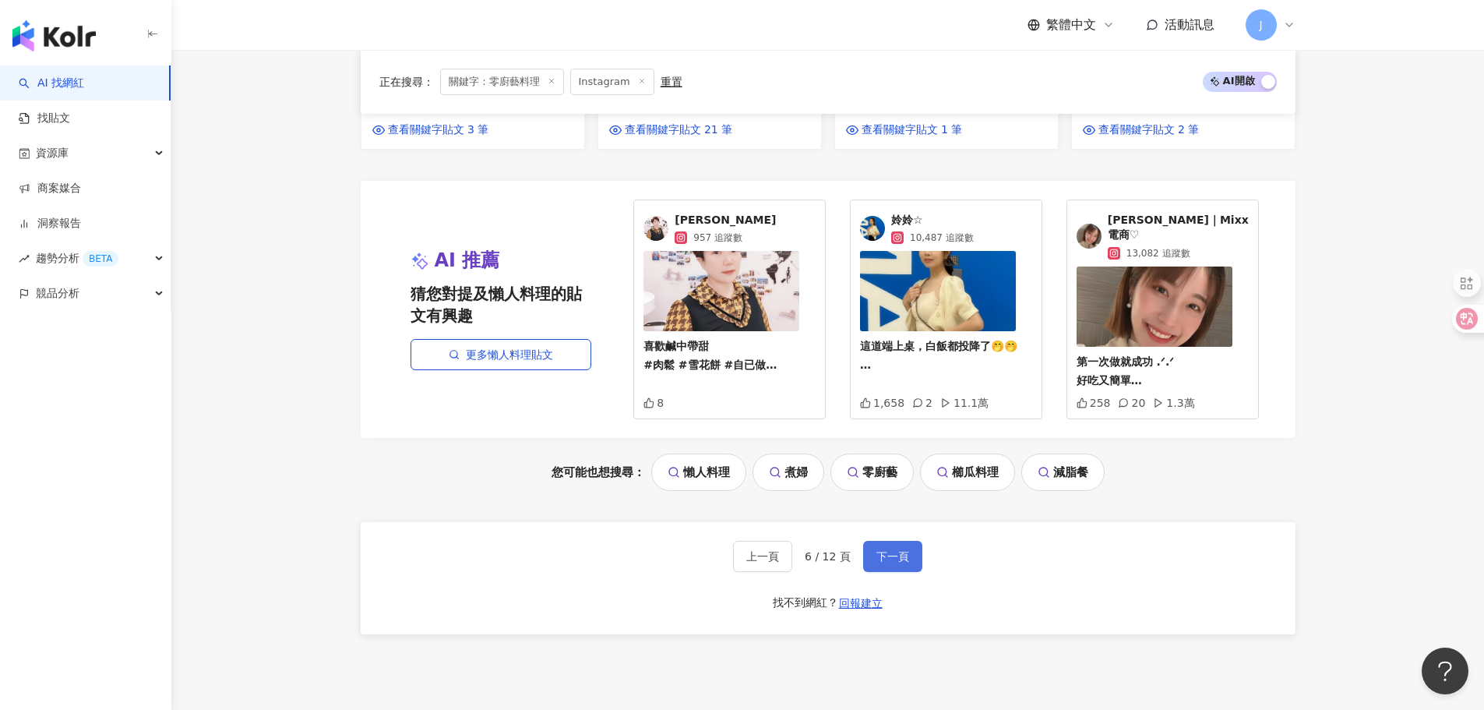
click at [888, 550] on span "下一頁" at bounding box center [893, 556] width 33 height 12
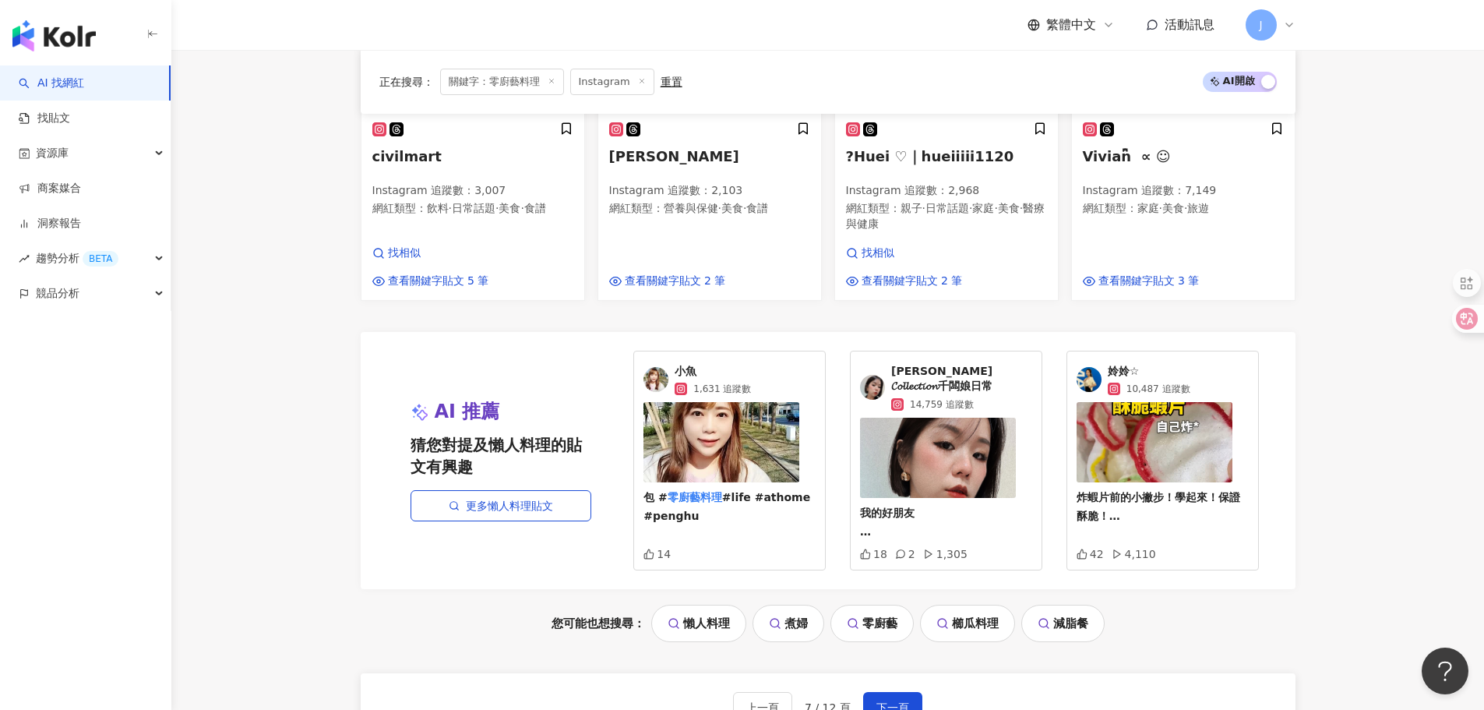
scroll to position [1540, 0]
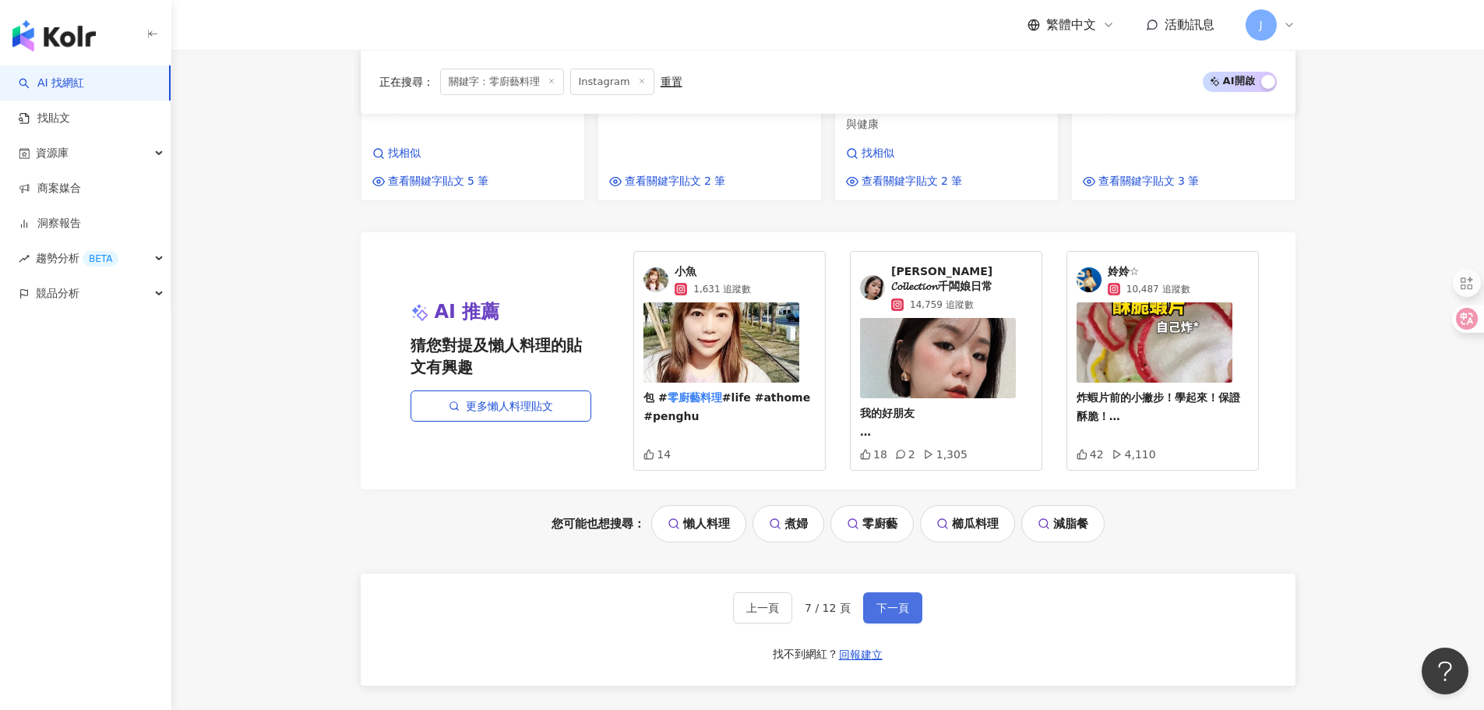
click at [887, 592] on button "下一頁" at bounding box center [892, 607] width 59 height 31
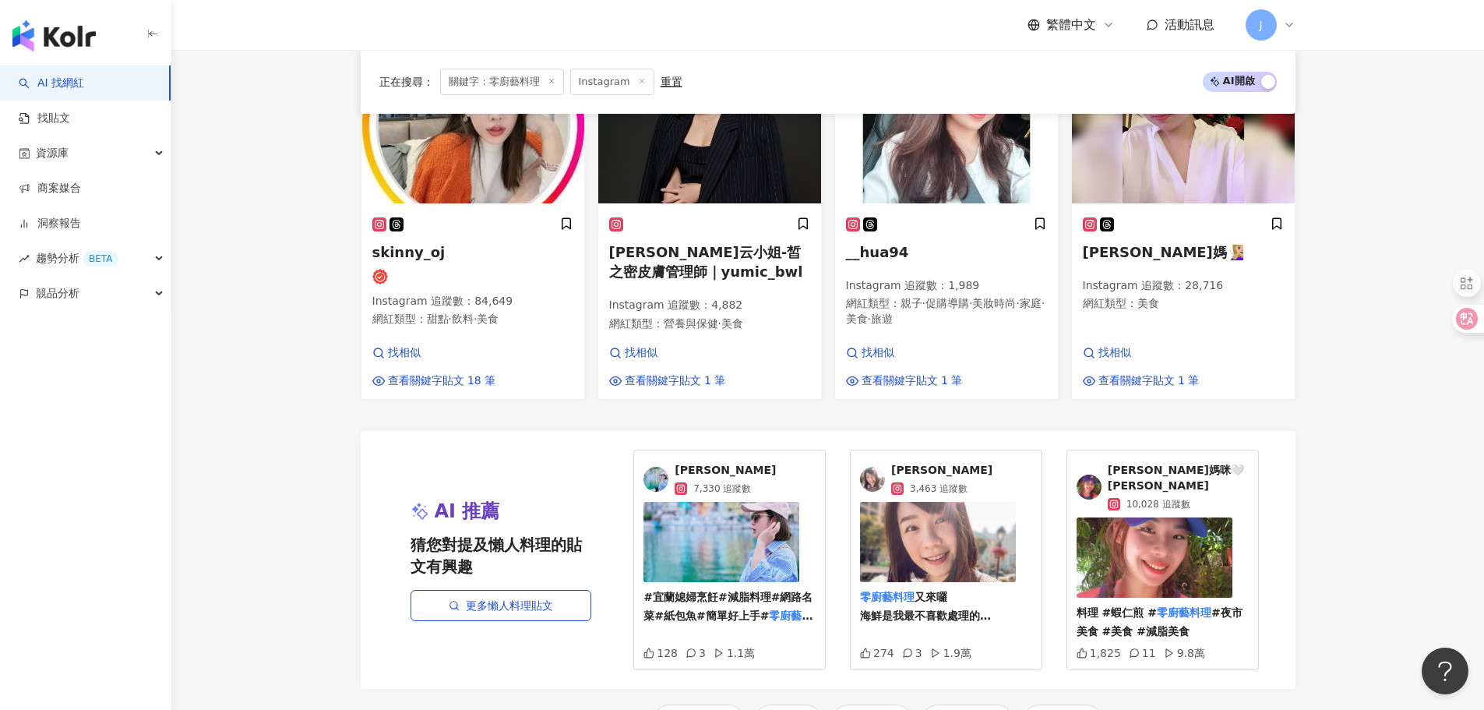
scroll to position [1564, 0]
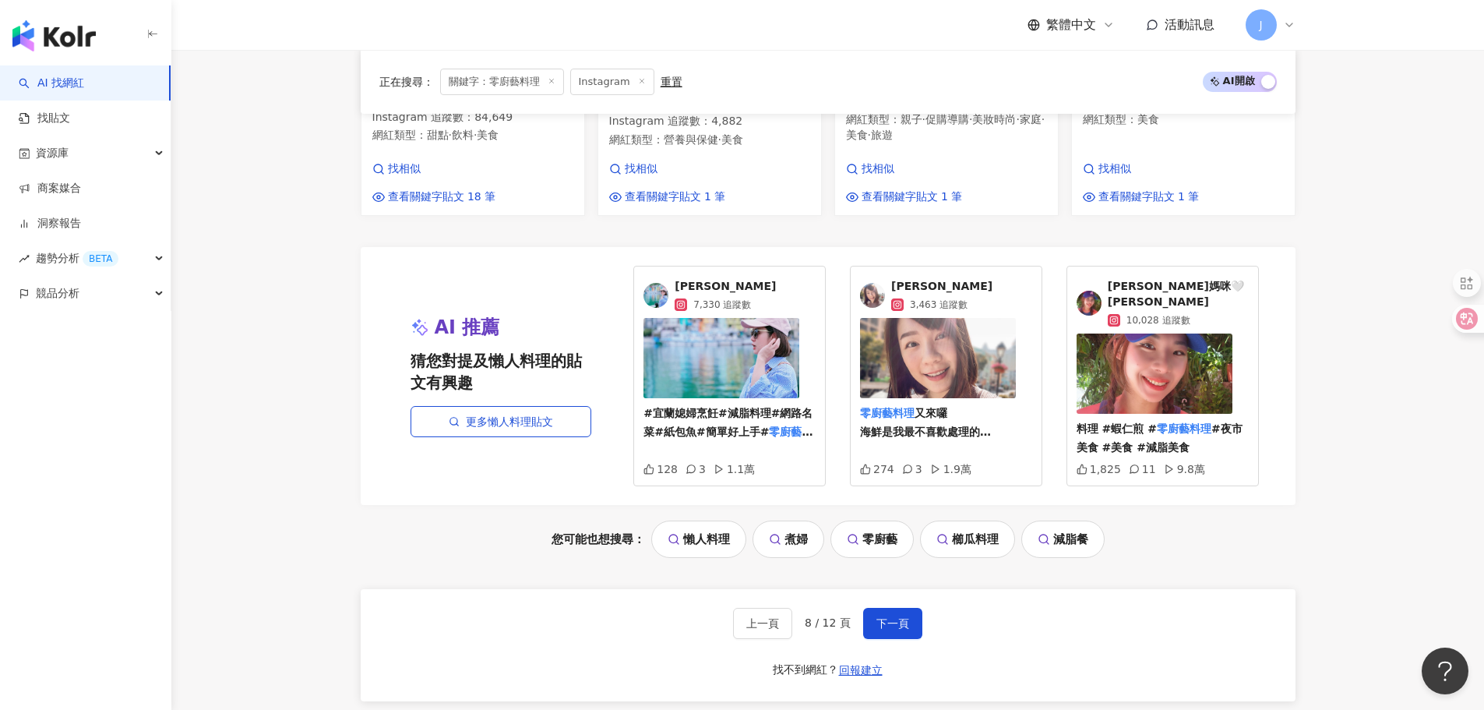
drag, startPoint x: 1148, startPoint y: 383, endPoint x: 1141, endPoint y: 413, distance: 30.4
click at [1141, 420] on p "料理 #蝦仁煎 # 零廚藝料理 #夜市美食 #美食 #減脂美食" at bounding box center [1163, 438] width 172 height 37
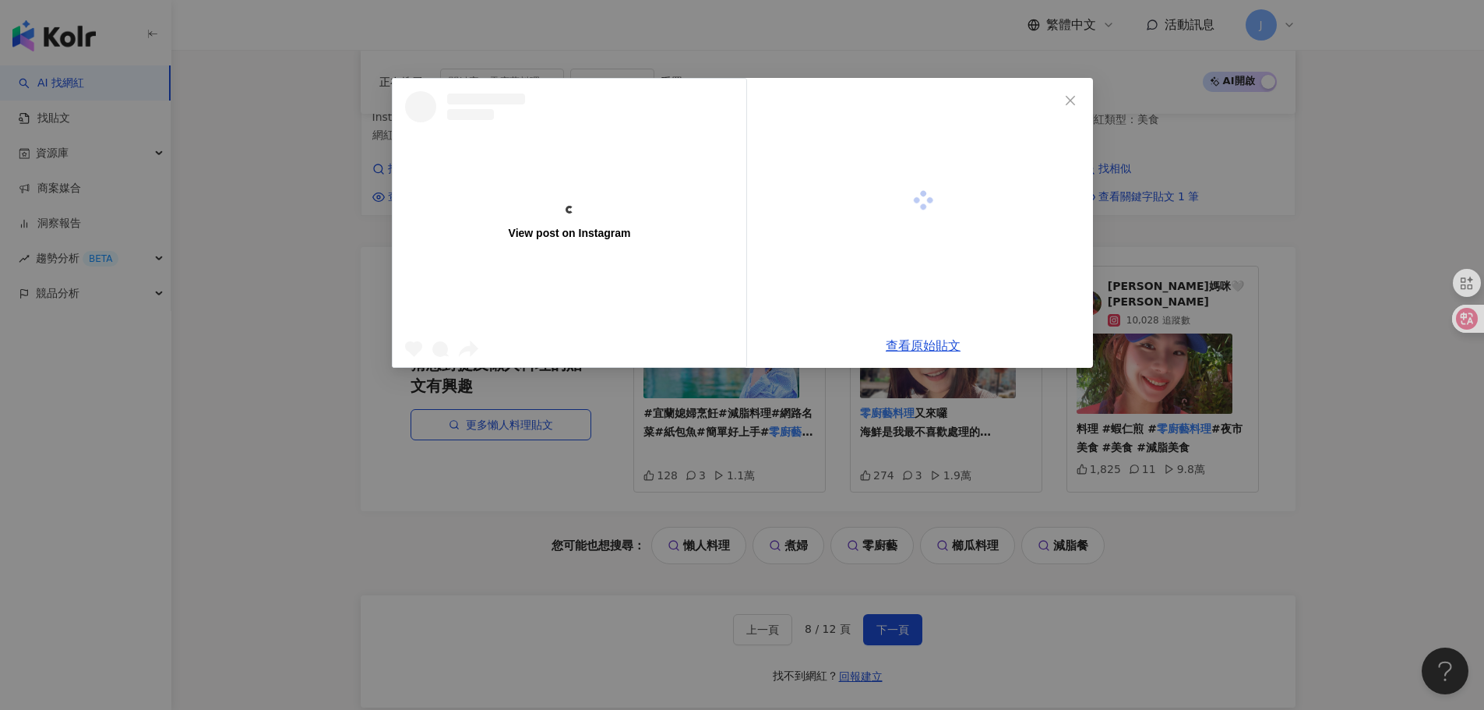
scroll to position [1570, 0]
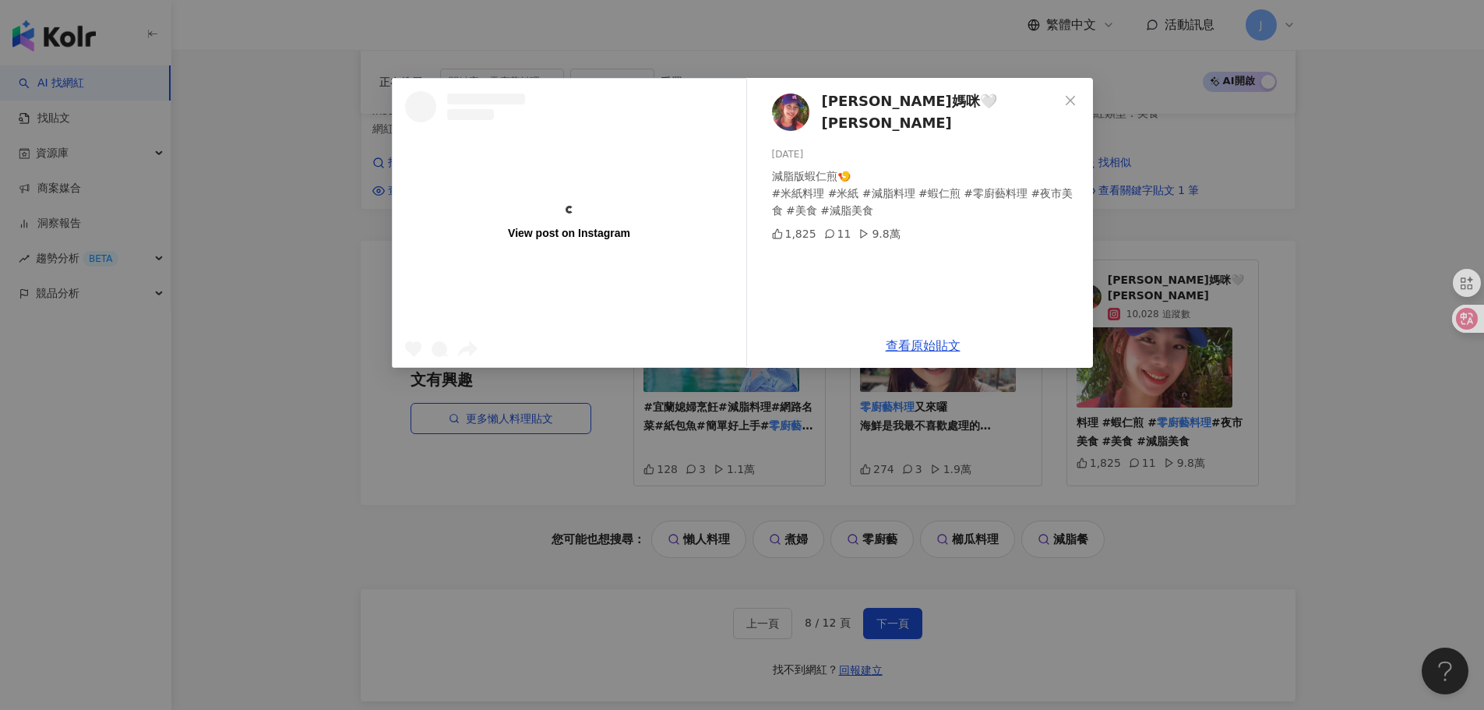
click at [1241, 413] on div "View post on Instagram 喬美麗媽咪🤍Yun Chiao 2024/12/6 減脂版蝦仁煎🍤 #米紙料理 #米紙 #減脂料理 #蝦仁煎 #…" at bounding box center [742, 355] width 1484 height 710
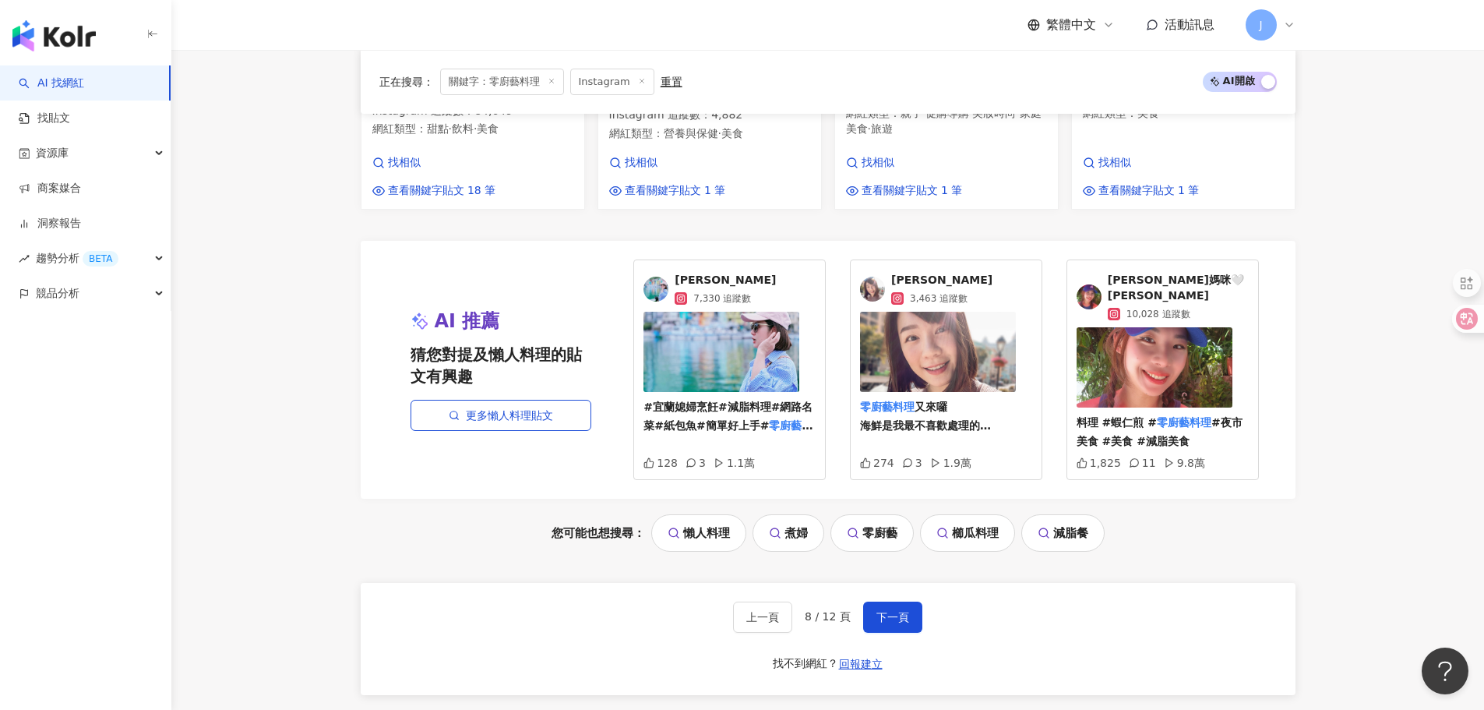
drag, startPoint x: 1110, startPoint y: 382, endPoint x: 1095, endPoint y: 246, distance: 136.4
click at [1095, 273] on div "喬美麗媽咪🤍Yun Chiao 10,028 追蹤數" at bounding box center [1163, 297] width 172 height 48
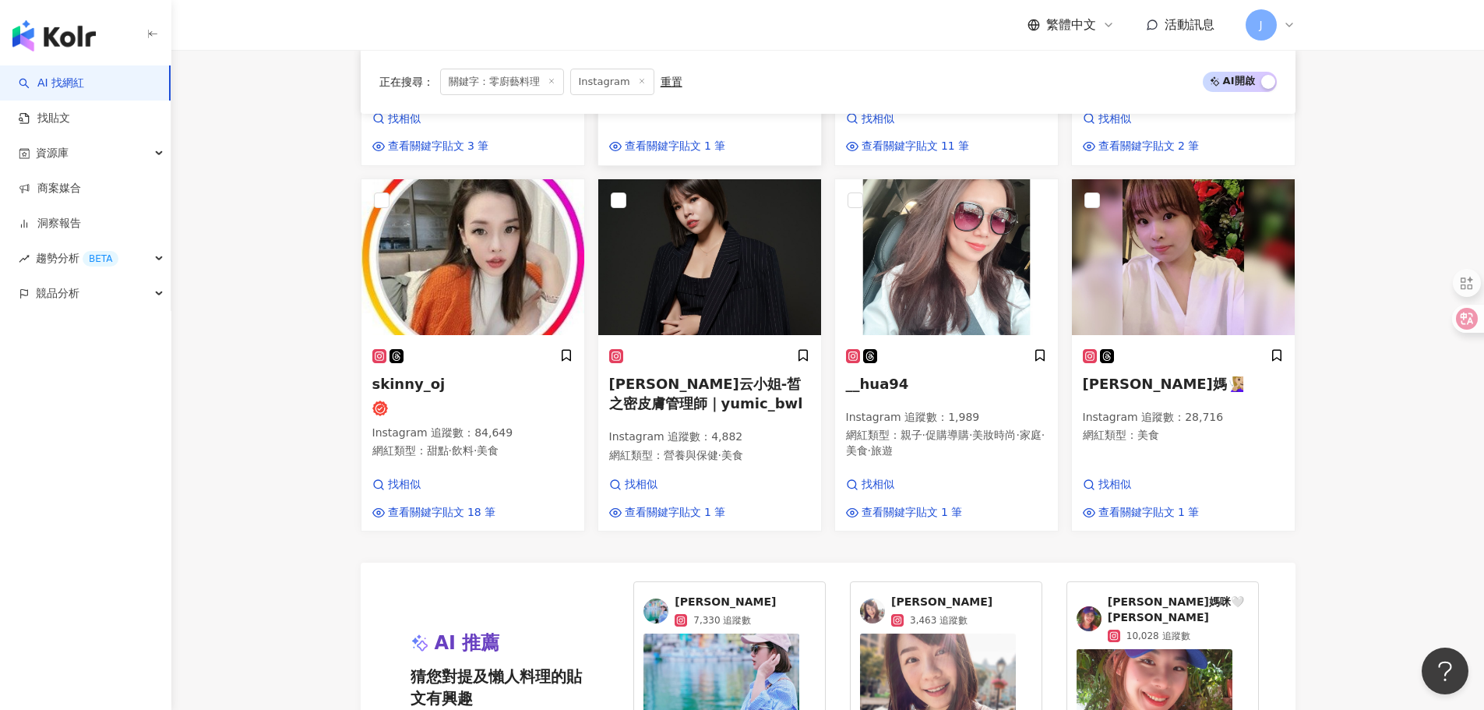
scroll to position [1258, 0]
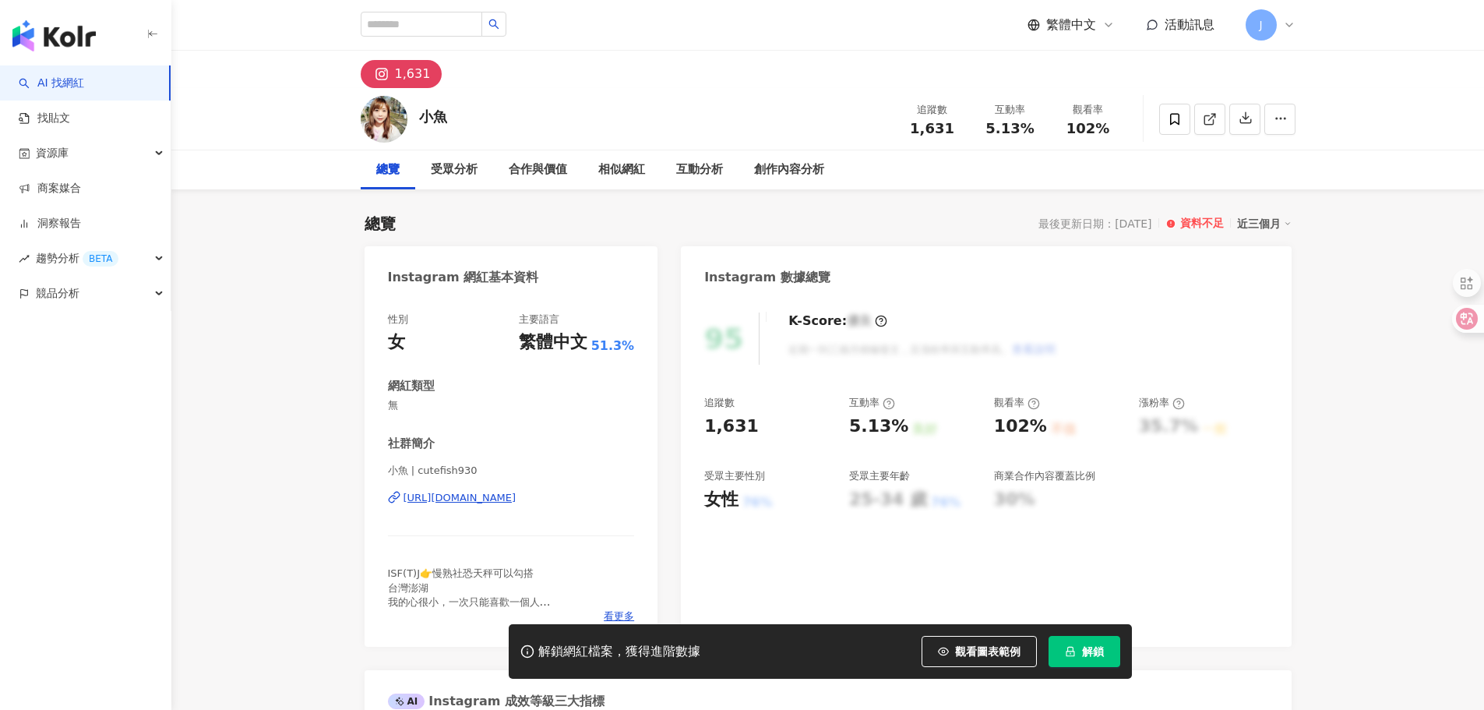
click at [517, 505] on div "[URL][DOMAIN_NAME]" at bounding box center [460, 498] width 113 height 14
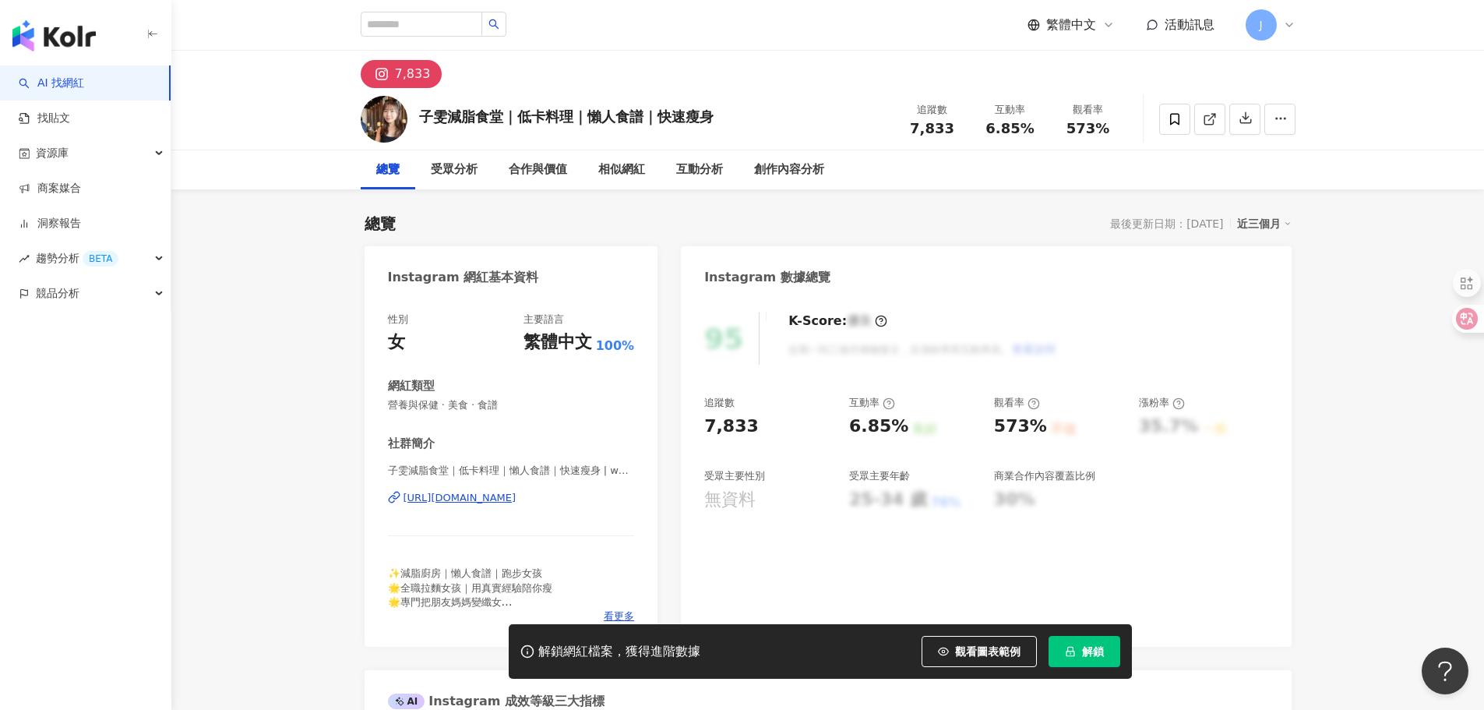
click at [517, 502] on div "[URL][DOMAIN_NAME]" at bounding box center [460, 498] width 113 height 14
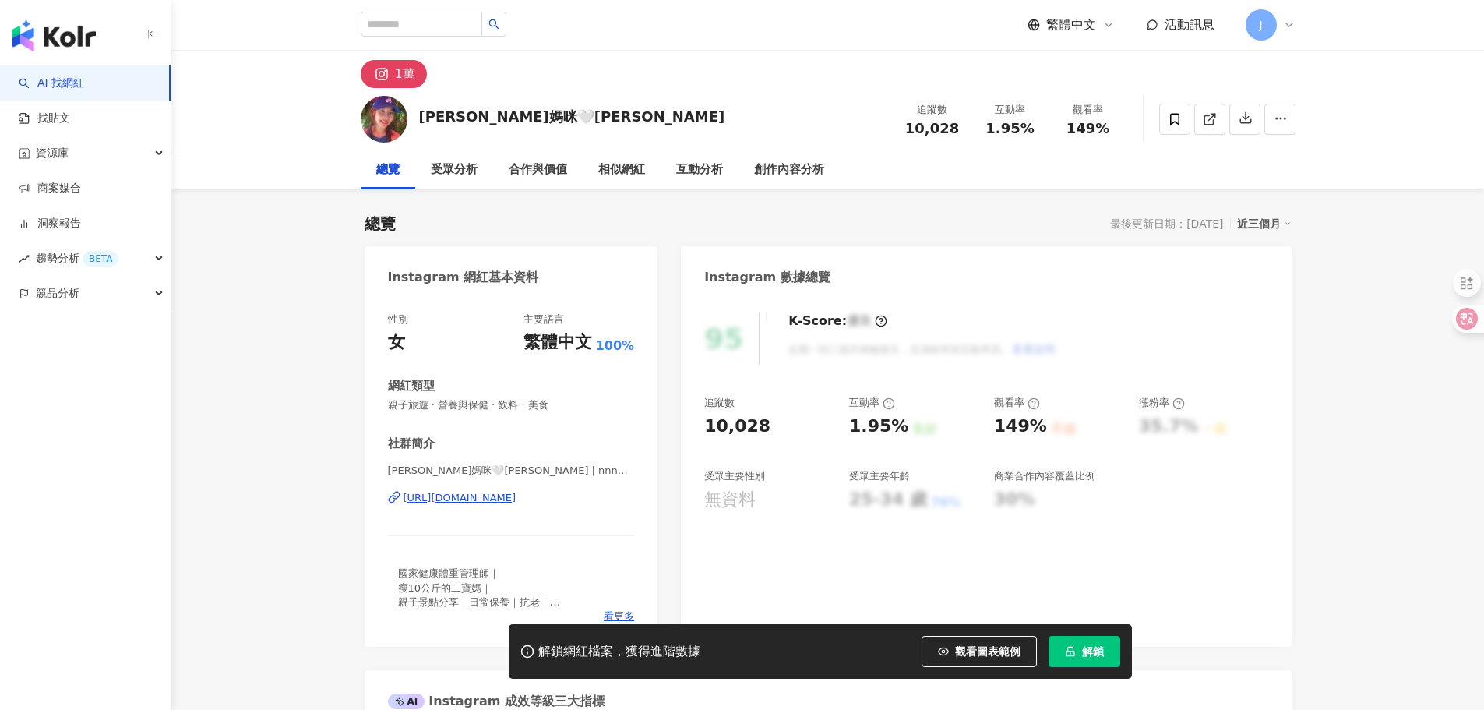
drag, startPoint x: 537, startPoint y: 500, endPoint x: 776, endPoint y: 502, distance: 239.2
click at [517, 500] on div "[URL][DOMAIN_NAME]" at bounding box center [460, 498] width 113 height 14
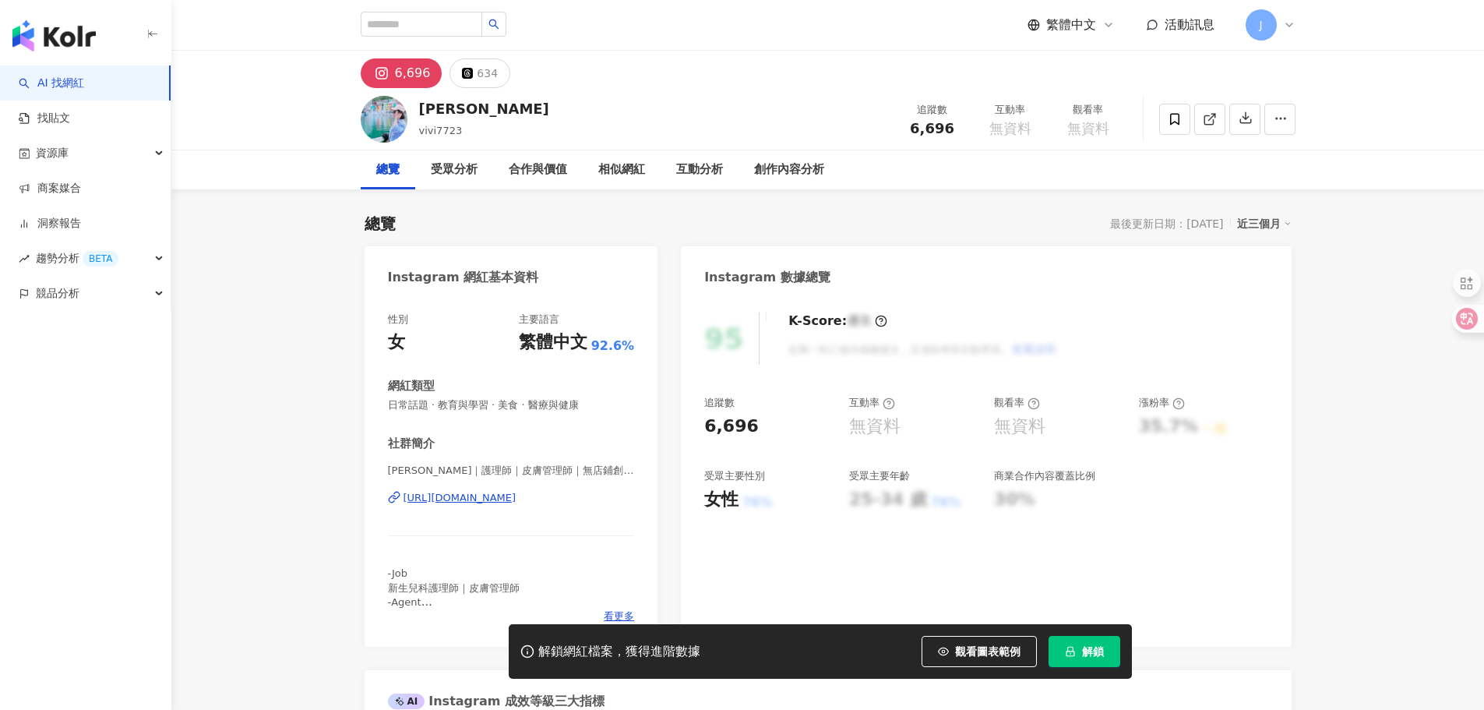
click at [517, 494] on div "https://www.instagram.com/vivi772320/" at bounding box center [460, 498] width 113 height 14
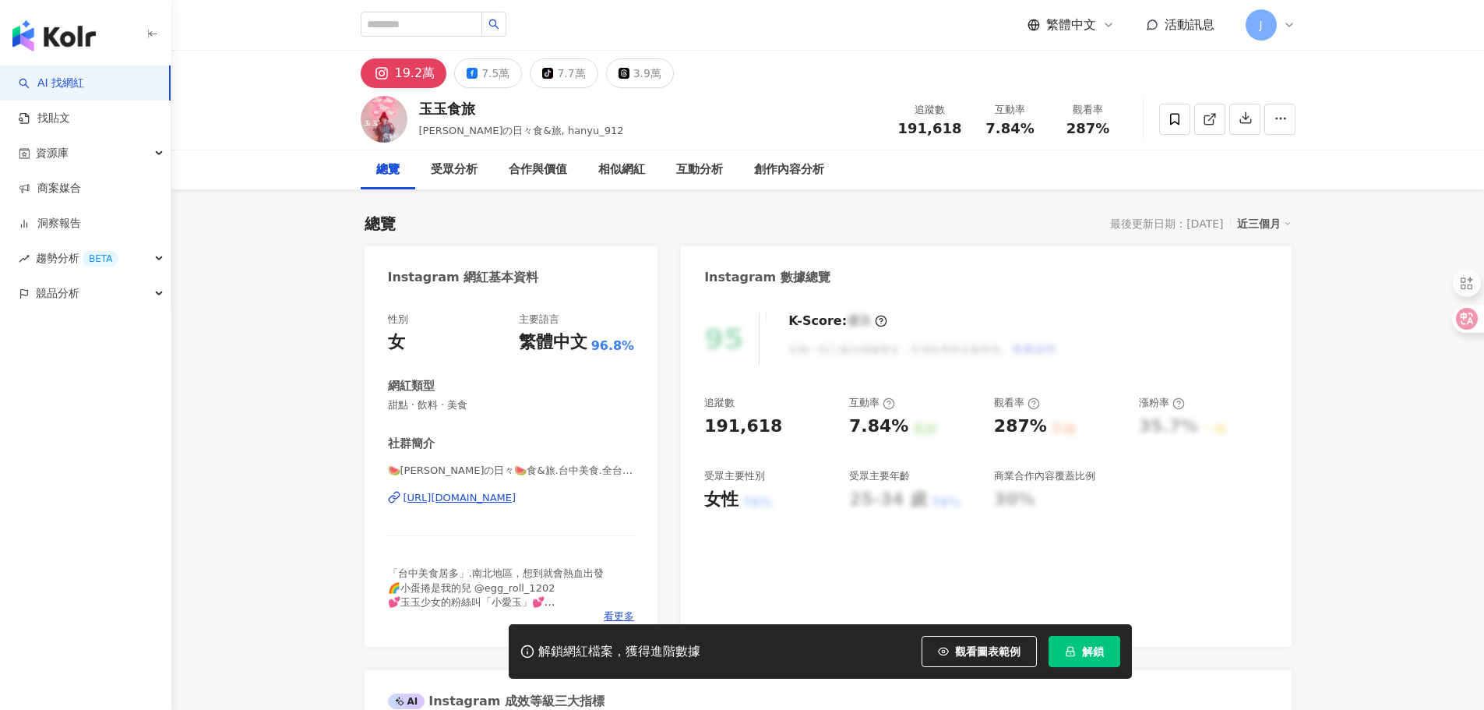
click at [517, 496] on div "https://www.instagram.com/hanyu_912/" at bounding box center [460, 498] width 113 height 14
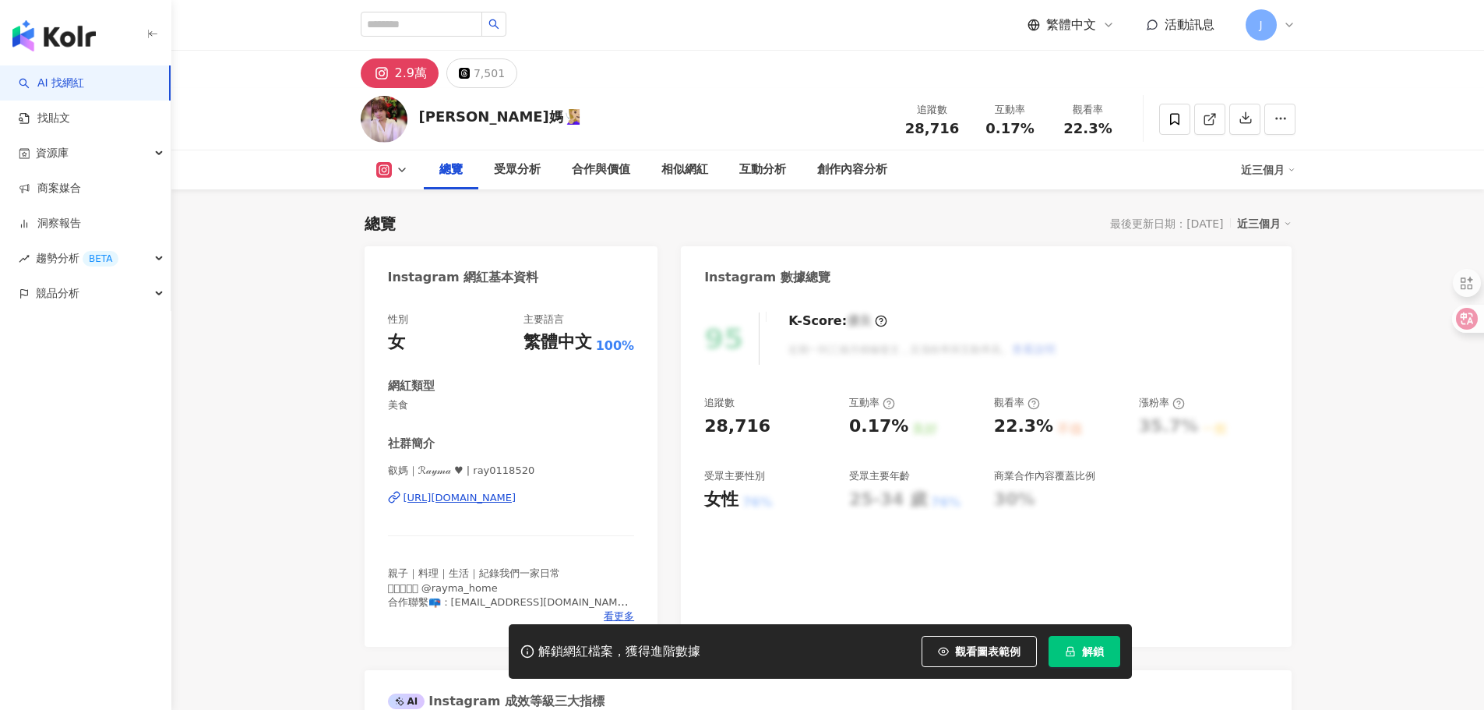
click at [517, 496] on div "[URL][DOMAIN_NAME]" at bounding box center [460, 498] width 113 height 14
